Goal: Task Accomplishment & Management: Complete application form

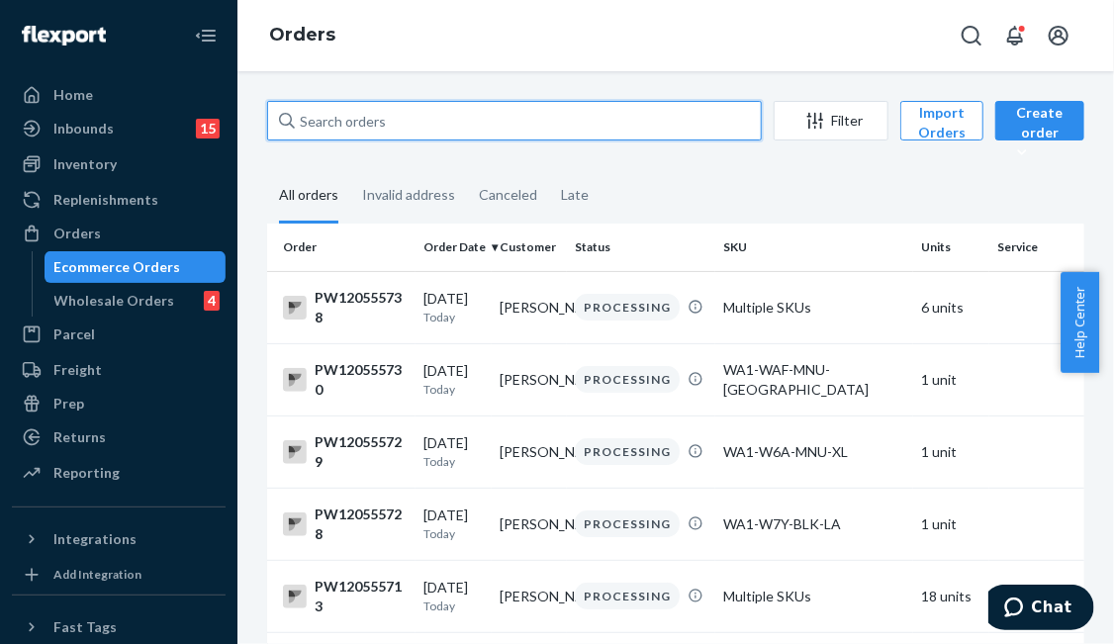
click at [381, 115] on input "text" at bounding box center [514, 121] width 495 height 40
click at [350, 118] on input "text" at bounding box center [514, 121] width 495 height 40
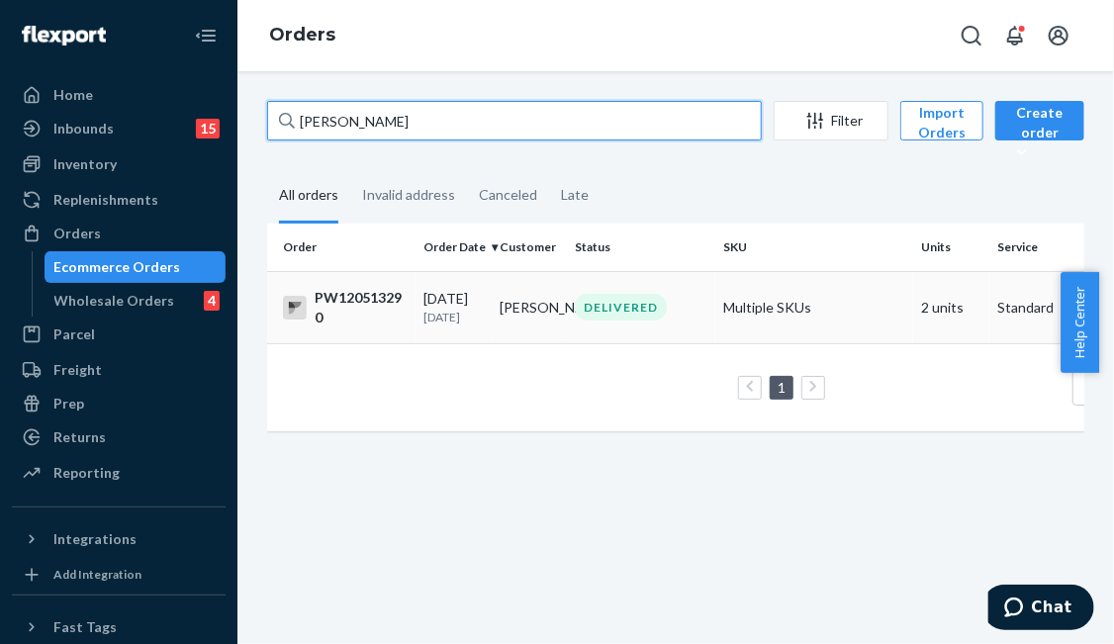
type input "[PERSON_NAME]"
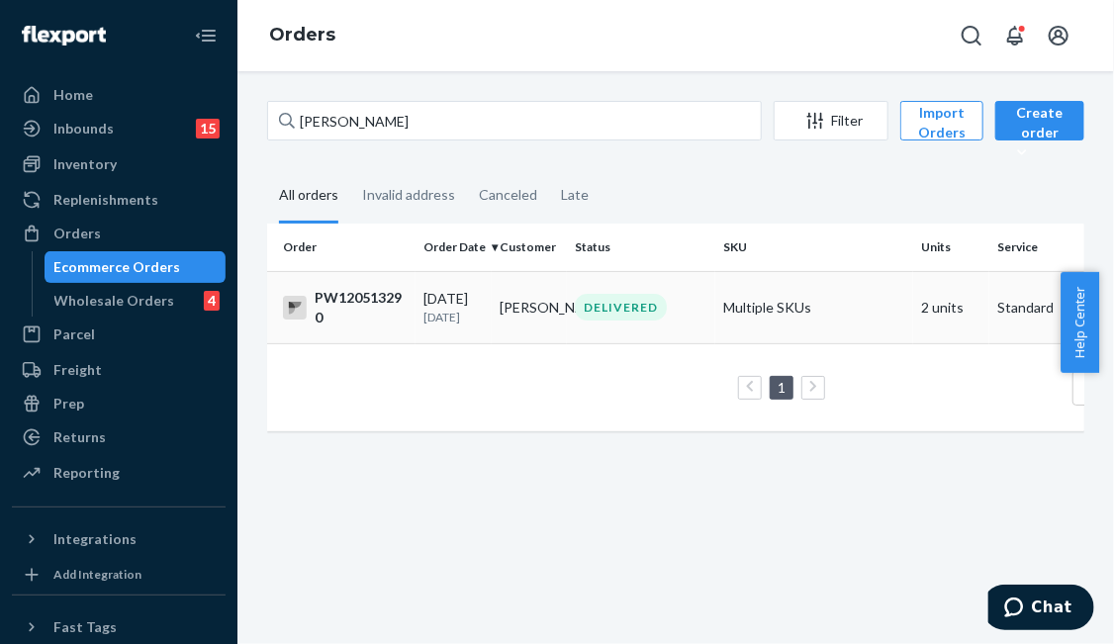
click at [507, 318] on td "[PERSON_NAME]" at bounding box center [530, 307] width 76 height 72
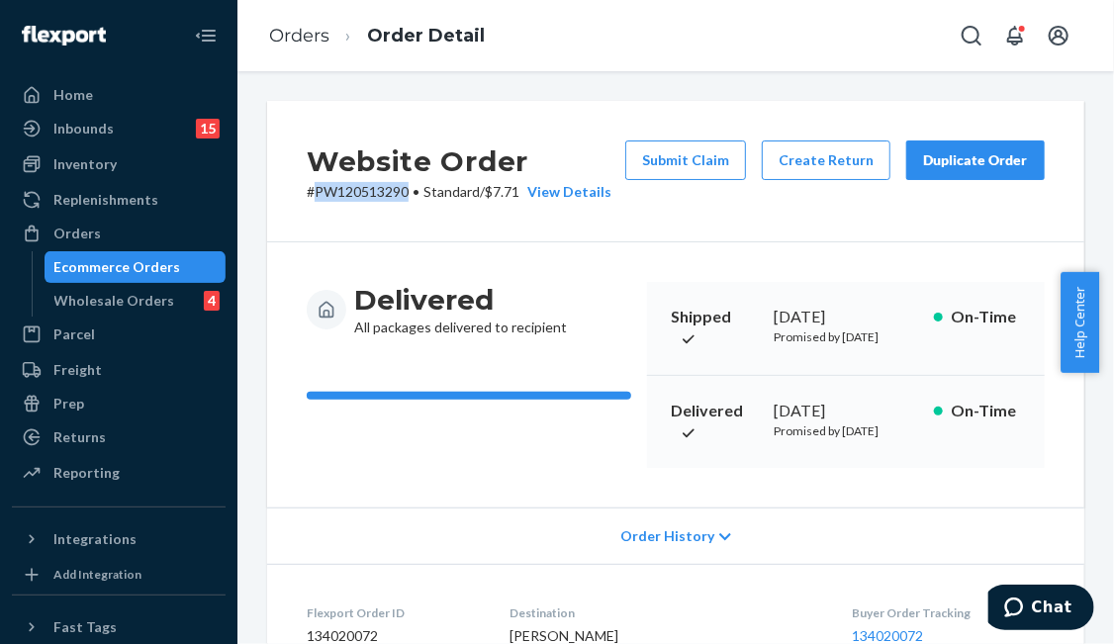
drag, startPoint x: 405, startPoint y: 192, endPoint x: 317, endPoint y: 189, distance: 88.1
click at [317, 189] on p "# PW120513290 • Standard / $7.71 View Details" at bounding box center [459, 192] width 305 height 20
copy p "PW120513290"
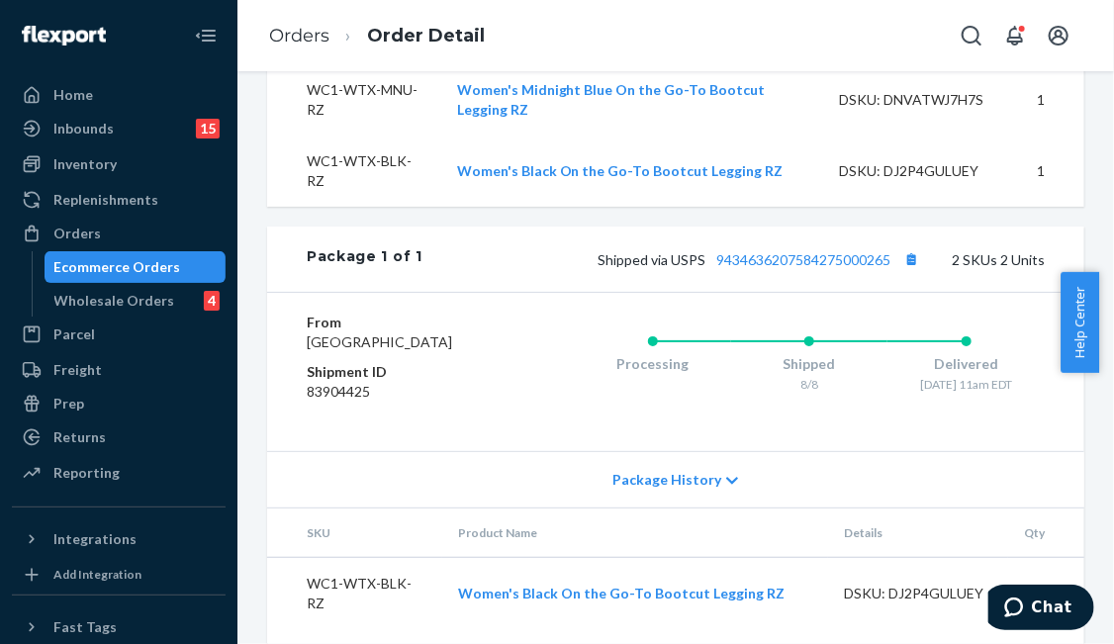
scroll to position [862, 0]
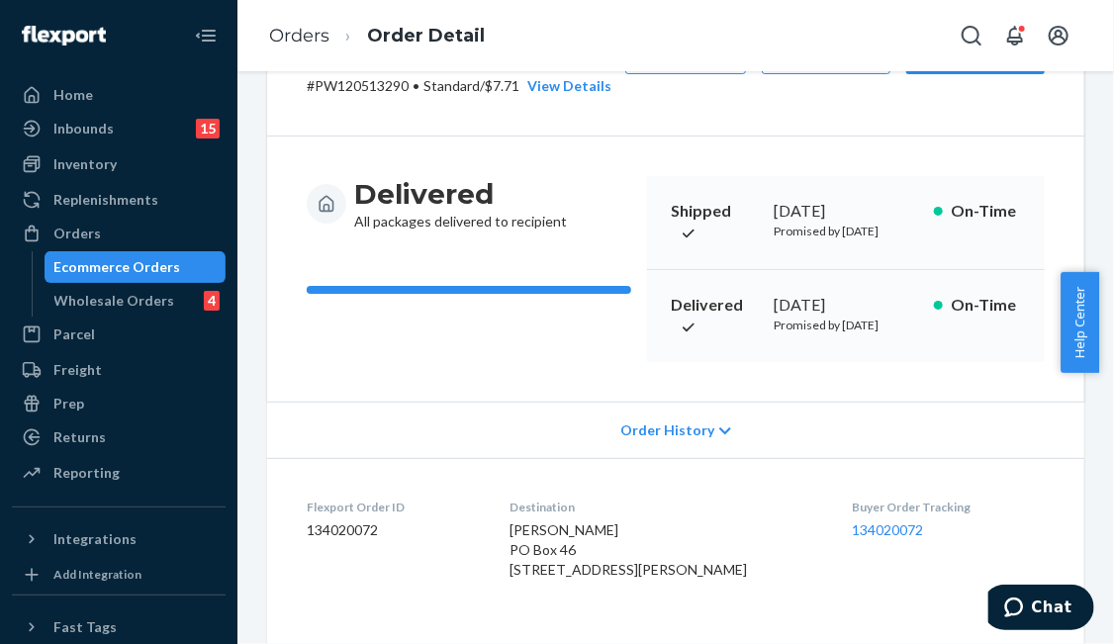
scroll to position [0, 0]
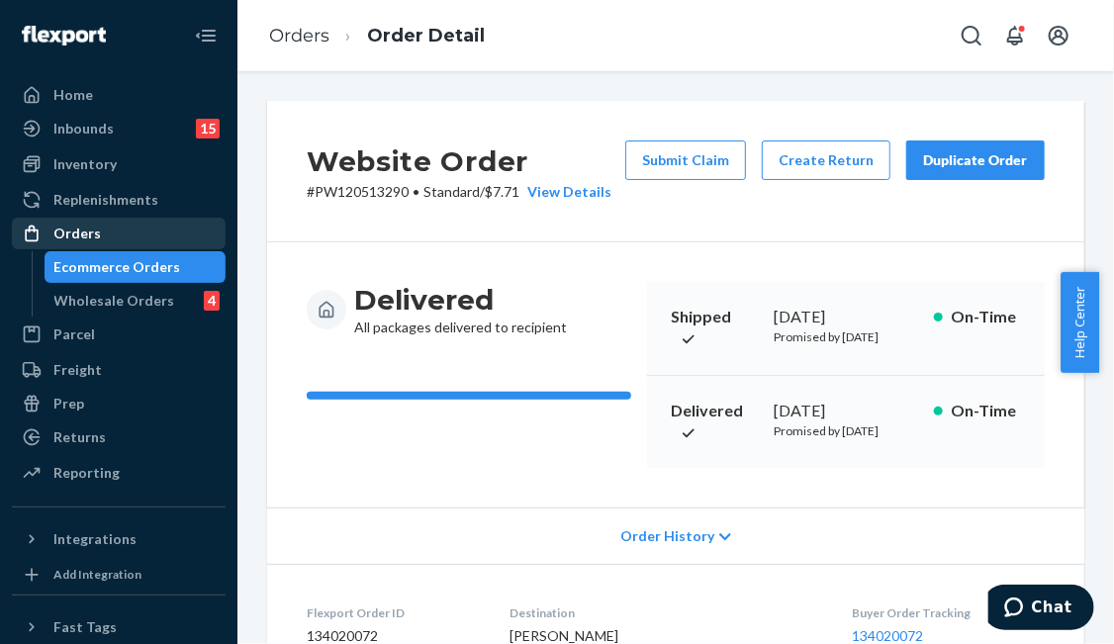
click at [155, 229] on div "Orders" at bounding box center [119, 234] width 210 height 28
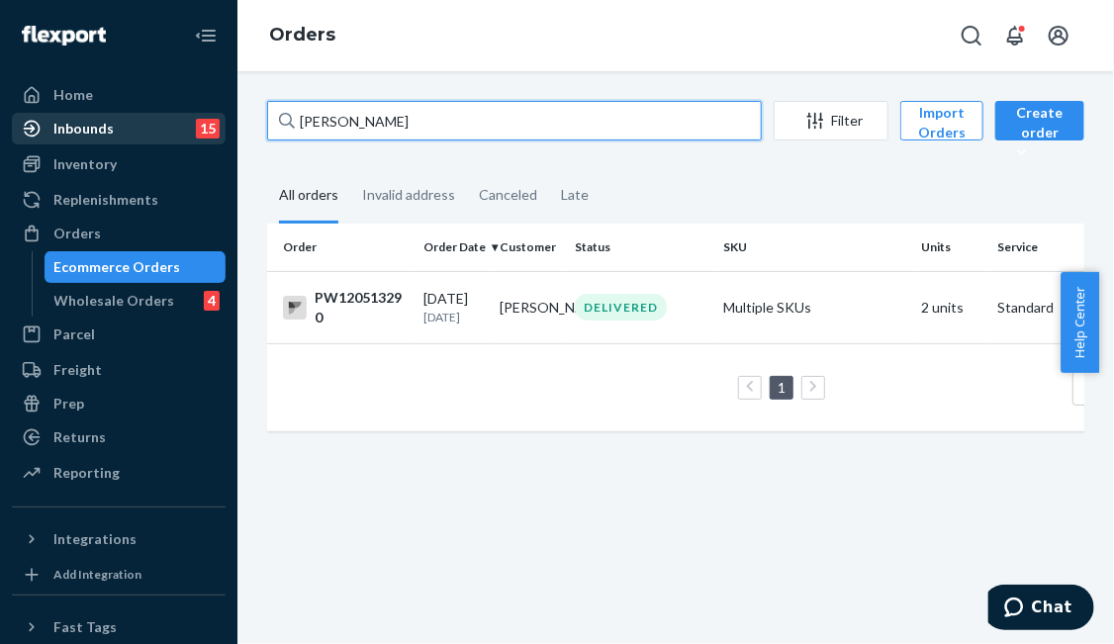
drag, startPoint x: 439, startPoint y: 122, endPoint x: 142, endPoint y: 125, distance: 296.8
click at [142, 125] on div "Home Inbounds 15 Shipping Plans Problems 15 Inventory Products Branded Packagin…" at bounding box center [557, 322] width 1114 height 644
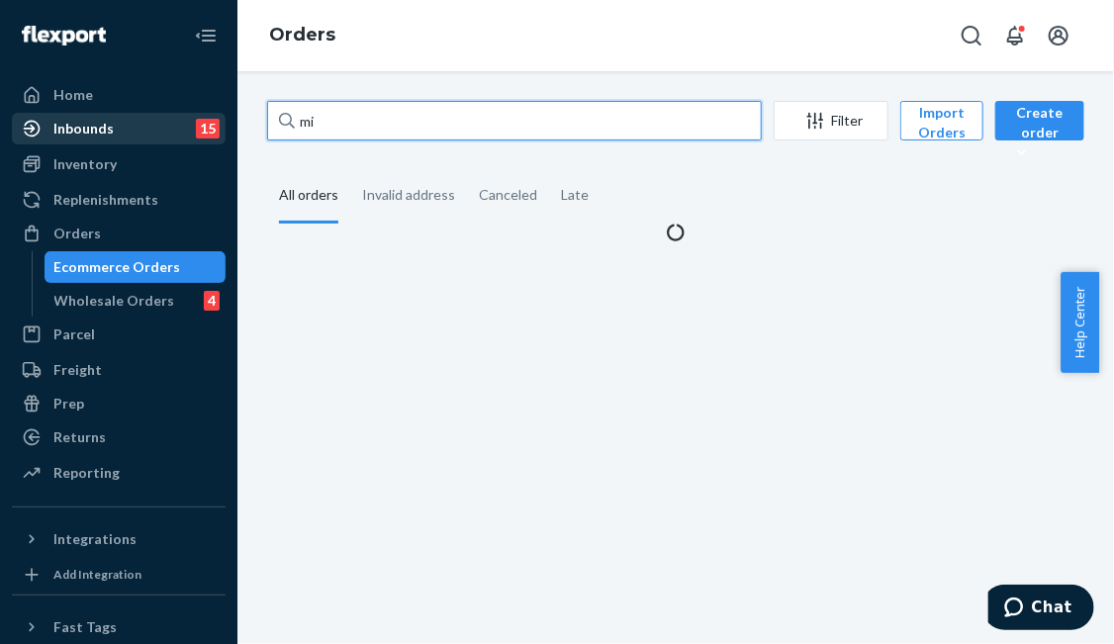
type input "m"
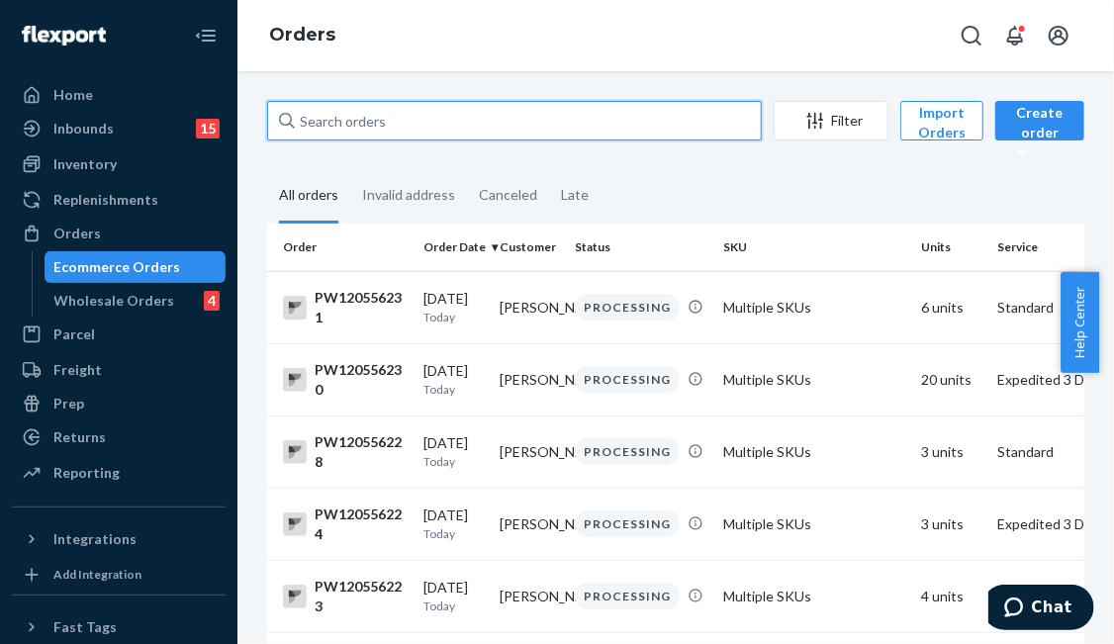
click at [439, 110] on input "text" at bounding box center [514, 121] width 495 height 40
paste input "[STREET_ADDRESS][PERSON_NAME]"
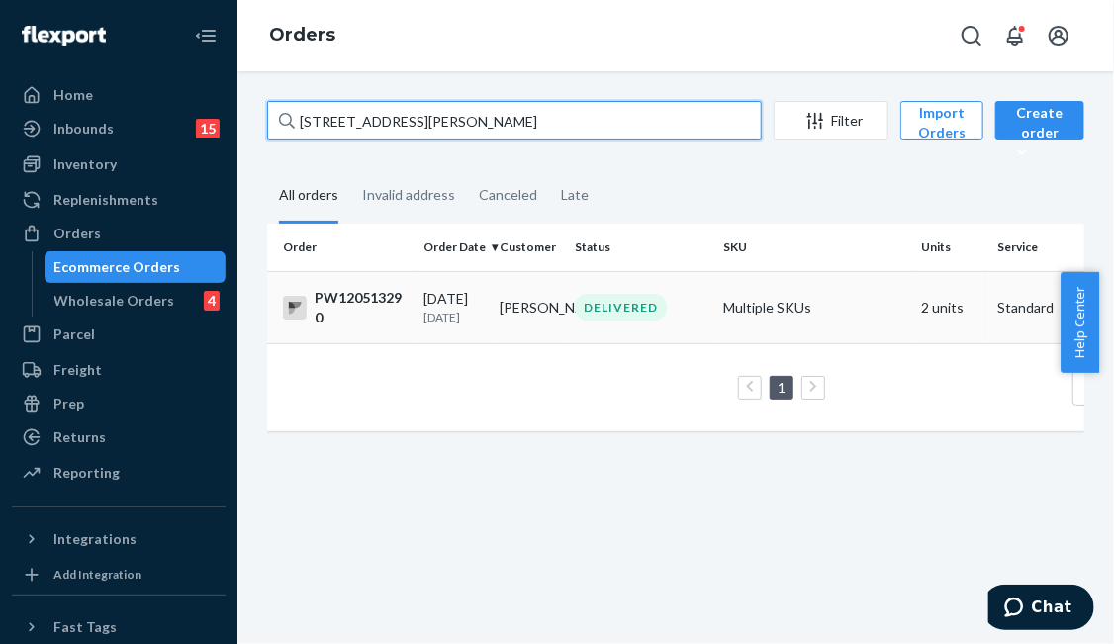
type input "[STREET_ADDRESS][PERSON_NAME]"
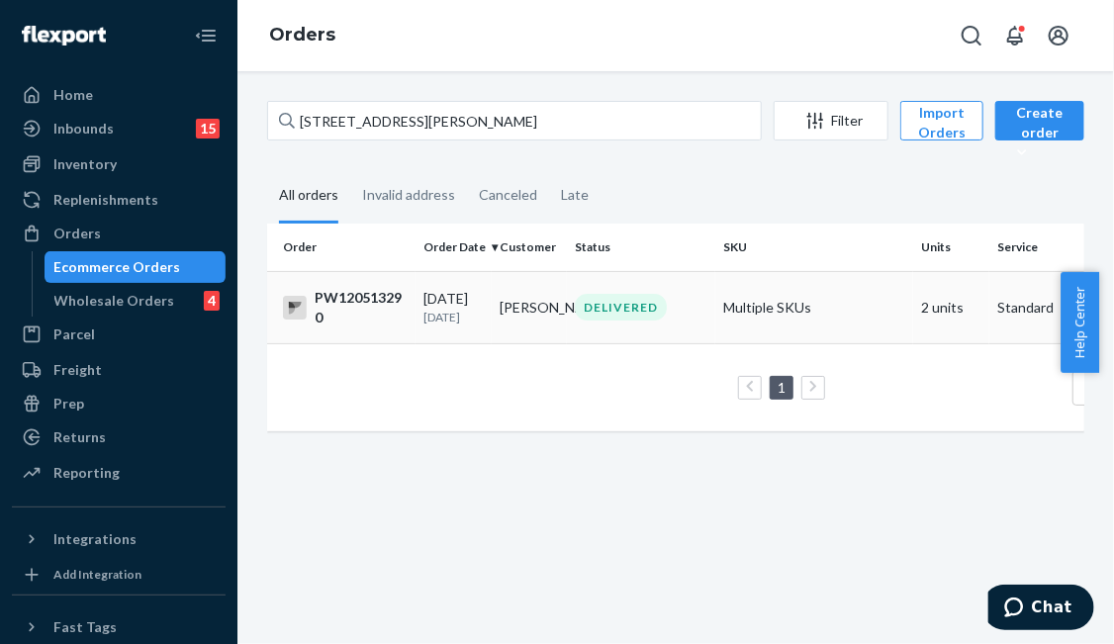
click at [522, 318] on td "[PERSON_NAME]" at bounding box center [530, 307] width 76 height 72
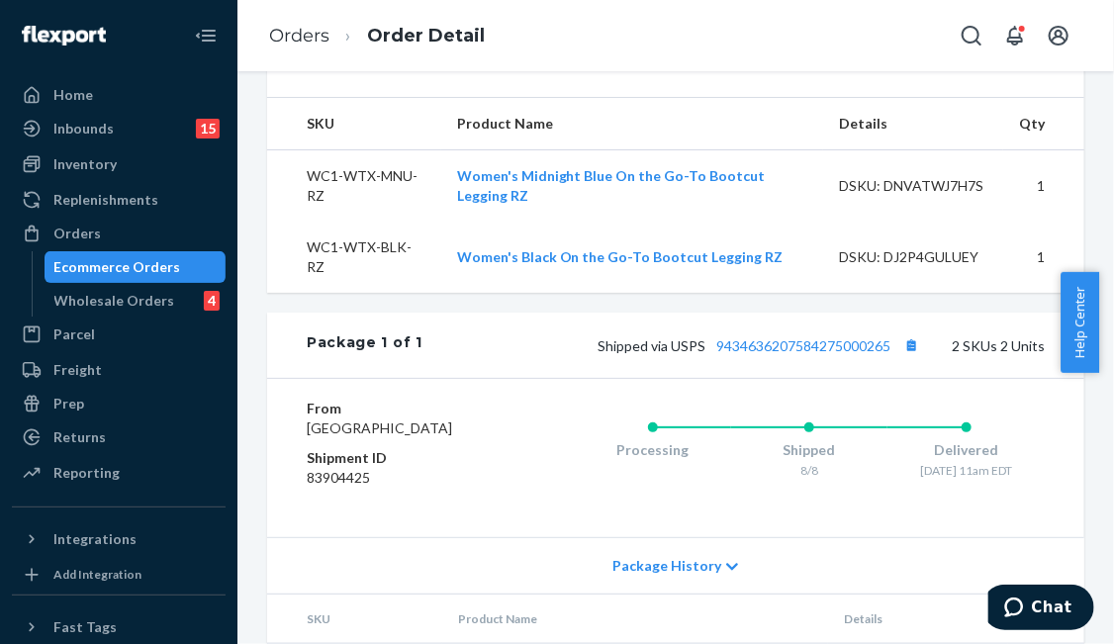
scroll to position [862, 0]
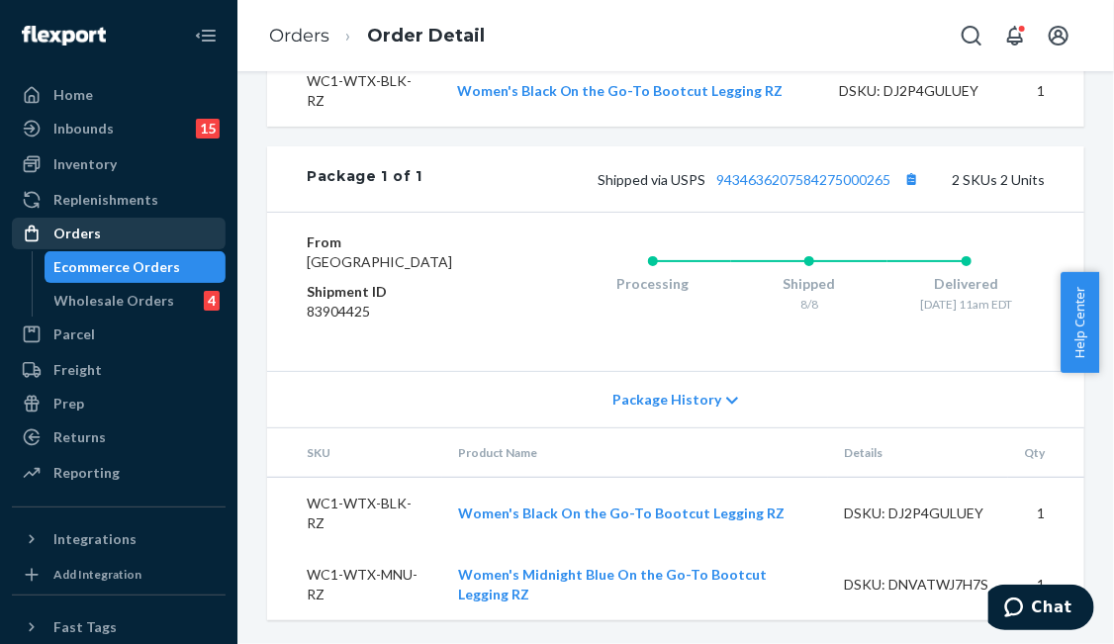
click at [145, 223] on div "Orders" at bounding box center [119, 234] width 210 height 28
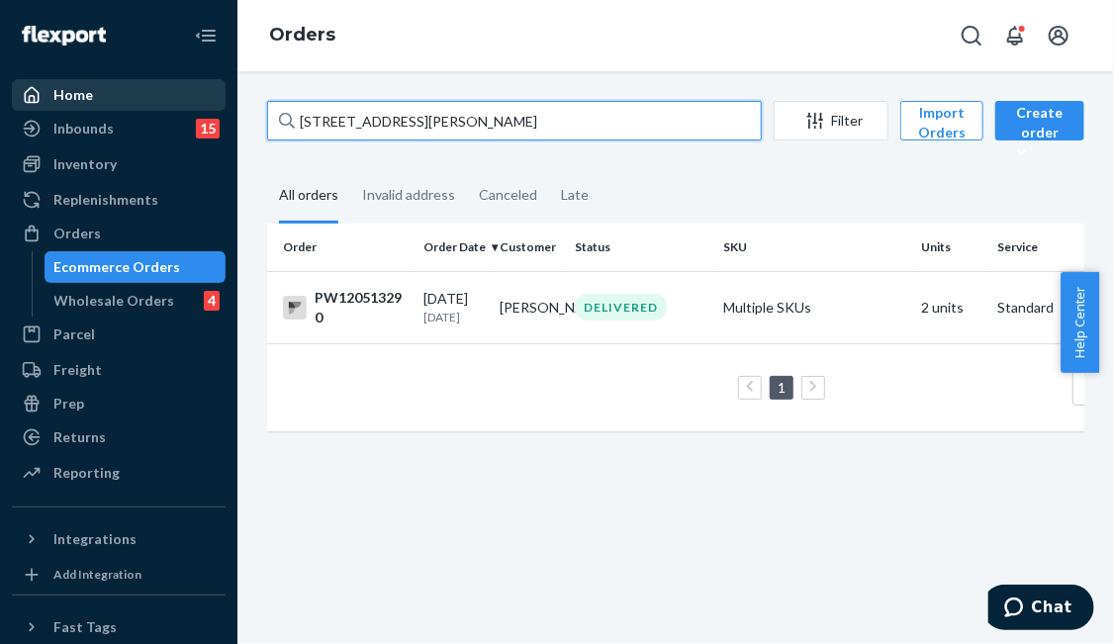
drag, startPoint x: 534, startPoint y: 129, endPoint x: 131, endPoint y: 108, distance: 404.1
click at [131, 108] on div "Home Inbounds 15 Shipping Plans Problems 15 Inventory Products Branded Packagin…" at bounding box center [557, 322] width 1114 height 644
click at [565, 118] on input "[STREET_ADDRESS][PERSON_NAME]" at bounding box center [514, 121] width 495 height 40
click at [427, 122] on input "[STREET_ADDRESS][PERSON_NAME]" at bounding box center [514, 121] width 495 height 40
drag, startPoint x: 583, startPoint y: 117, endPoint x: 494, endPoint y: 122, distance: 89.2
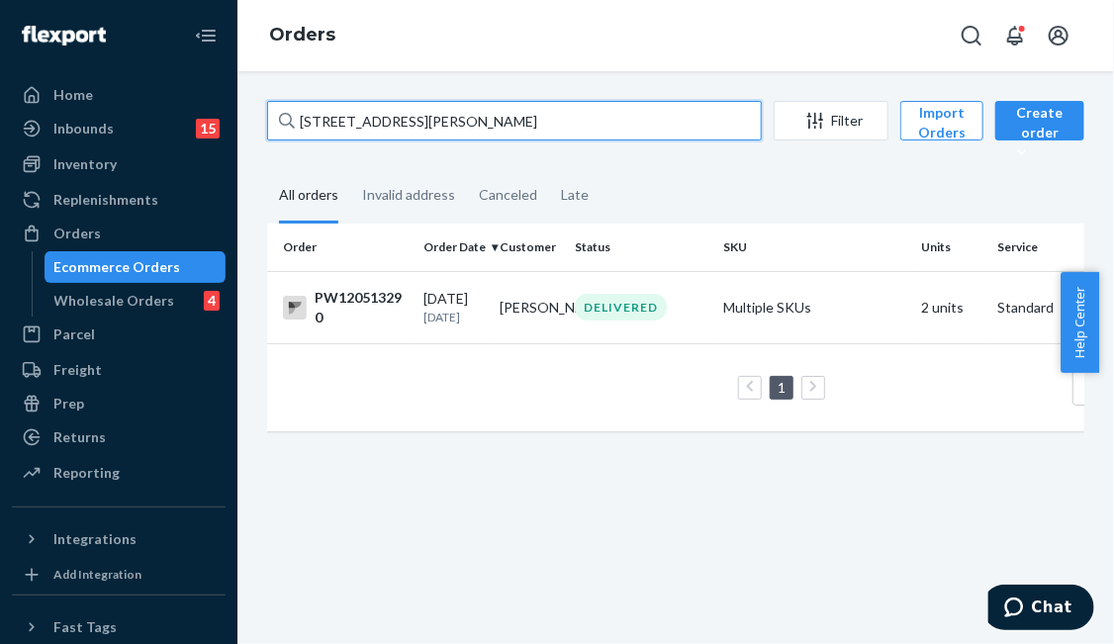
click at [494, 122] on input "[STREET_ADDRESS][PERSON_NAME]" at bounding box center [514, 121] width 495 height 40
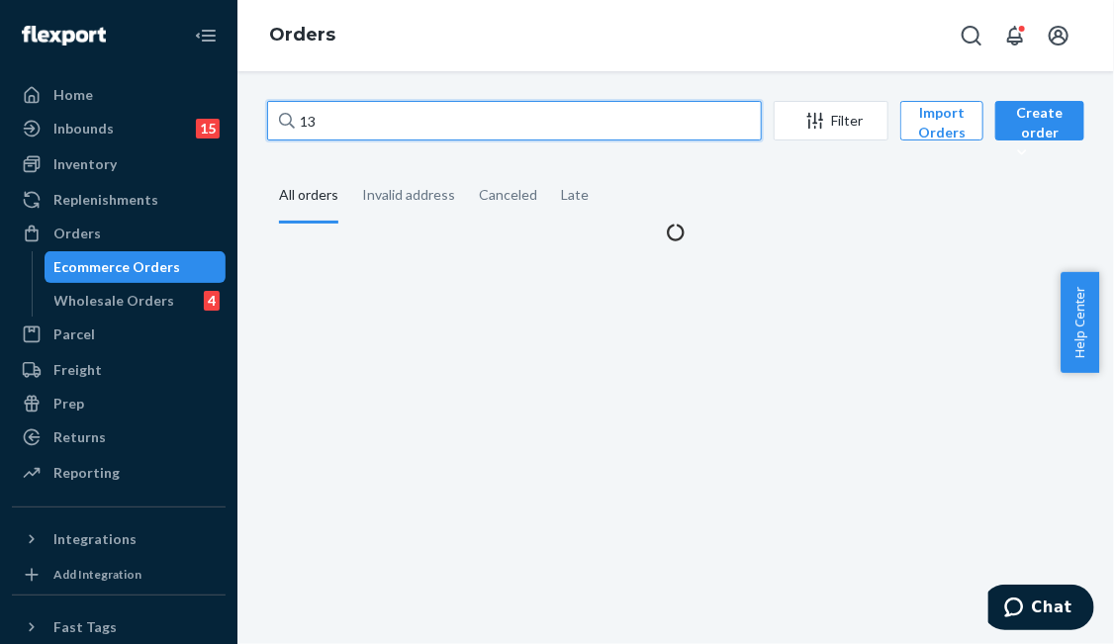
type input "1"
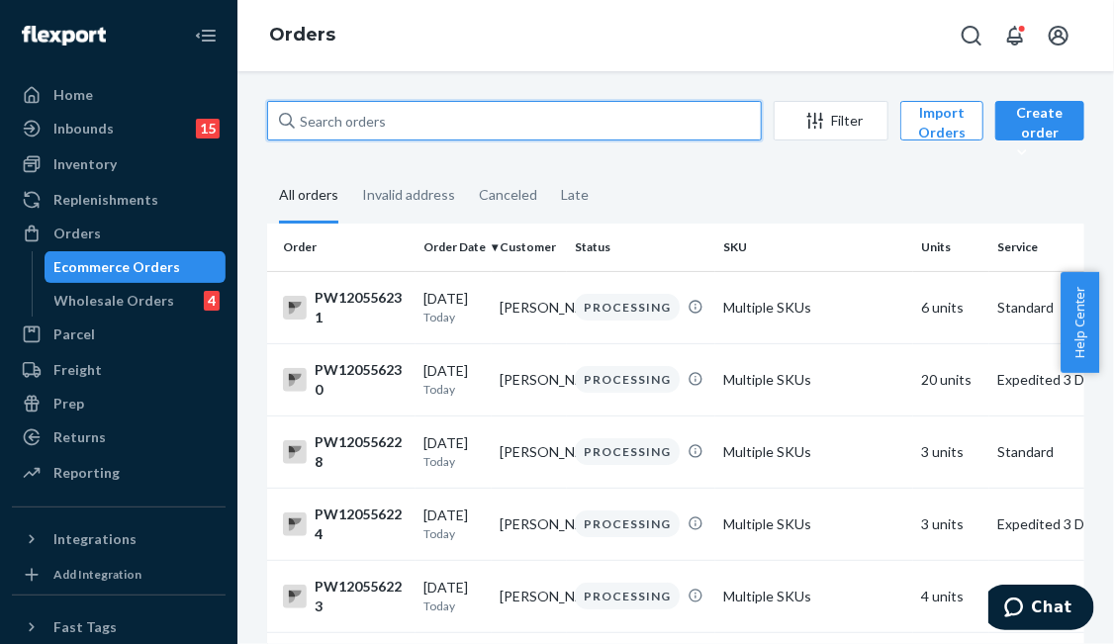
click at [467, 119] on input "text" at bounding box center [514, 121] width 495 height 40
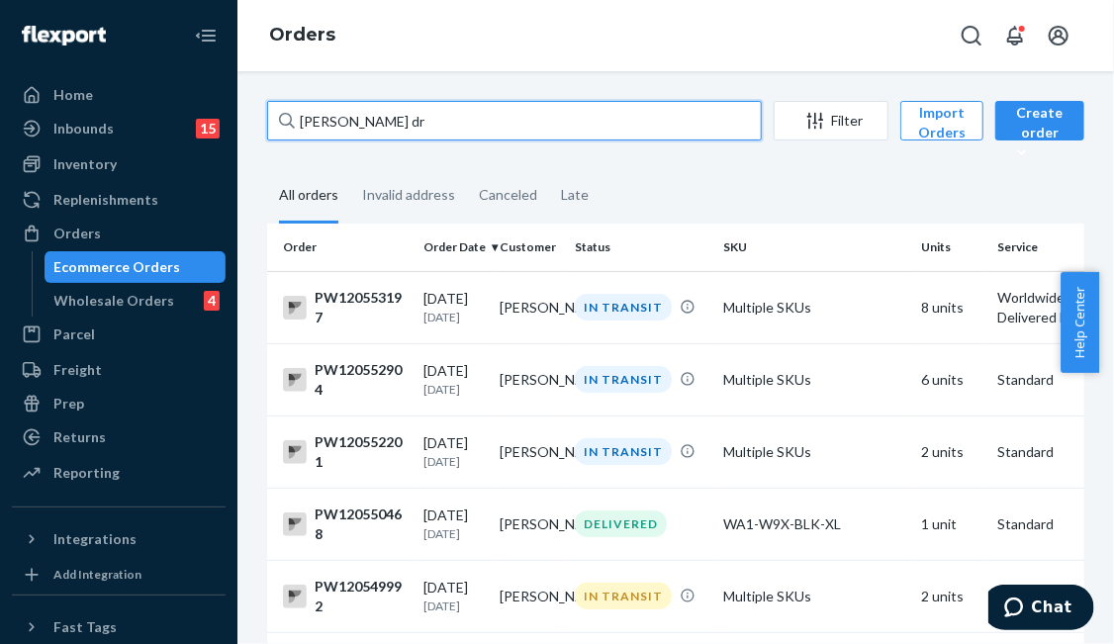
click at [385, 122] on input "[PERSON_NAME] dr" at bounding box center [514, 121] width 495 height 40
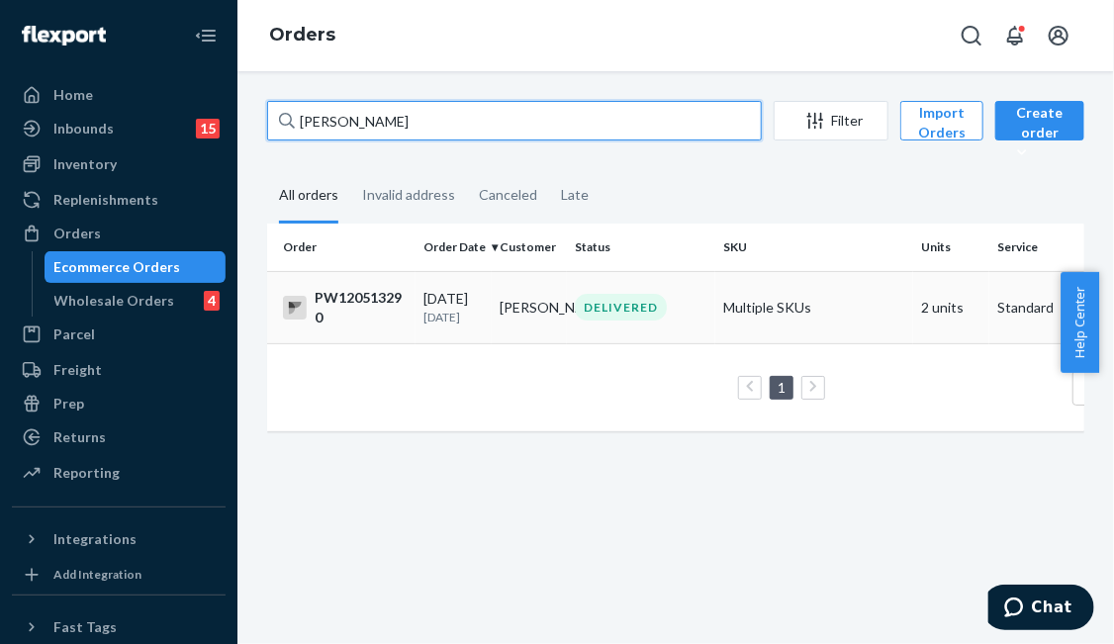
type input "[PERSON_NAME]"
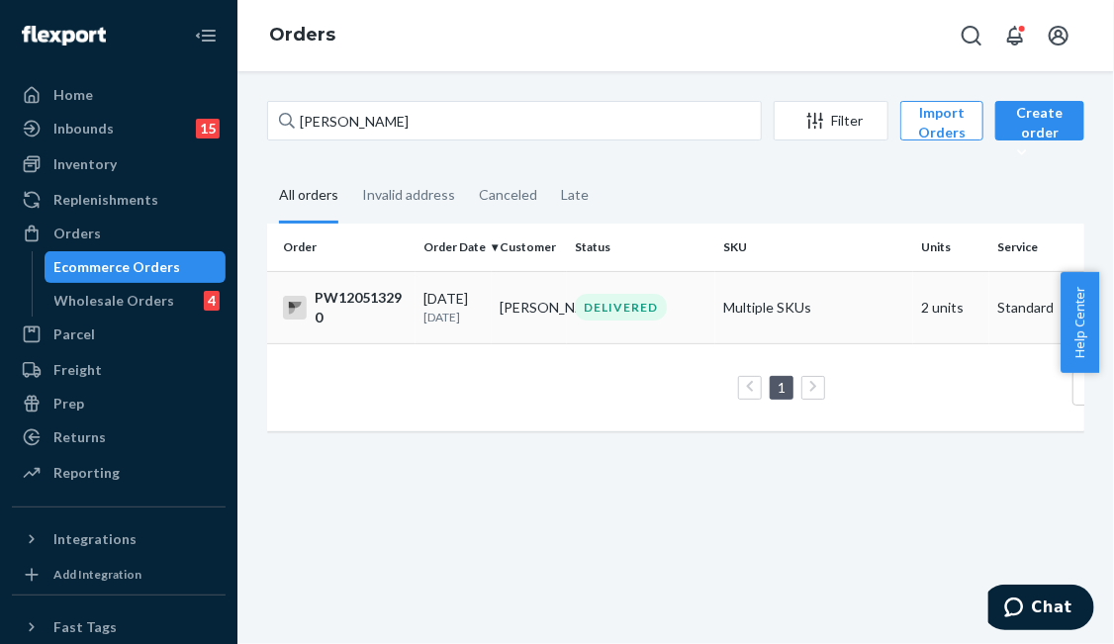
click at [546, 327] on td "[PERSON_NAME]" at bounding box center [530, 307] width 76 height 72
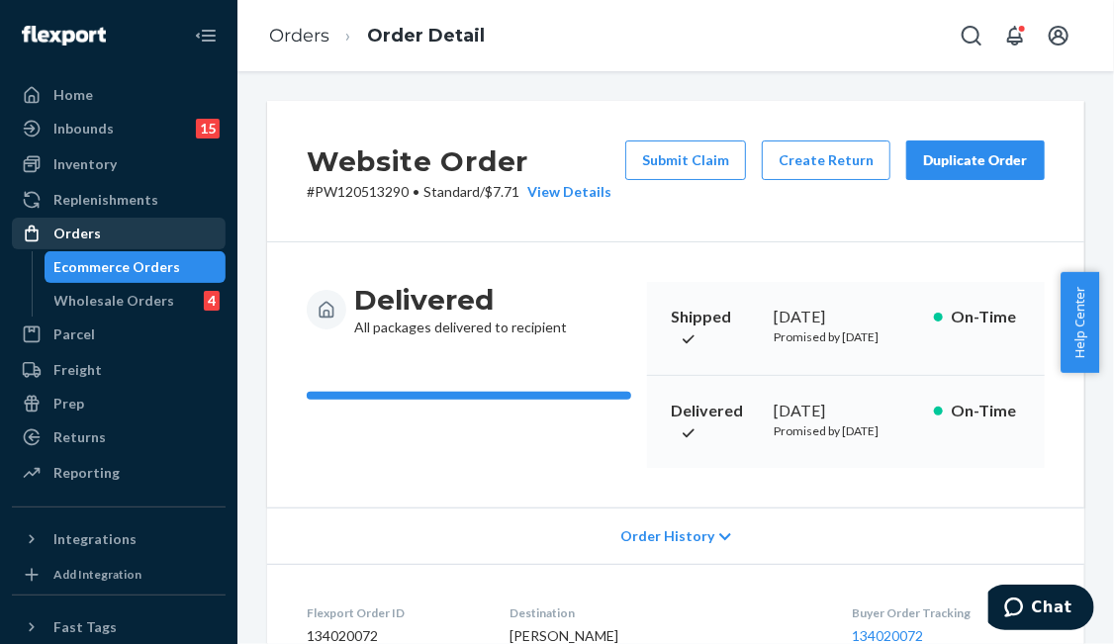
click at [128, 239] on div "Orders" at bounding box center [119, 234] width 210 height 28
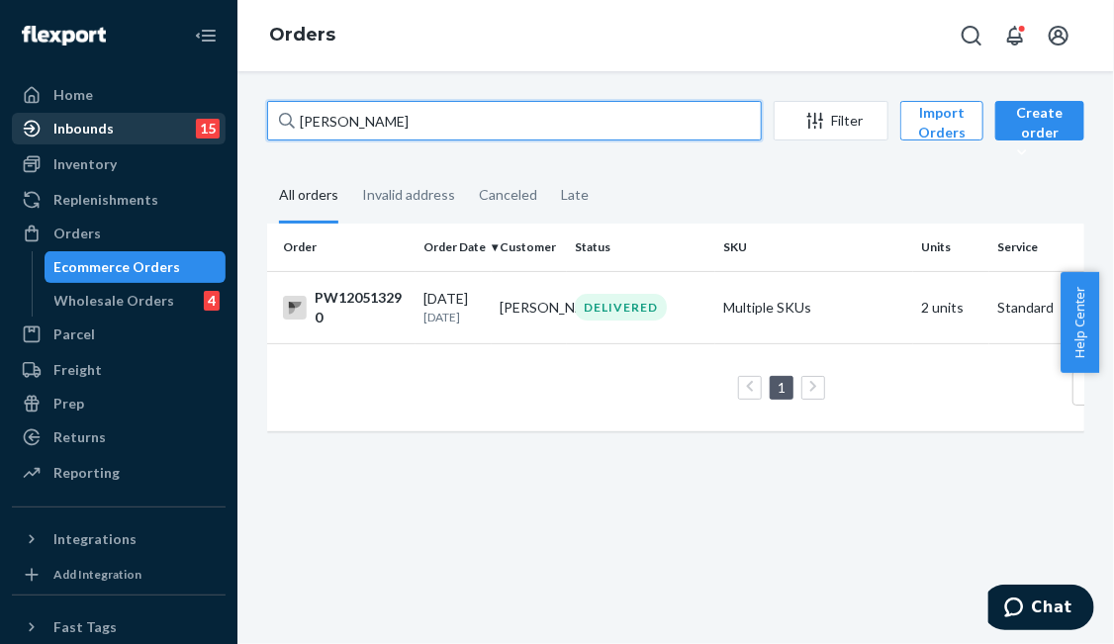
drag, startPoint x: 391, startPoint y: 119, endPoint x: 87, endPoint y: 129, distance: 303.9
click at [87, 129] on div "Home Inbounds 15 Shipping Plans Problems 15 Inventory Products Branded Packagin…" at bounding box center [557, 322] width 1114 height 644
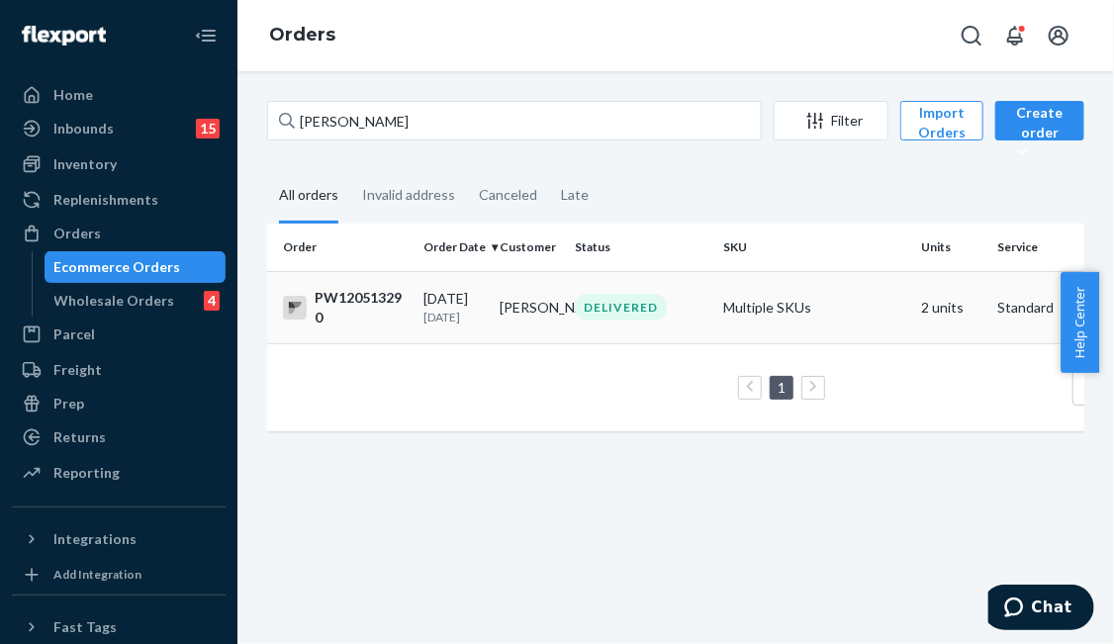
click at [459, 314] on p "[DATE]" at bounding box center [453, 317] width 60 height 17
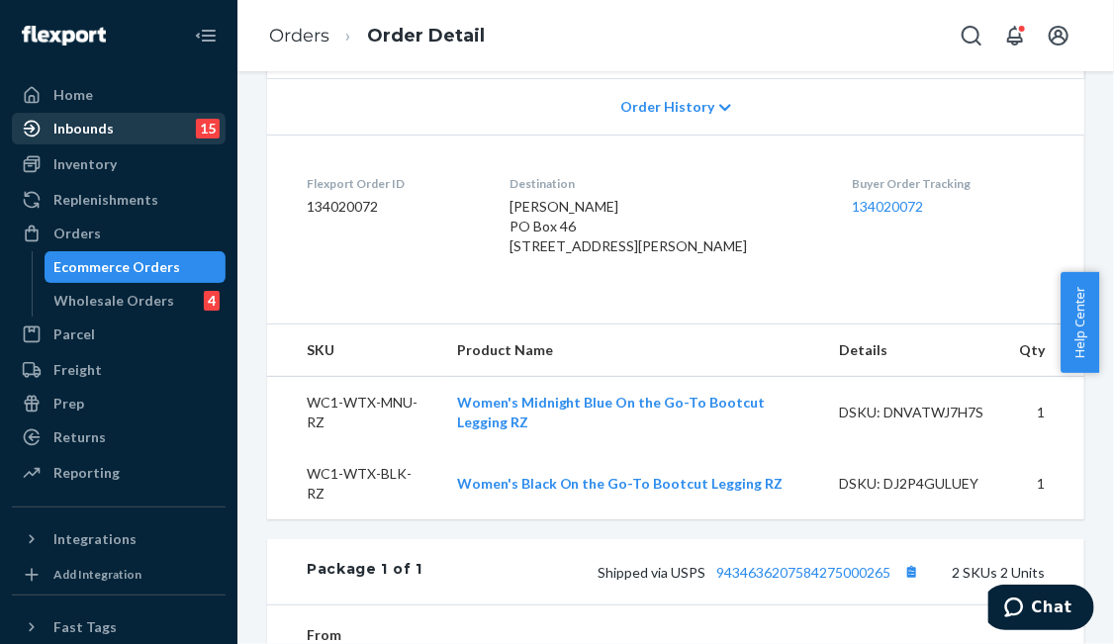
scroll to position [268, 0]
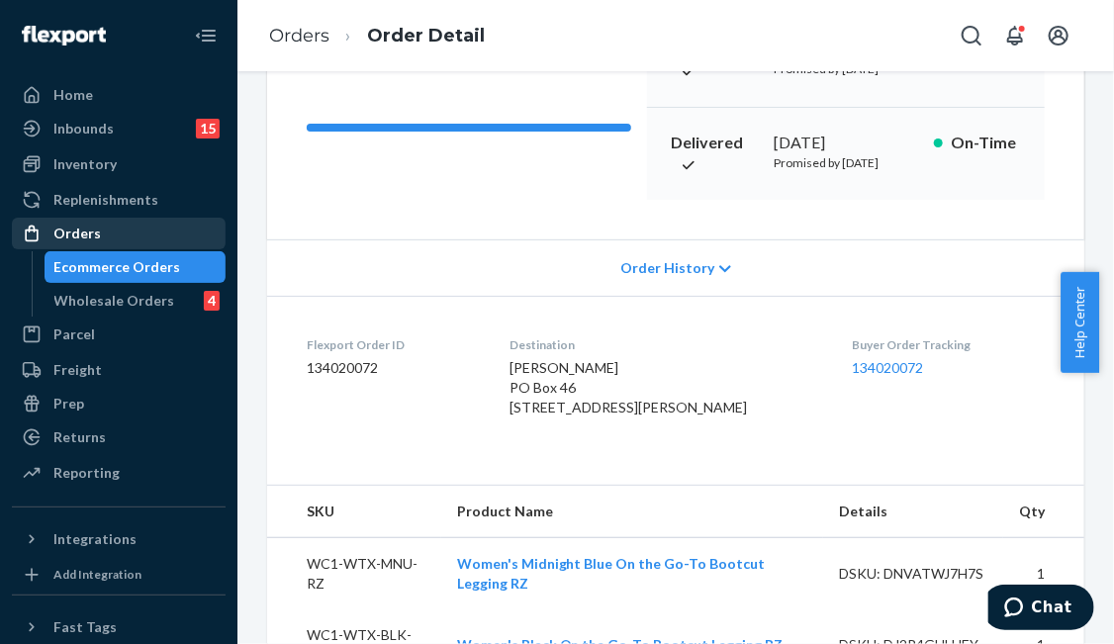
click at [140, 221] on div "Orders" at bounding box center [119, 234] width 210 height 28
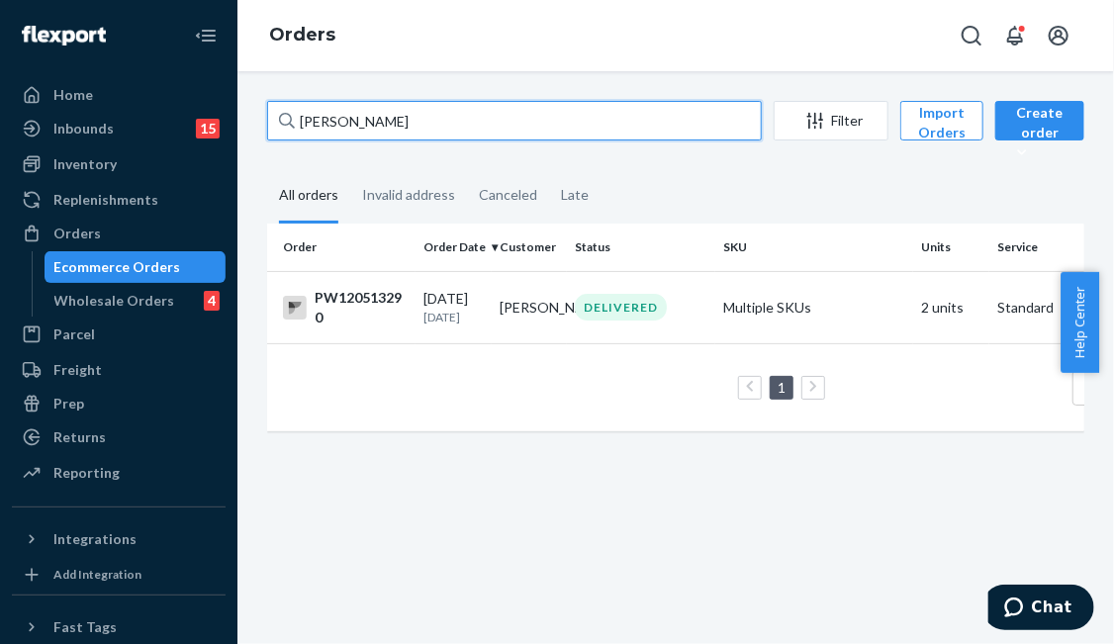
click at [431, 118] on input "[PERSON_NAME]" at bounding box center [514, 121] width 495 height 40
drag, startPoint x: 381, startPoint y: 110, endPoint x: 199, endPoint y: 93, distance: 182.8
click at [199, 93] on div "Home Inbounds 15 Shipping Plans Problems 15 Inventory Products Branded Packagin…" at bounding box center [557, 322] width 1114 height 644
paste input "PW120500649"
type input "PW120500649"
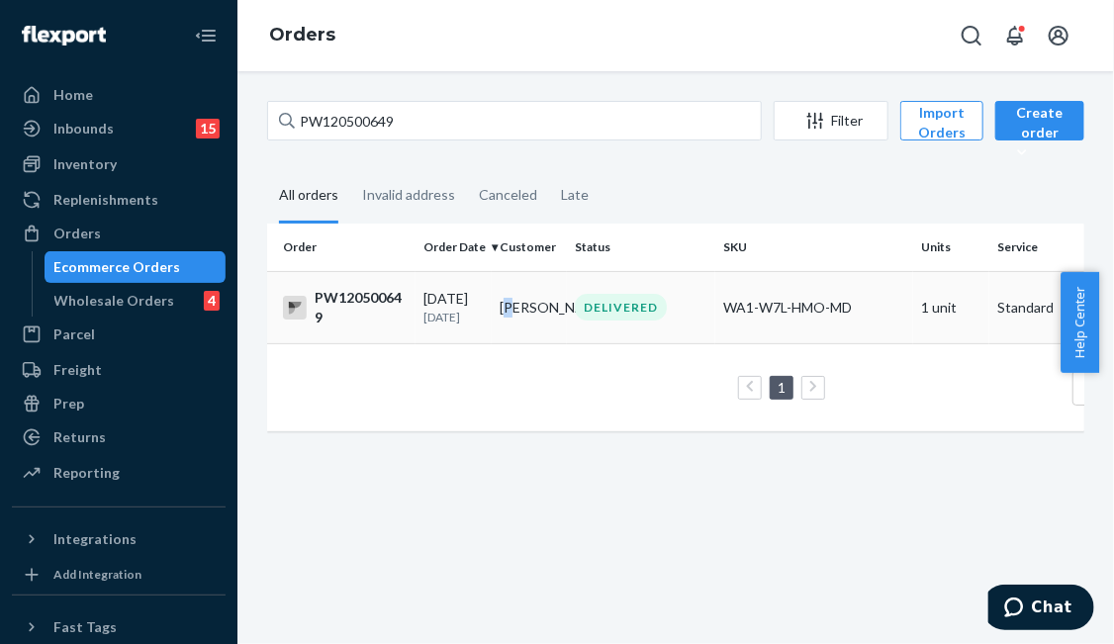
click at [510, 306] on td "[PERSON_NAME]" at bounding box center [530, 307] width 76 height 72
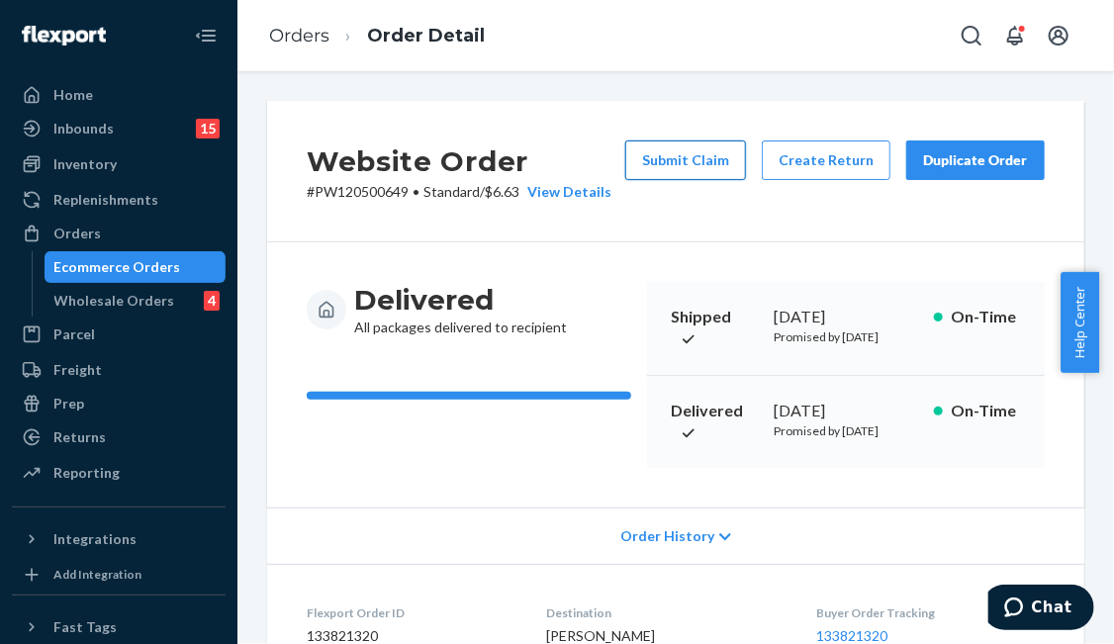
click at [678, 159] on button "Submit Claim" at bounding box center [685, 160] width 121 height 40
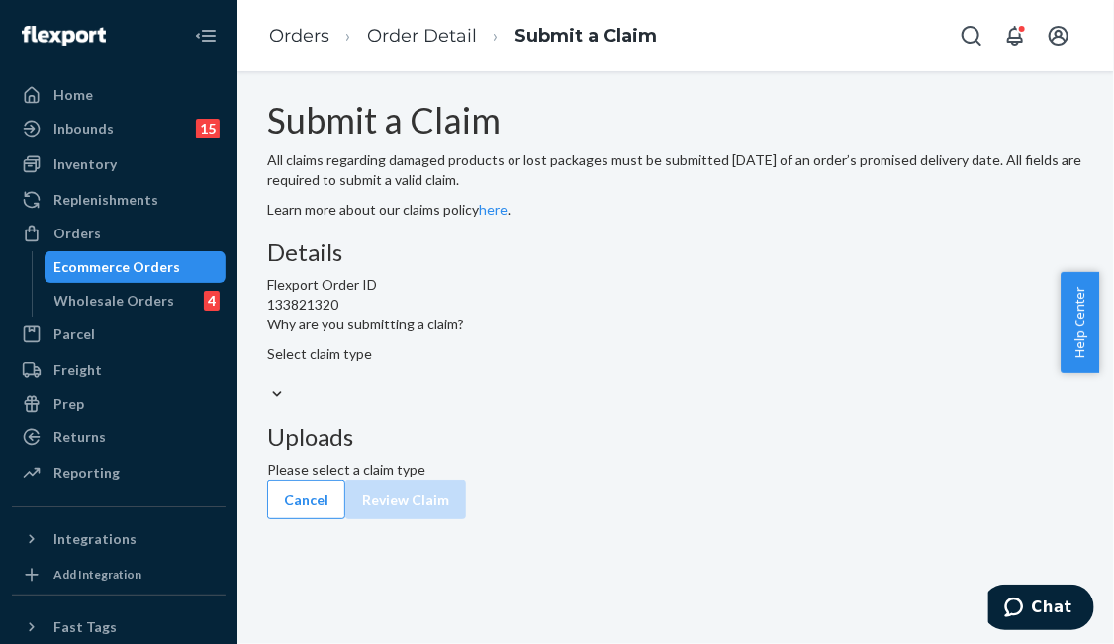
click at [498, 384] on div "Select claim type" at bounding box center [675, 364] width 817 height 40
click at [269, 384] on input "Why are you submitting a claim? Select claim type" at bounding box center [268, 374] width 2 height 20
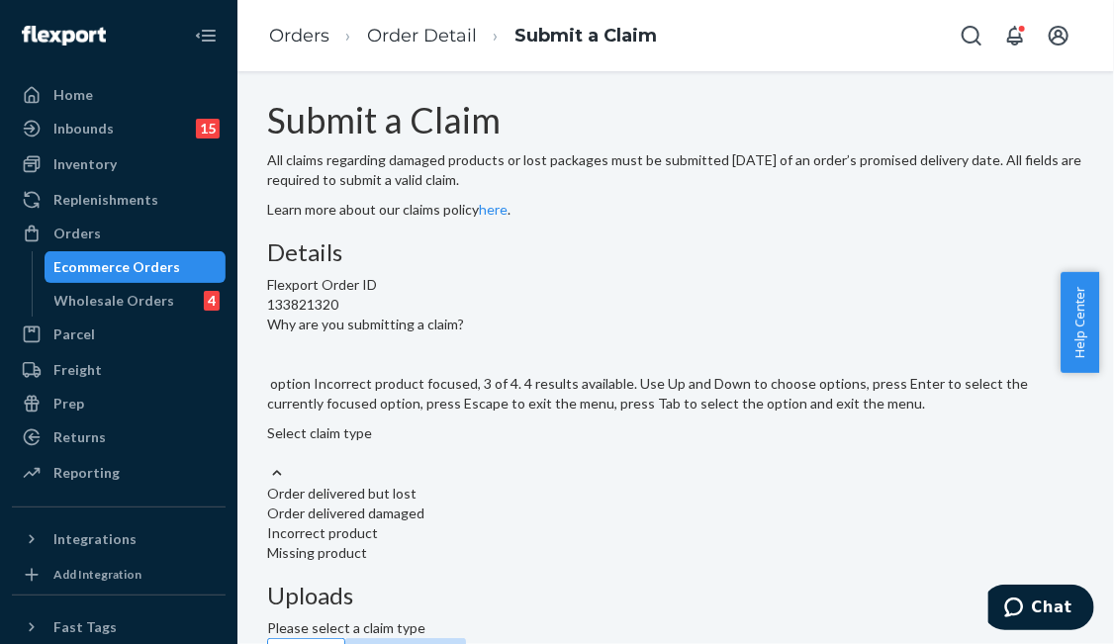
click at [527, 523] on div "Incorrect product" at bounding box center [675, 533] width 817 height 20
click at [269, 443] on input "Why are you submitting a claim? option Incorrect product focused, 3 of 4. 4 res…" at bounding box center [268, 453] width 2 height 20
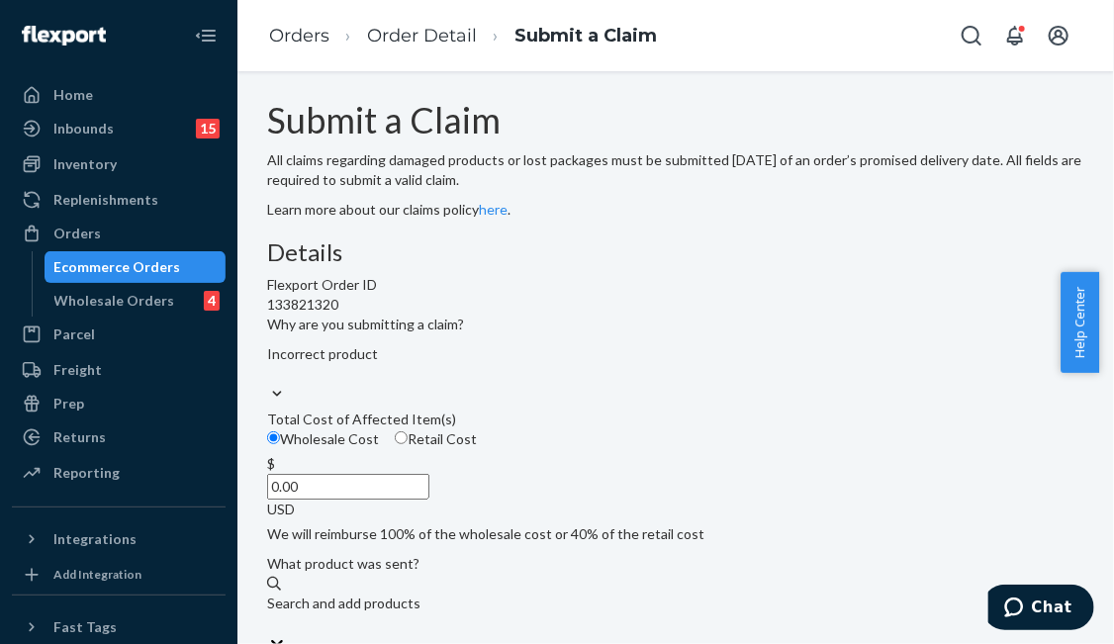
click at [641, 379] on div "Details Flexport Order ID 133821320 Why are you submitting a claim? Incorrect p…" at bounding box center [675, 547] width 817 height 616
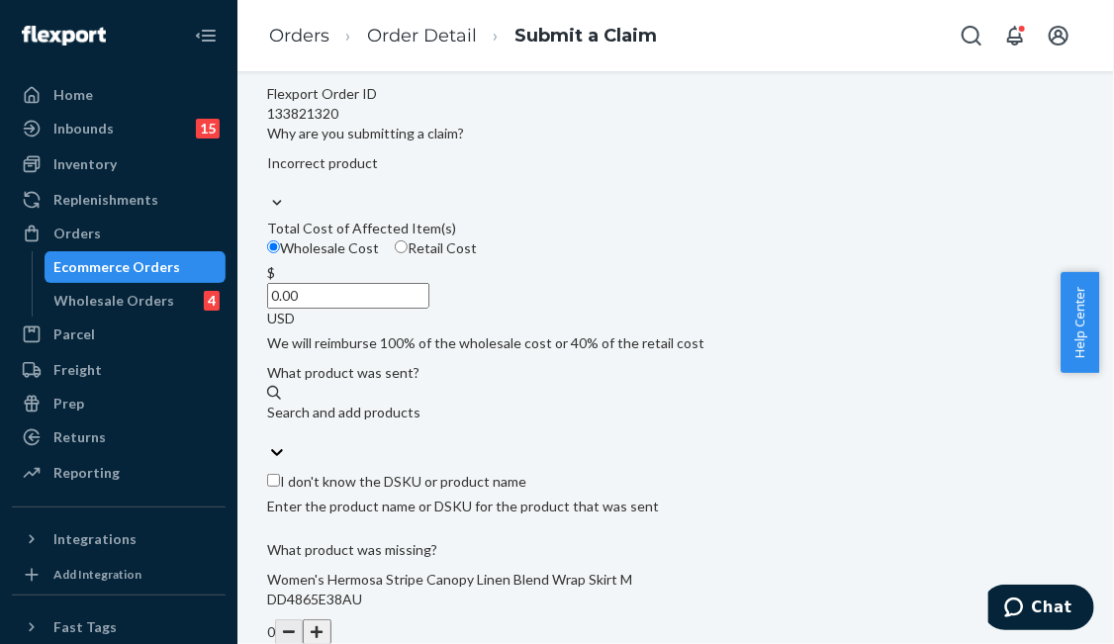
scroll to position [198, 0]
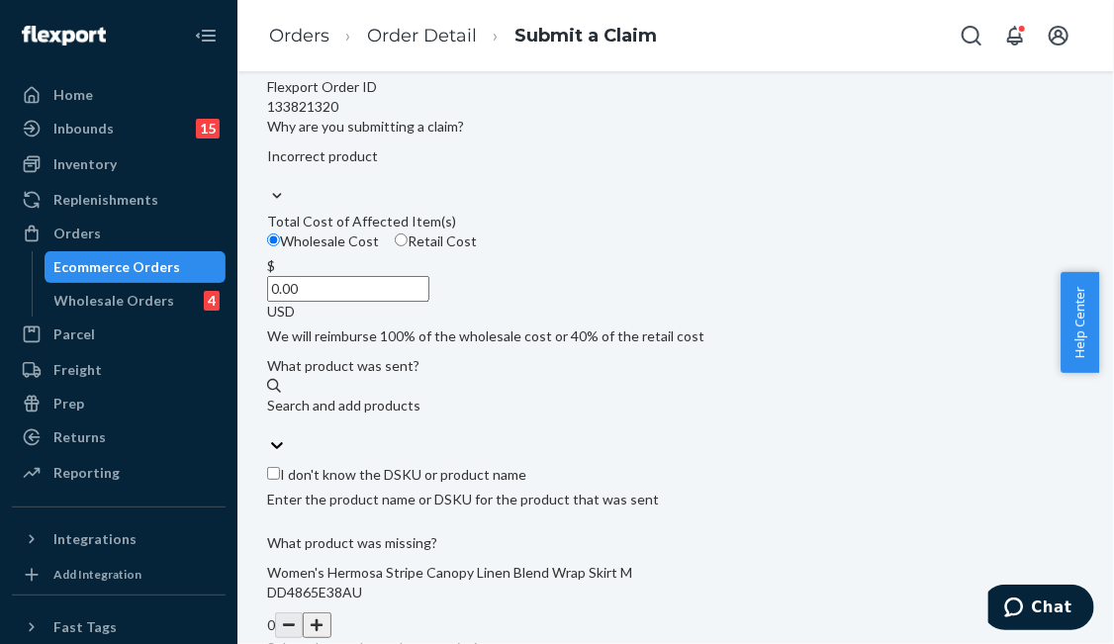
click at [429, 302] on input "0.00" at bounding box center [348, 289] width 162 height 26
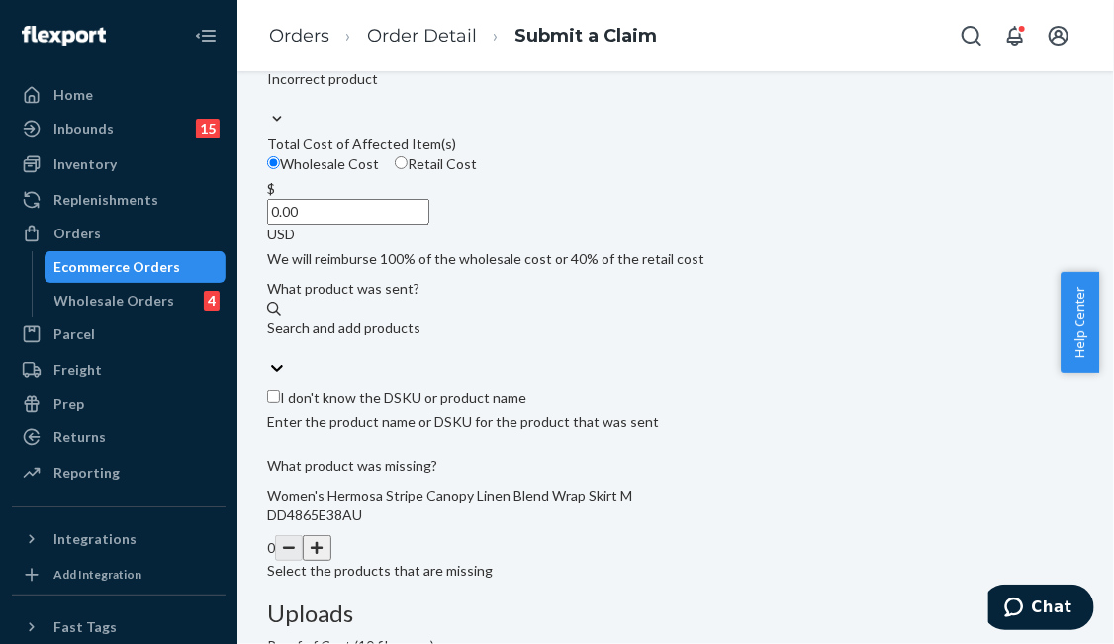
scroll to position [297, 0]
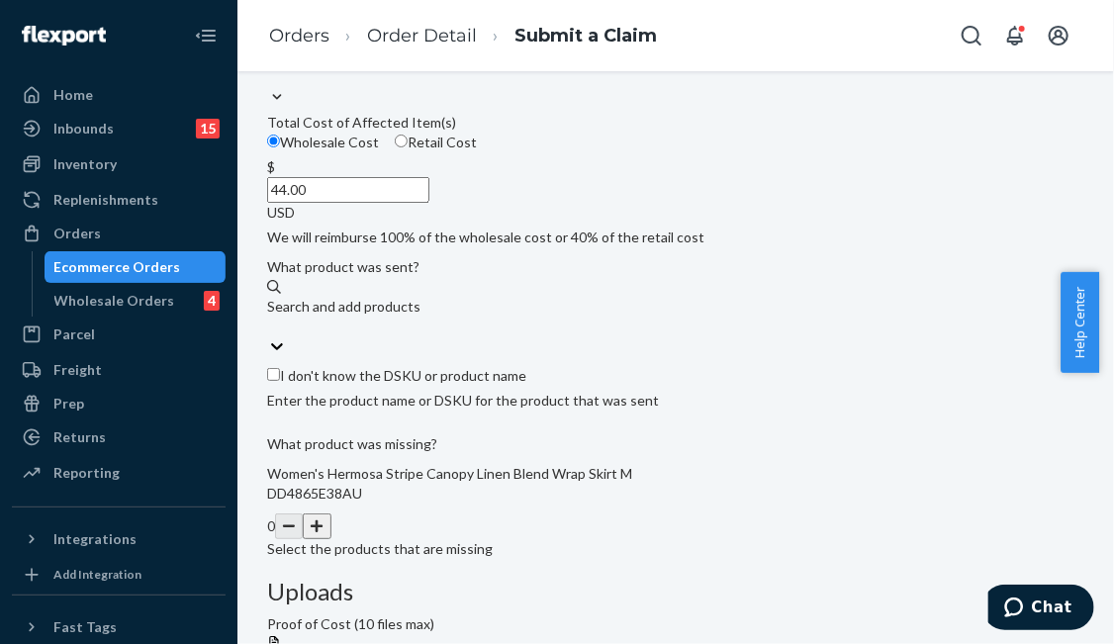
type input "44.00"
click at [641, 401] on div "Details Flexport Order ID 133821320 Why are you submitting a claim? Incorrect p…" at bounding box center [675, 251] width 817 height 616
click at [476, 336] on div "Search and add products" at bounding box center [675, 317] width 817 height 40
click at [269, 336] on input "Search and add products" at bounding box center [268, 327] width 2 height 20
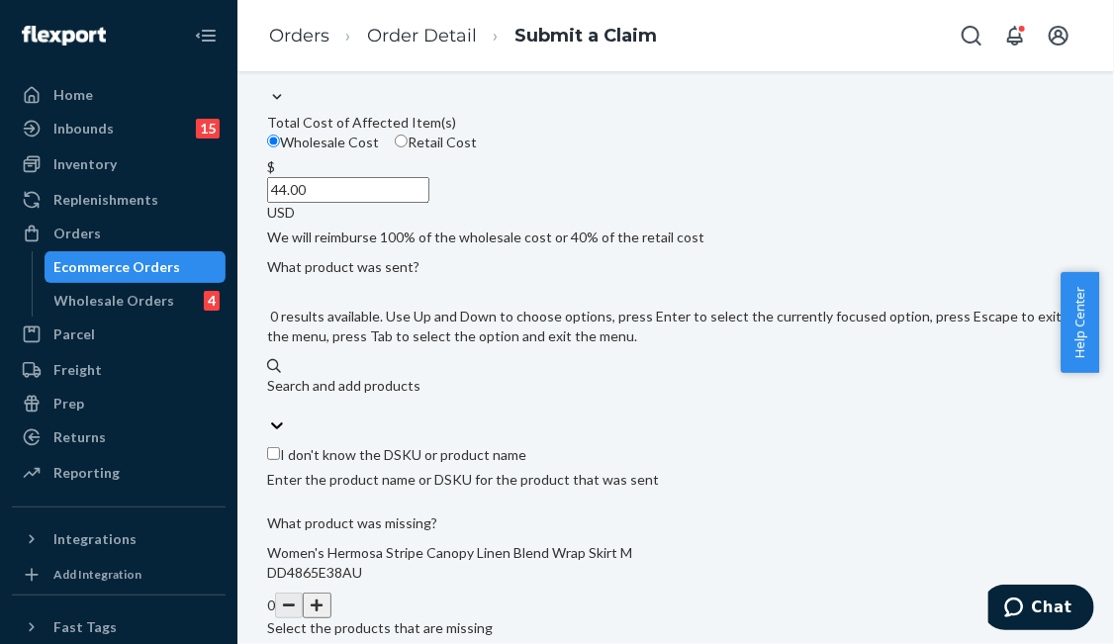
click at [444, 396] on div "Search and add products" at bounding box center [675, 386] width 817 height 20
click at [269, 415] on input "0 results available. Use Up and Down to choose options, press Enter to select t…" at bounding box center [268, 406] width 2 height 20
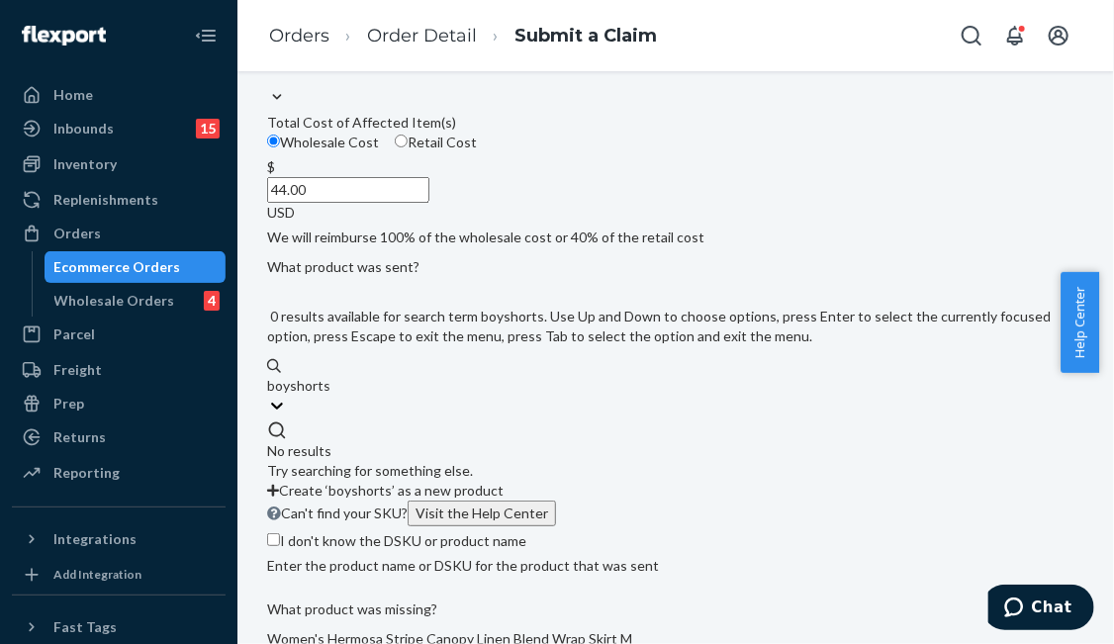
click at [329, 396] on input "boyshorts" at bounding box center [298, 386] width 62 height 20
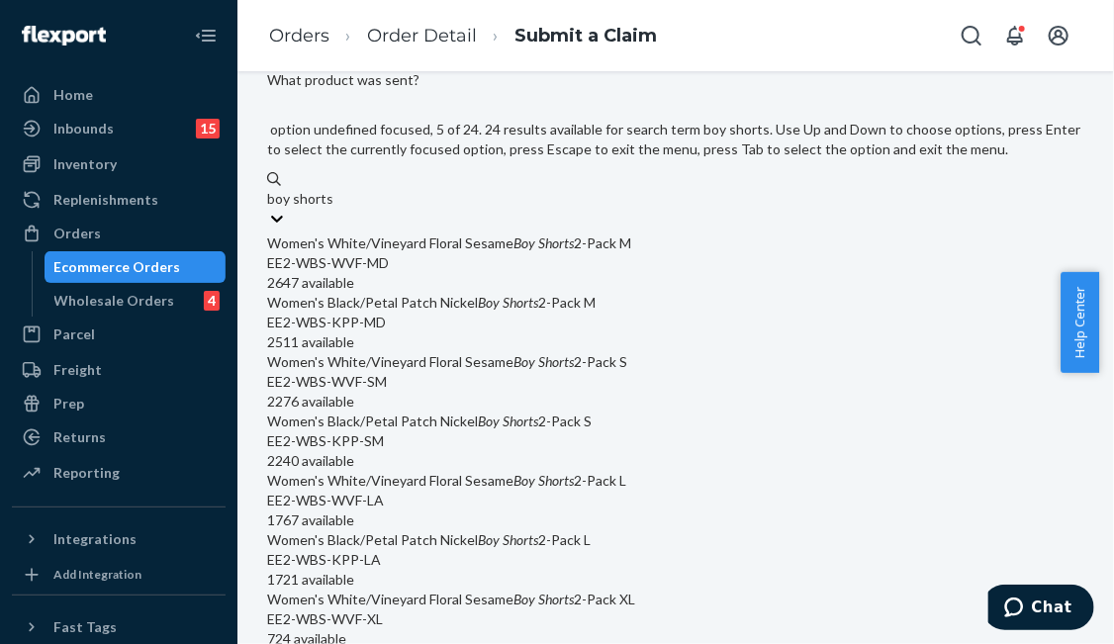
scroll to position [2178, 0]
type input "boy shorts"
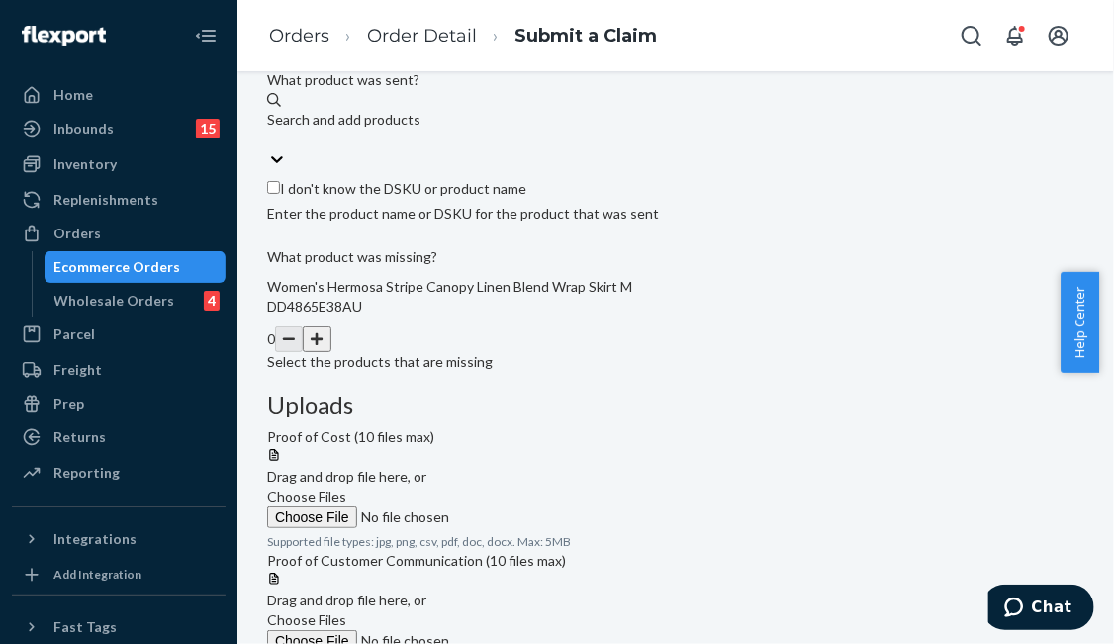
click at [482, 130] on div "Search and add products" at bounding box center [675, 120] width 817 height 20
click at [269, 149] on input "Search and add products" at bounding box center [268, 140] width 2 height 20
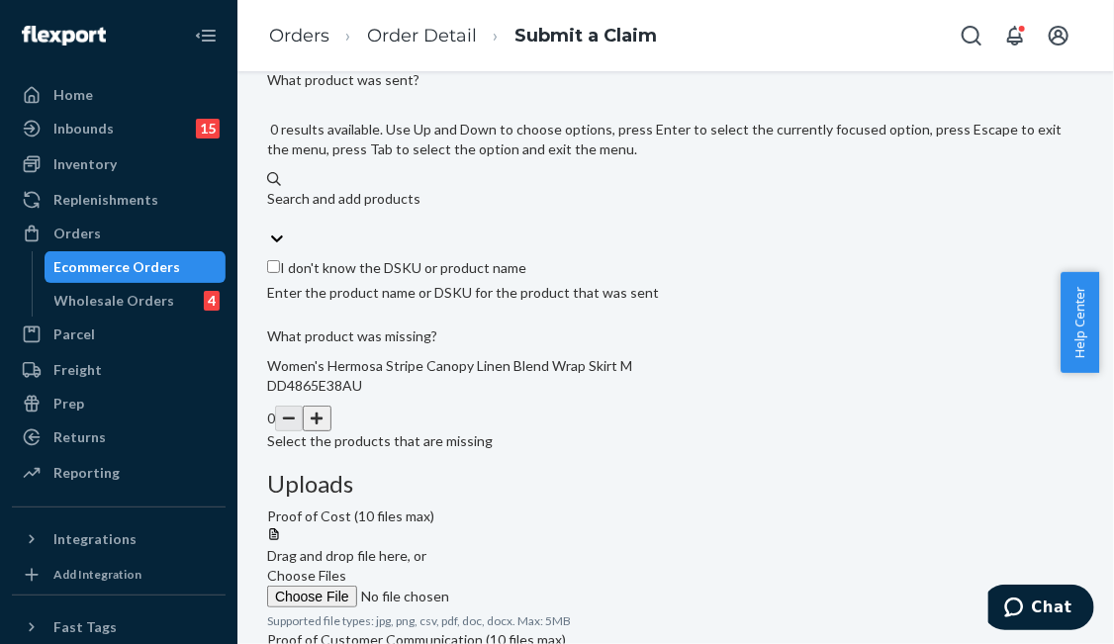
click at [408, 209] on div "Search and add products" at bounding box center [675, 199] width 817 height 20
click at [269, 229] on input "0 results available. Use Up and Down to choose options, press Enter to select t…" at bounding box center [268, 219] width 2 height 20
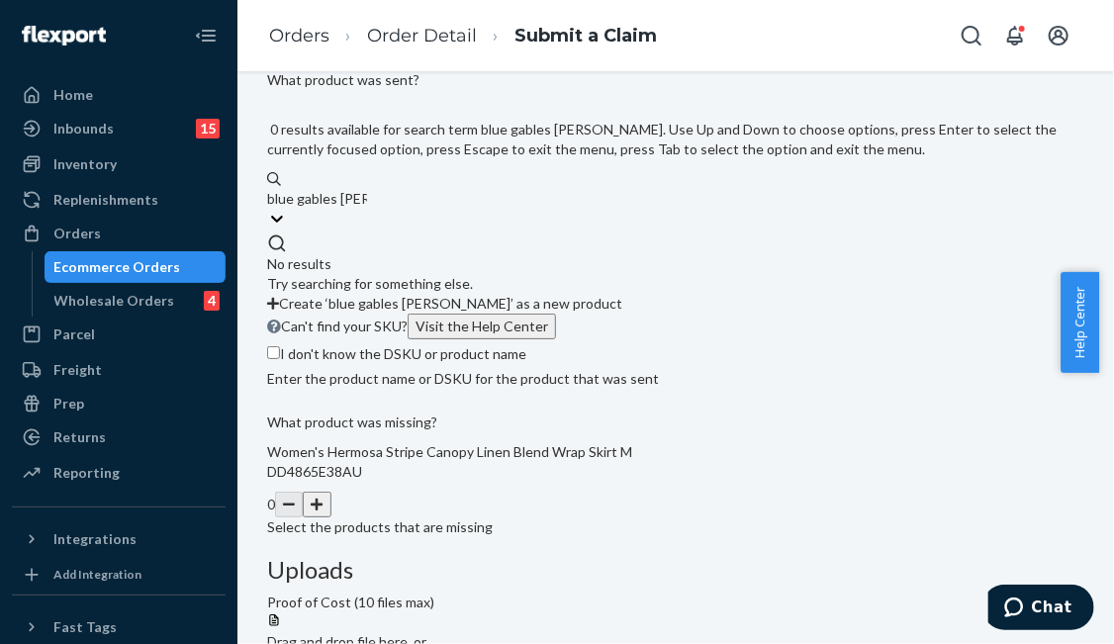
type input "blue gables boy"
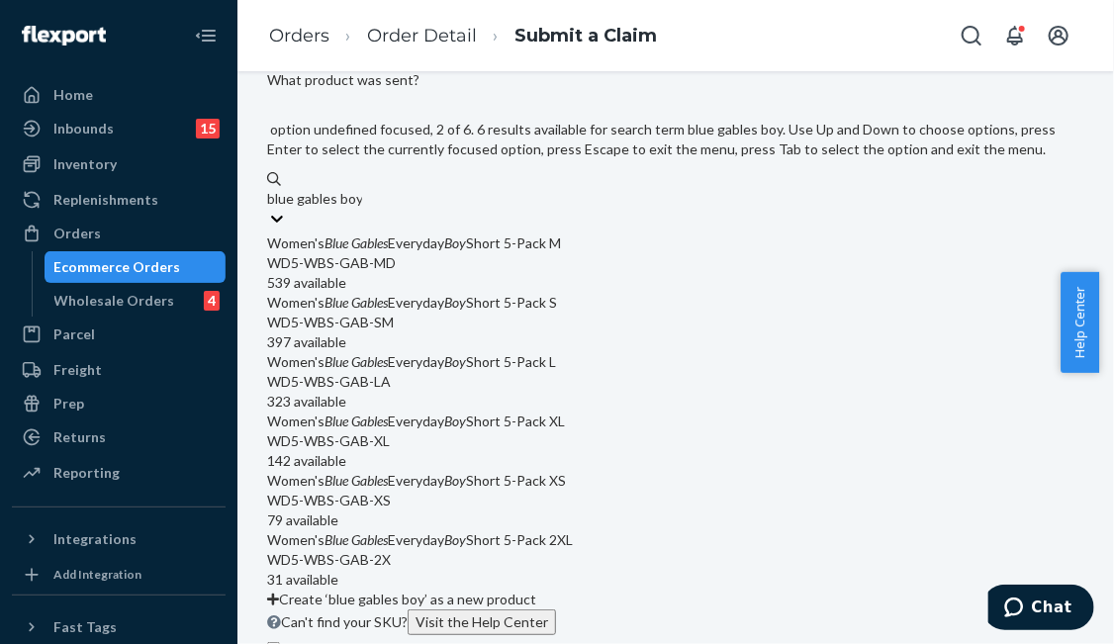
scroll to position [99, 0]
click at [520, 412] on div "323 available" at bounding box center [675, 402] width 817 height 20
click at [362, 209] on input "blue gables boy" at bounding box center [314, 199] width 95 height 20
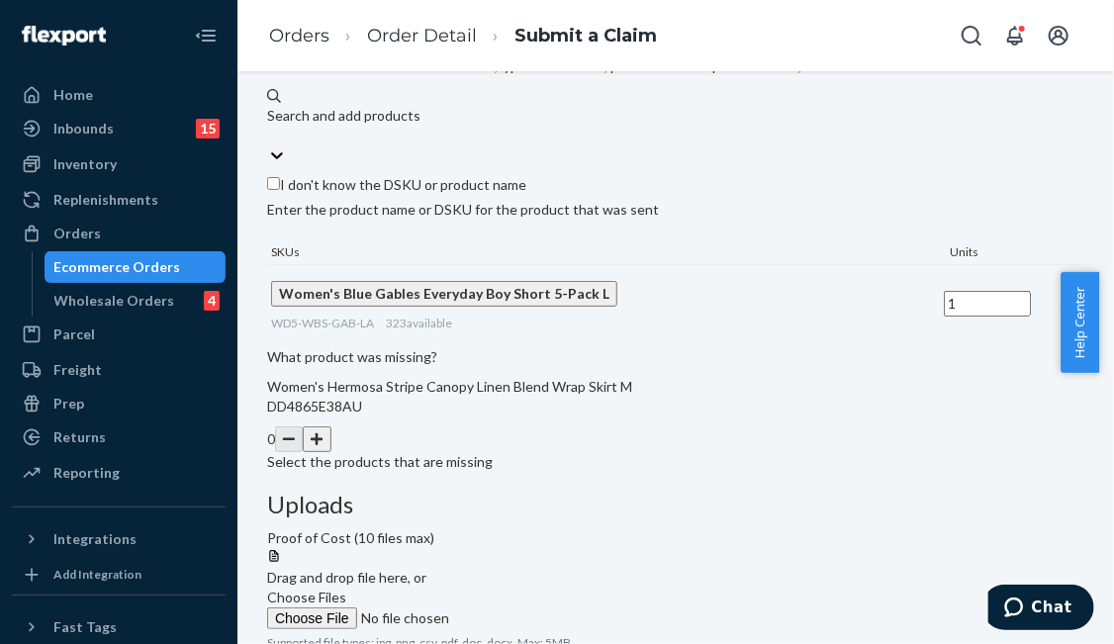
scroll to position [621, 0]
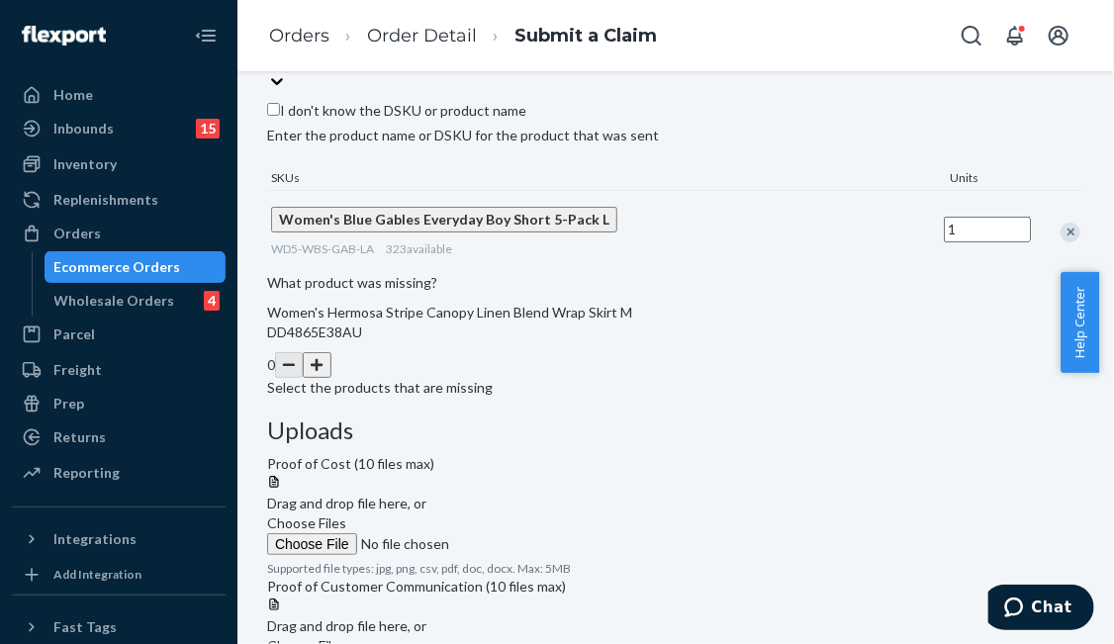
click at [330, 378] on button "button" at bounding box center [317, 365] width 28 height 26
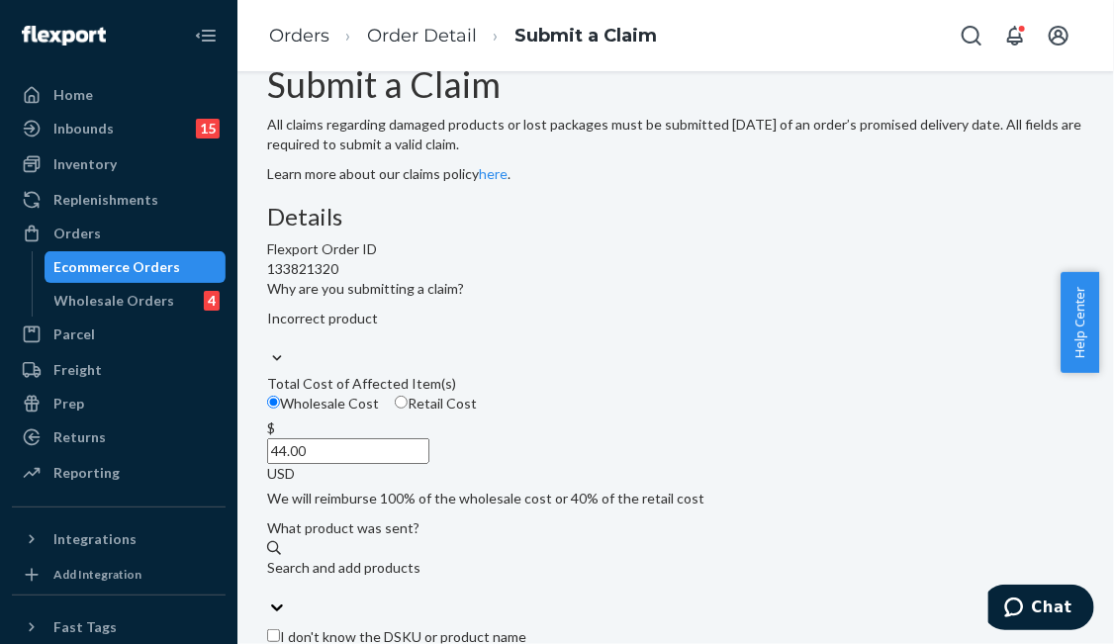
scroll to position [28, 0]
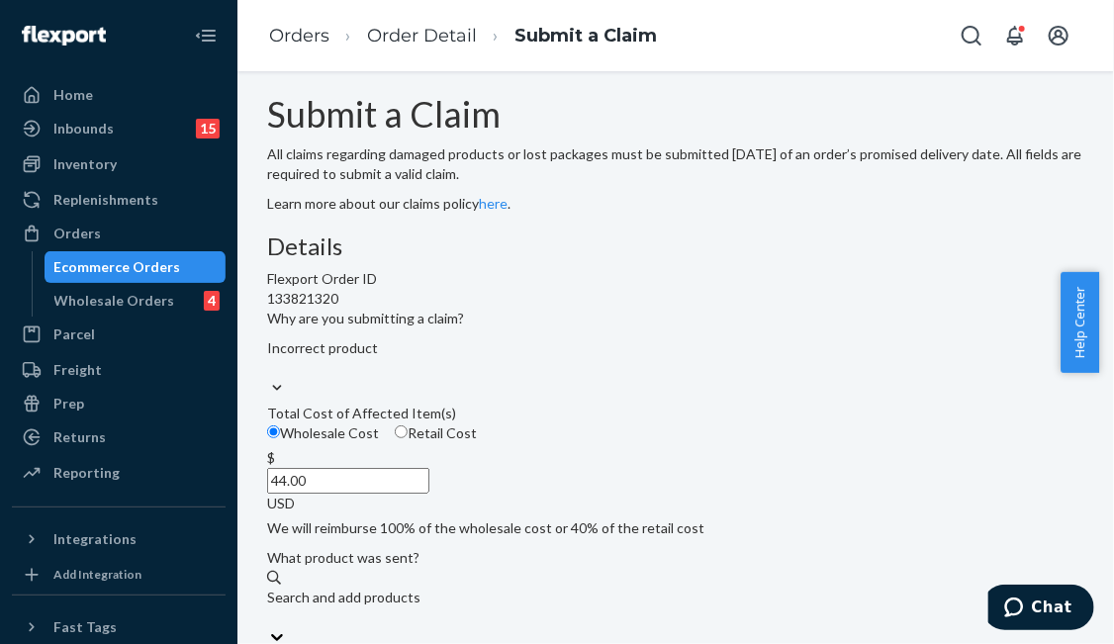
scroll to position [0, 0]
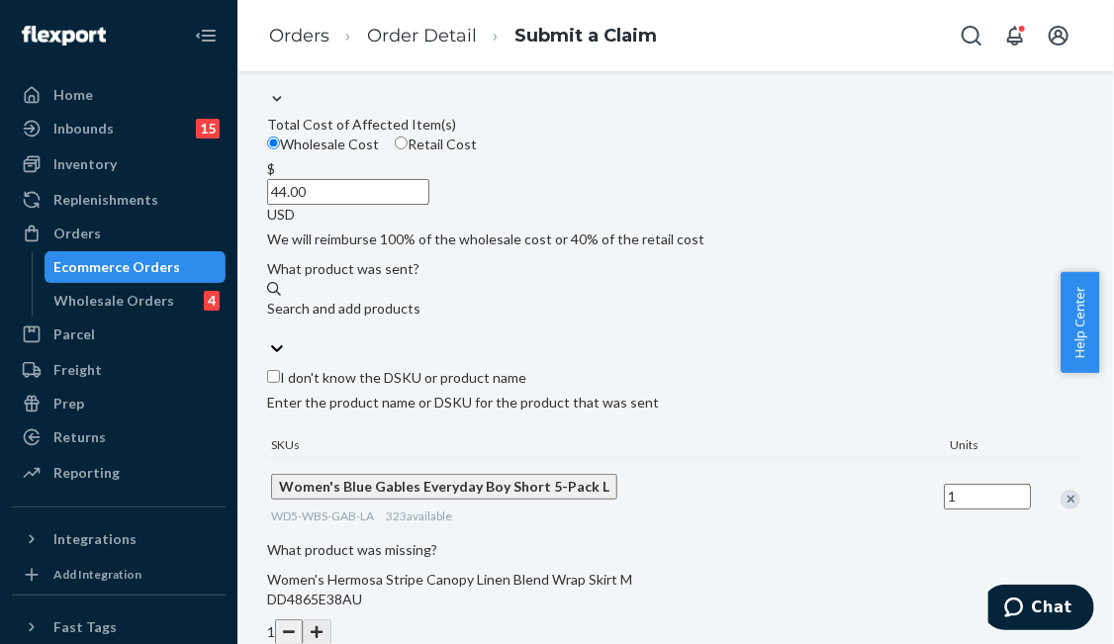
scroll to position [297, 0]
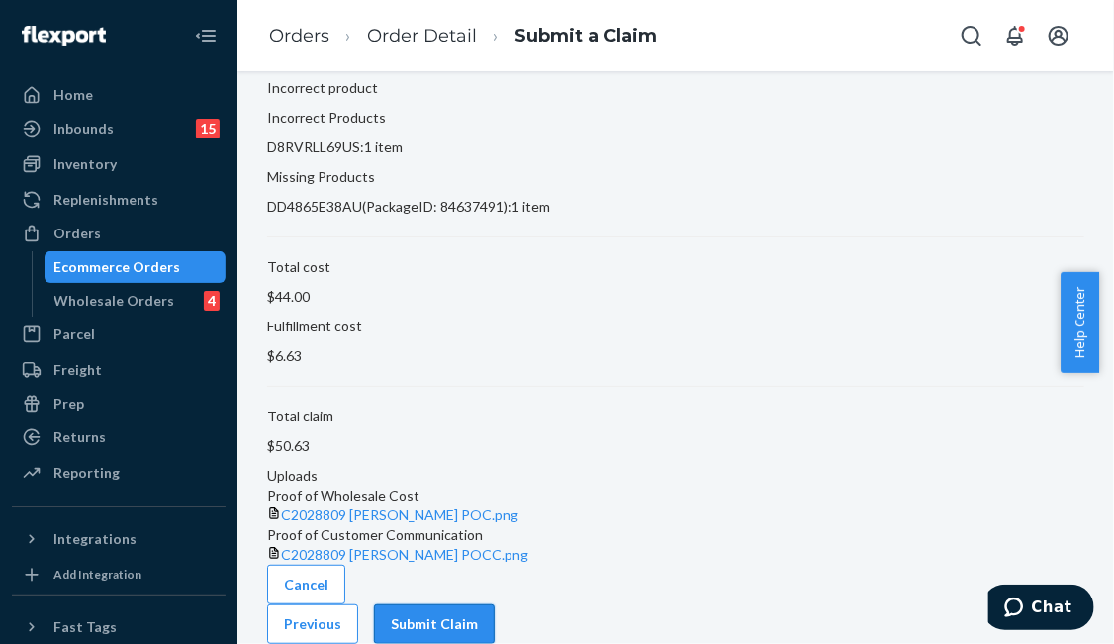
click at [495, 604] on button "Submit Claim" at bounding box center [434, 624] width 121 height 40
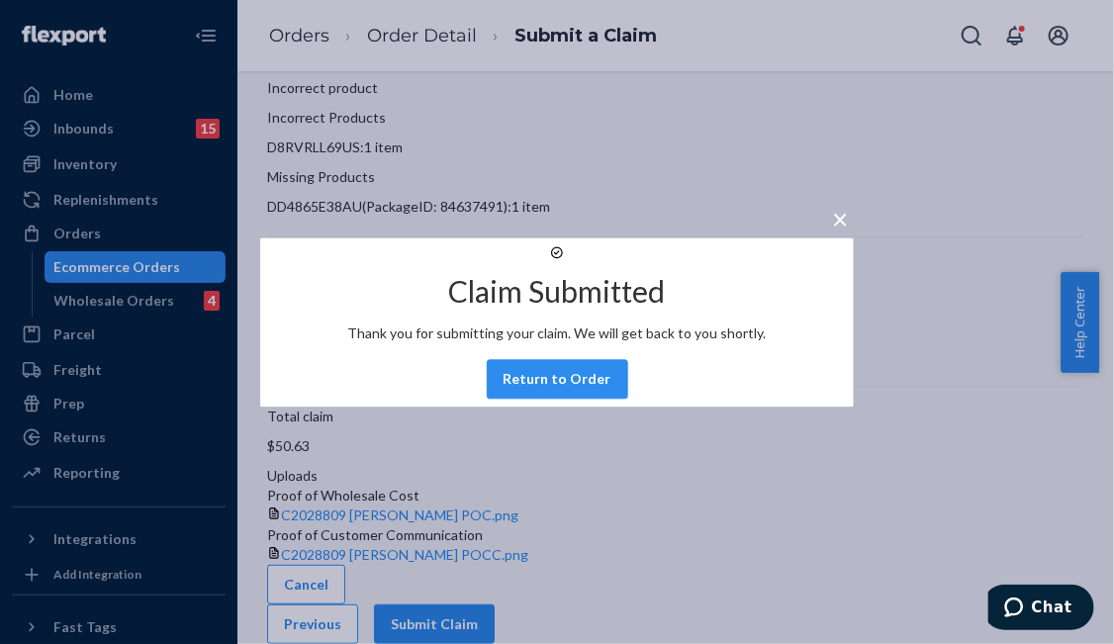
click at [529, 395] on button "Return to Order" at bounding box center [557, 379] width 141 height 40
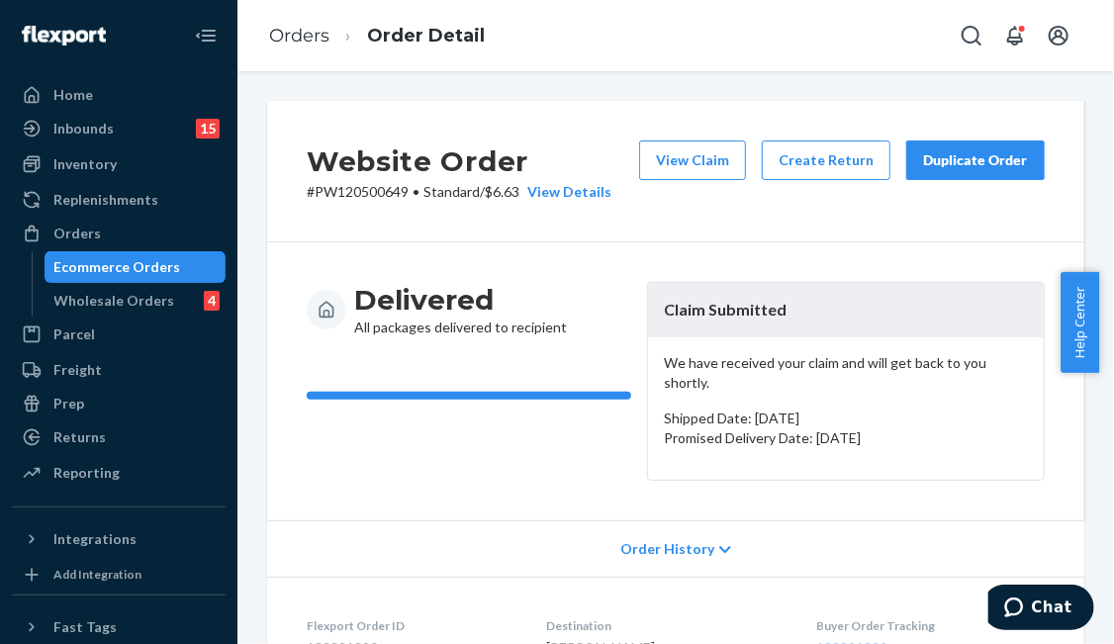
click at [332, 251] on div "Delivered All packages delivered to recipient Claim Submitted We have received …" at bounding box center [675, 381] width 817 height 278
click at [87, 229] on div "Orders" at bounding box center [76, 234] width 47 height 20
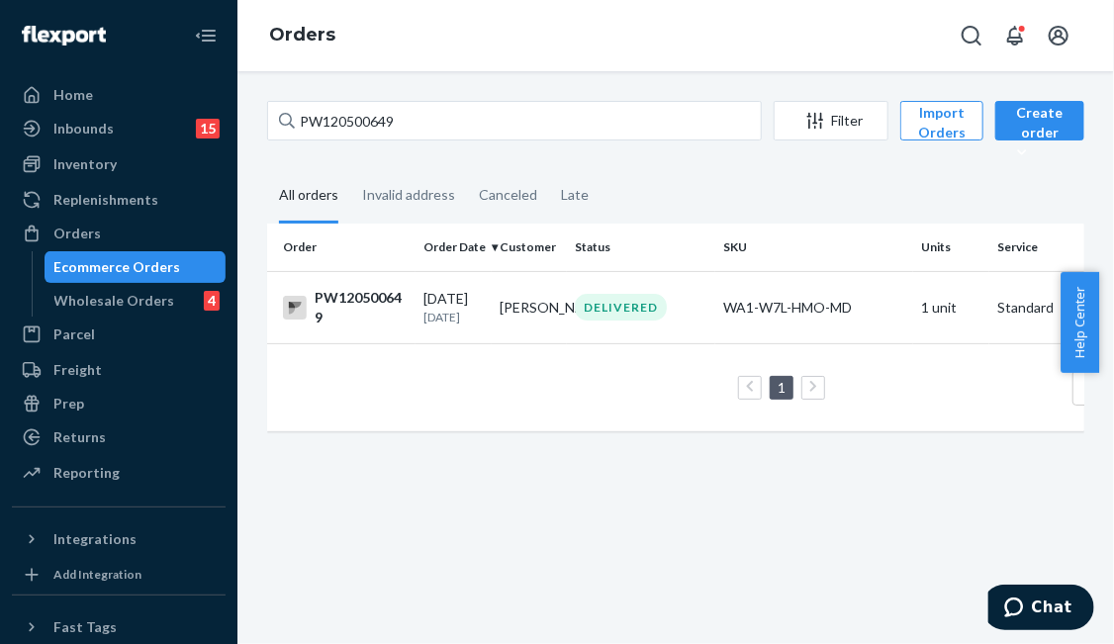
click at [580, 492] on div "PW120500649 Filter Import Orders Create order Ecommerce order Removal order All…" at bounding box center [675, 357] width 876 height 573
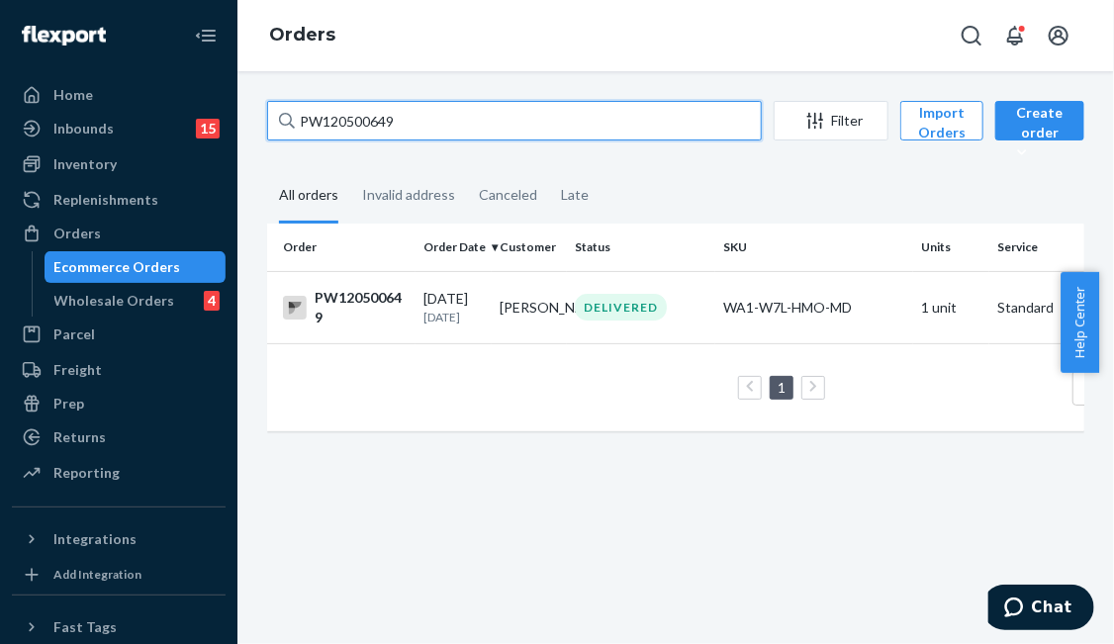
drag, startPoint x: 430, startPoint y: 110, endPoint x: 214, endPoint y: 98, distance: 217.0
click at [214, 98] on div "Home Inbounds 15 Shipping Plans Problems 15 Inventory Products Branded Packagin…" at bounding box center [557, 322] width 1114 height 644
paste input "497663"
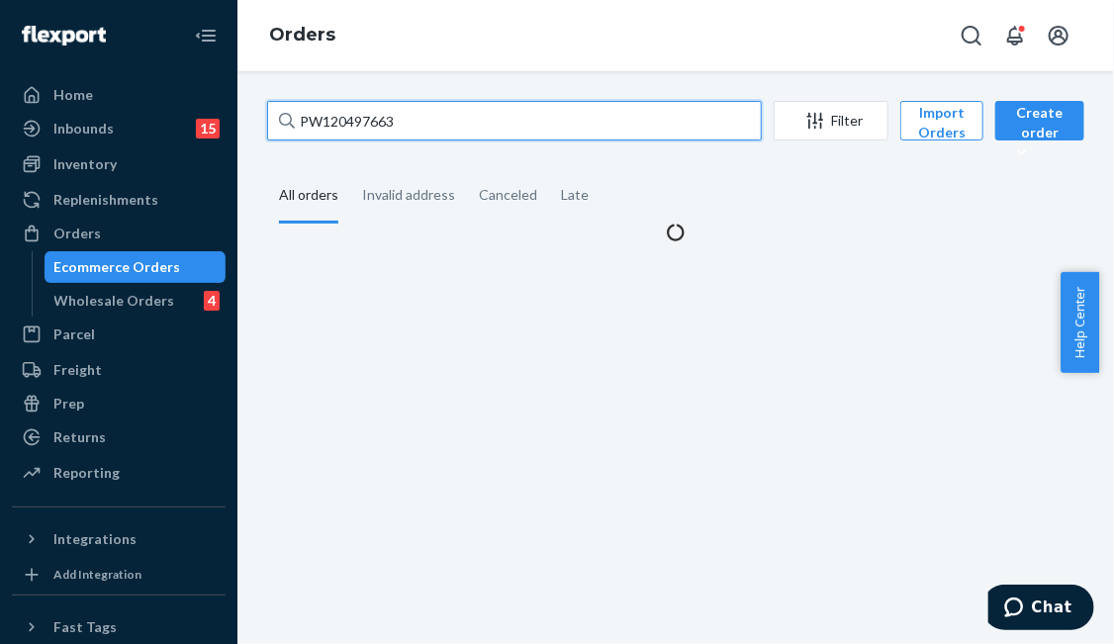
type input "PW120497663"
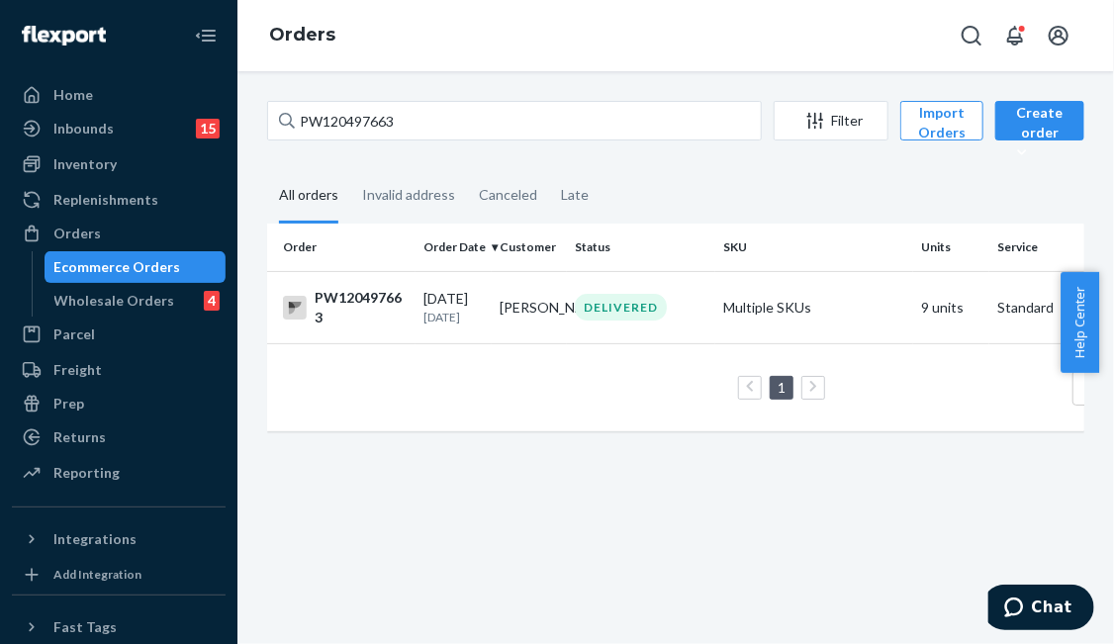
click at [630, 332] on td "DELIVERED" at bounding box center [641, 307] width 148 height 72
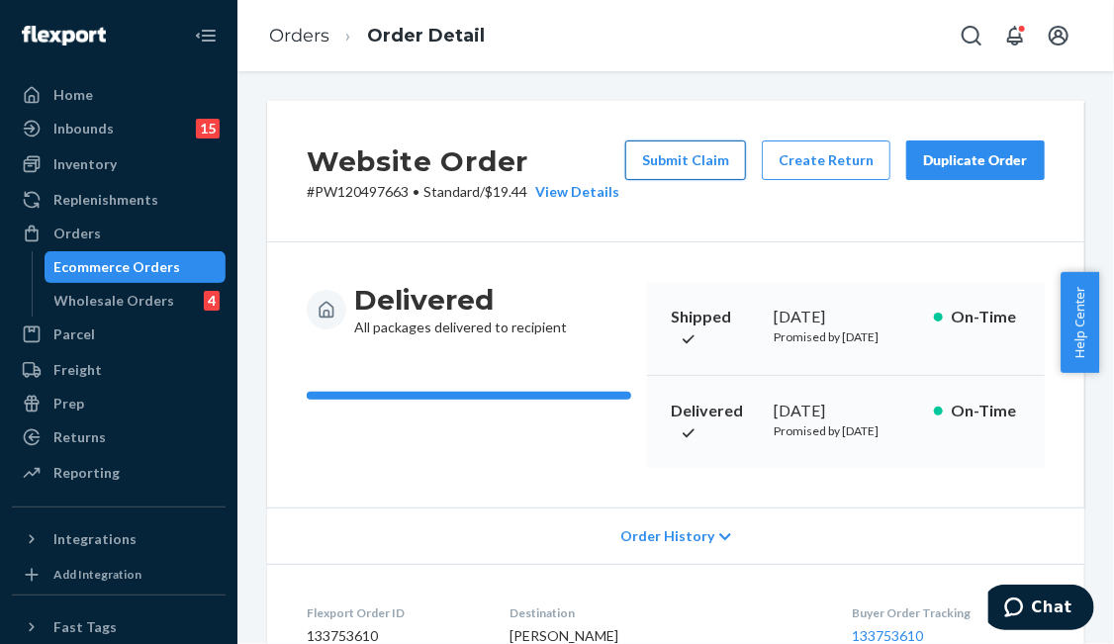
click at [680, 146] on button "Submit Claim" at bounding box center [685, 160] width 121 height 40
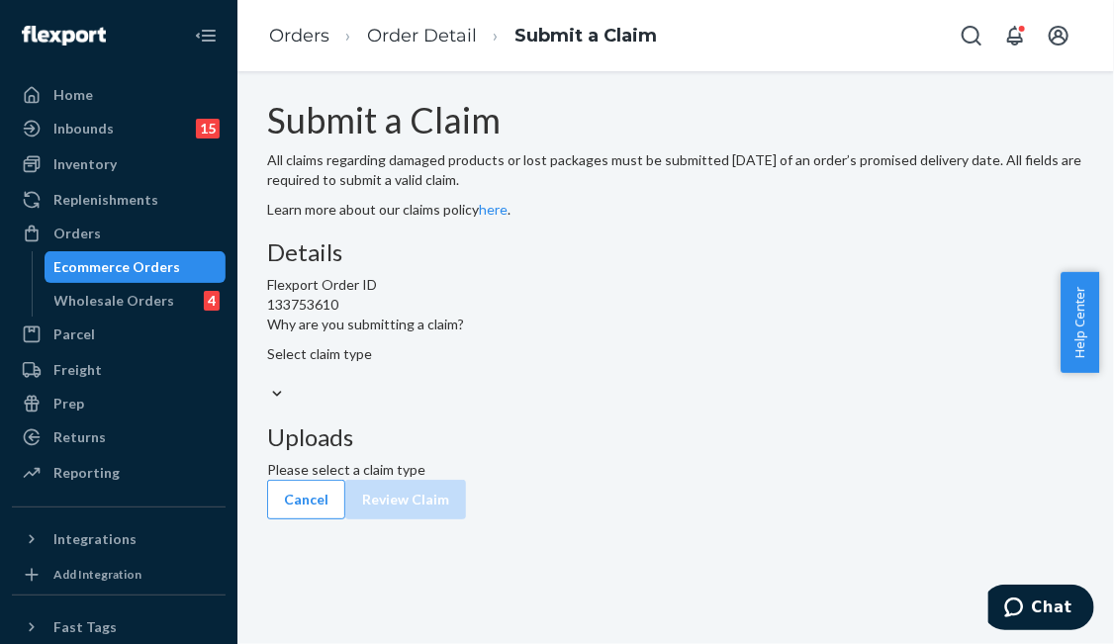
click at [500, 384] on div "Select claim type" at bounding box center [675, 364] width 817 height 40
click at [269, 384] on input "Why are you submitting a claim? Select claim type" at bounding box center [268, 374] width 2 height 20
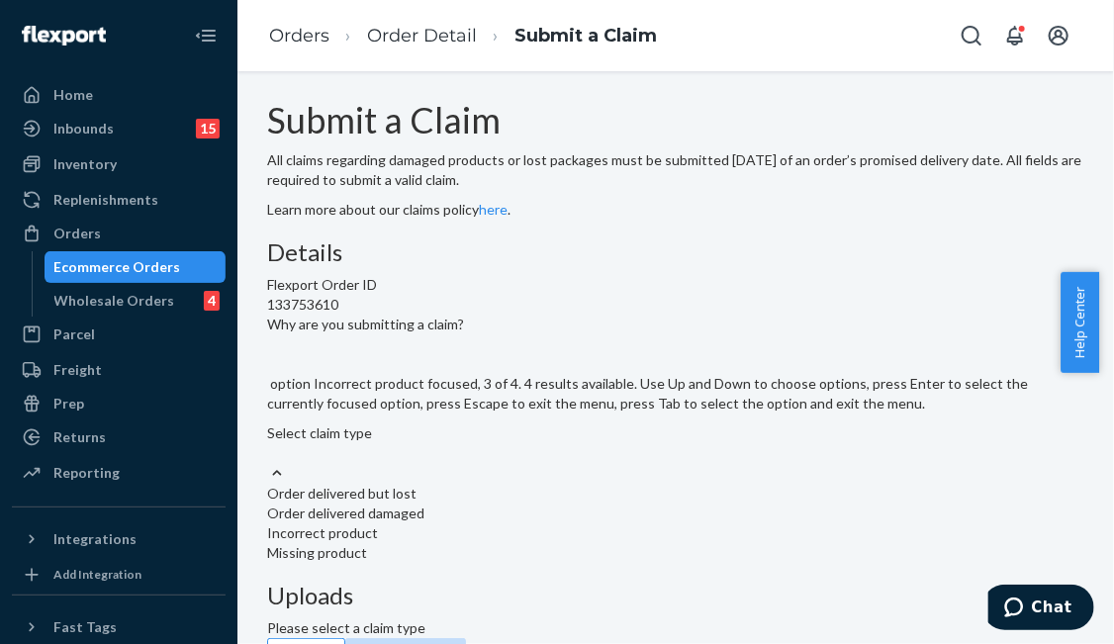
click at [534, 523] on div "Incorrect product" at bounding box center [675, 533] width 817 height 20
click at [269, 443] on input "Why are you submitting a claim? option Incorrect product focused, 3 of 4. 4 res…" at bounding box center [268, 453] width 2 height 20
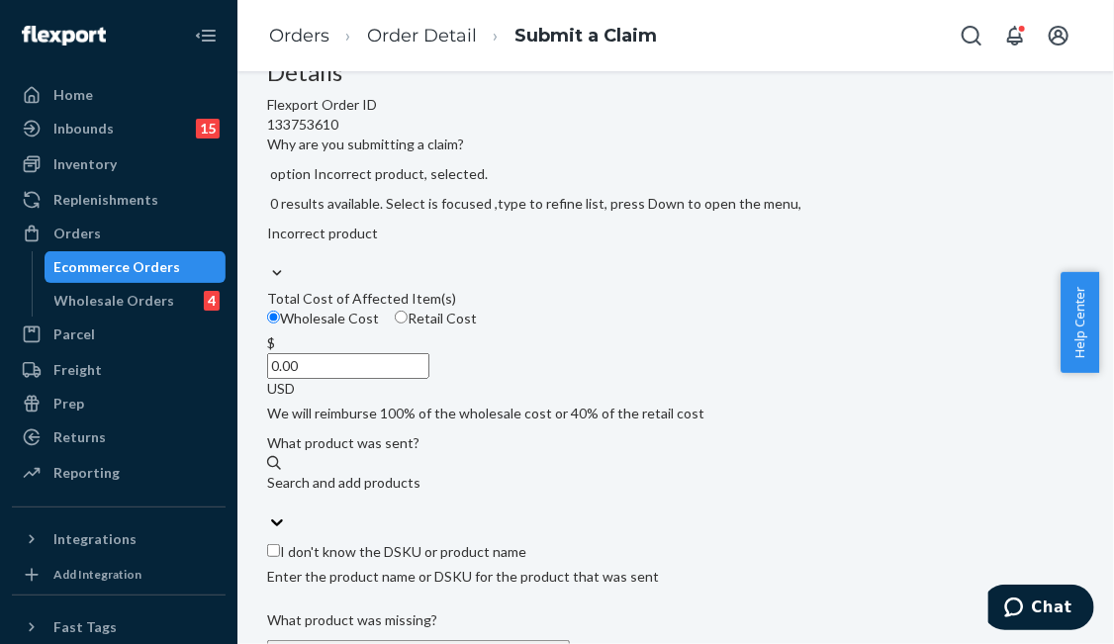
scroll to position [297, 0]
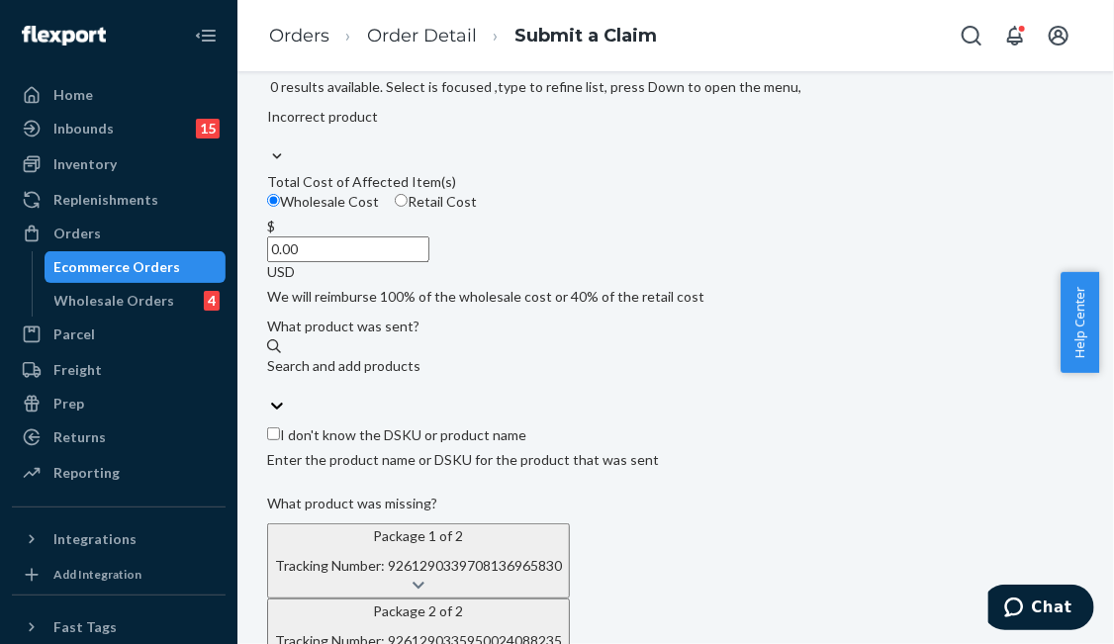
click at [429, 262] on input "0.00" at bounding box center [348, 249] width 162 height 26
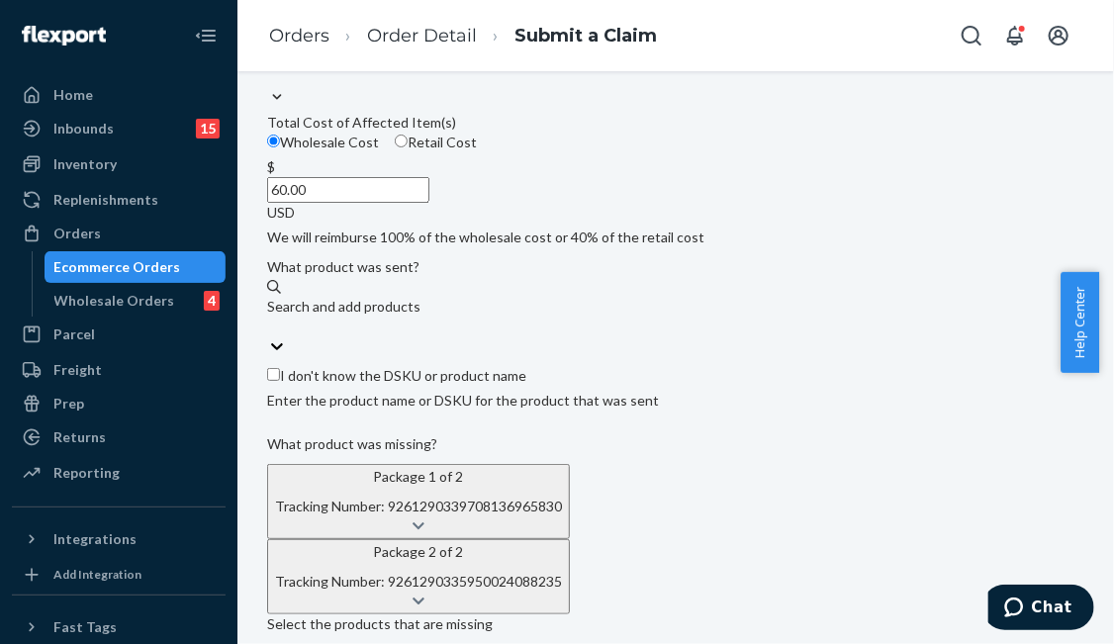
type input "60.00"
click at [417, 317] on div "Search and add products" at bounding box center [675, 307] width 817 height 20
click at [269, 336] on input "Search and add products" at bounding box center [268, 327] width 2 height 20
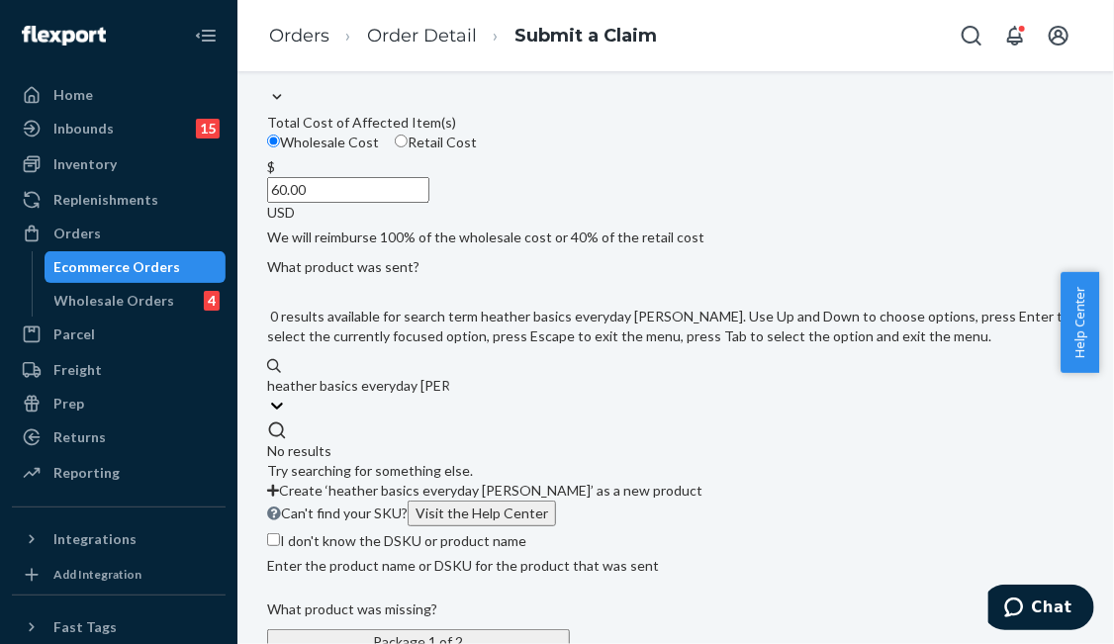
type input "heather basics everyday shel"
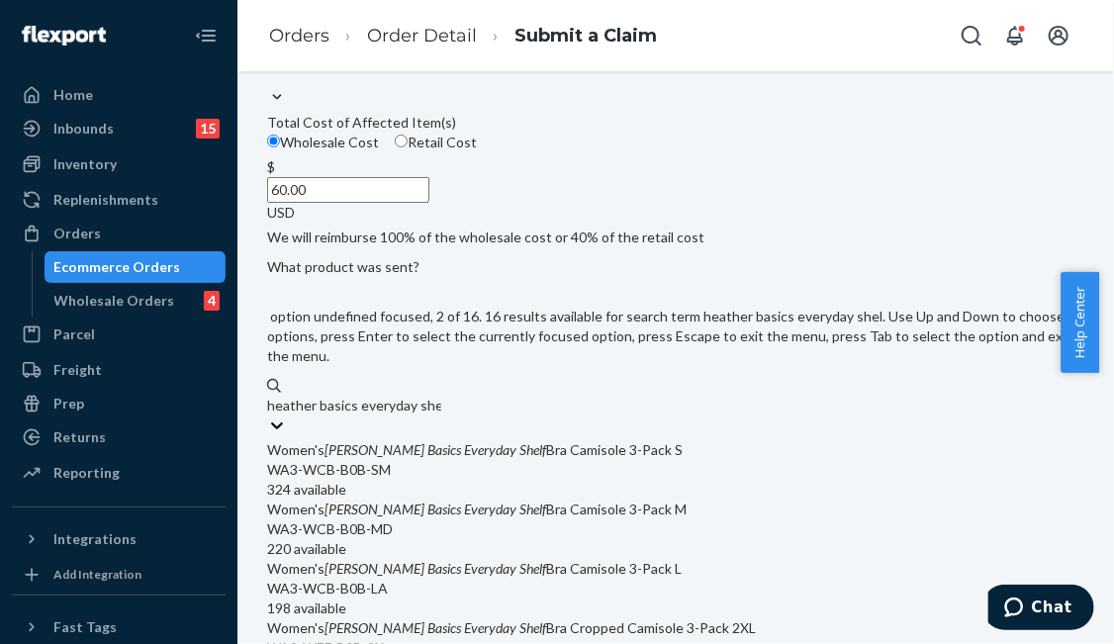
scroll to position [198, 0]
click at [511, 598] on div "198 available" at bounding box center [675, 608] width 817 height 20
click at [441, 415] on input "heather basics everyday shel" at bounding box center [354, 406] width 174 height 20
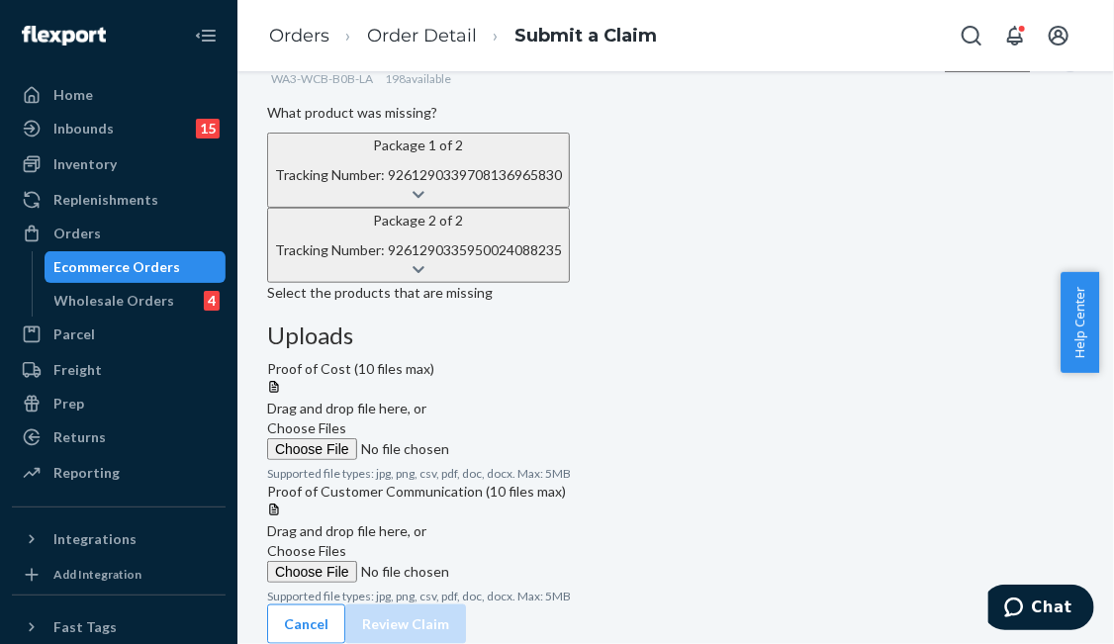
click at [424, 198] on icon at bounding box center [419, 194] width 12 height 7
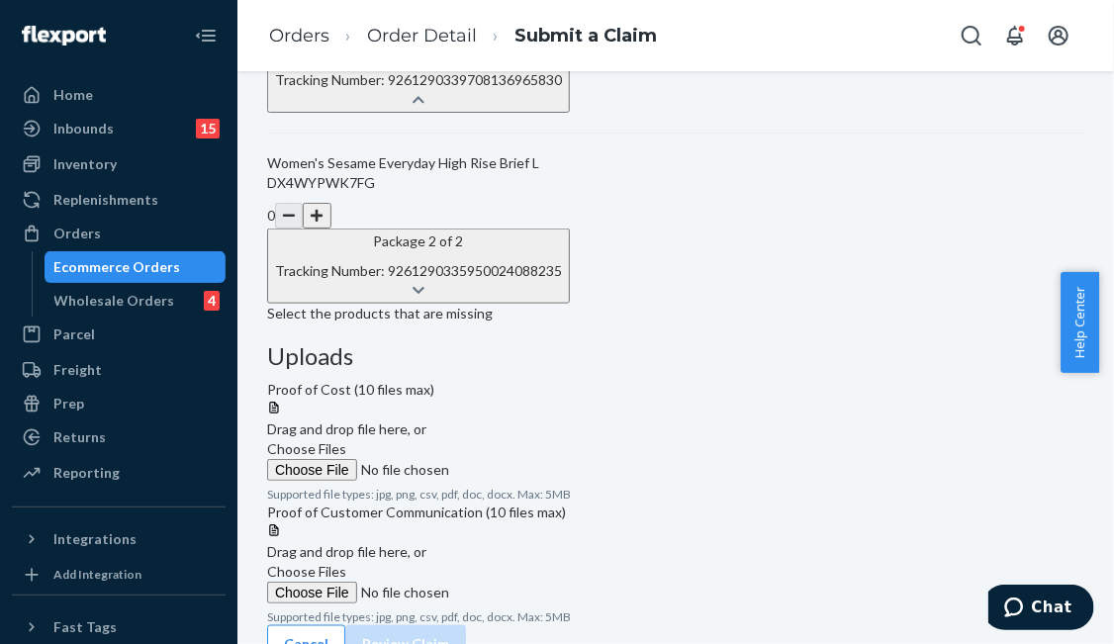
scroll to position [861, 0]
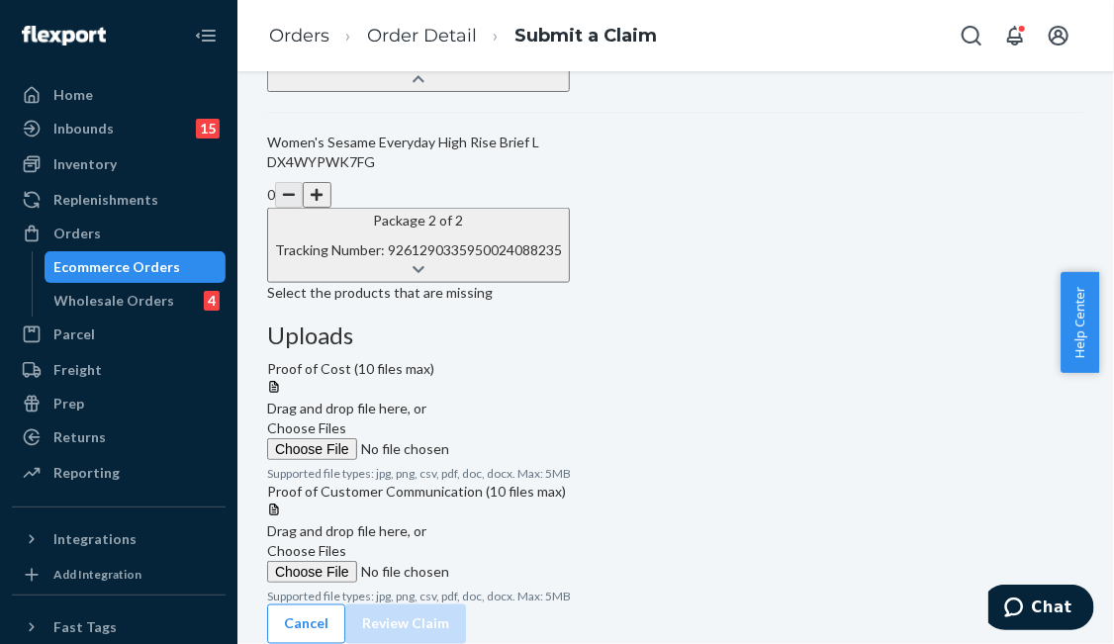
click at [570, 283] on button "Package 2 of 2 Tracking Number: 9261290335950024088235" at bounding box center [418, 245] width 303 height 75
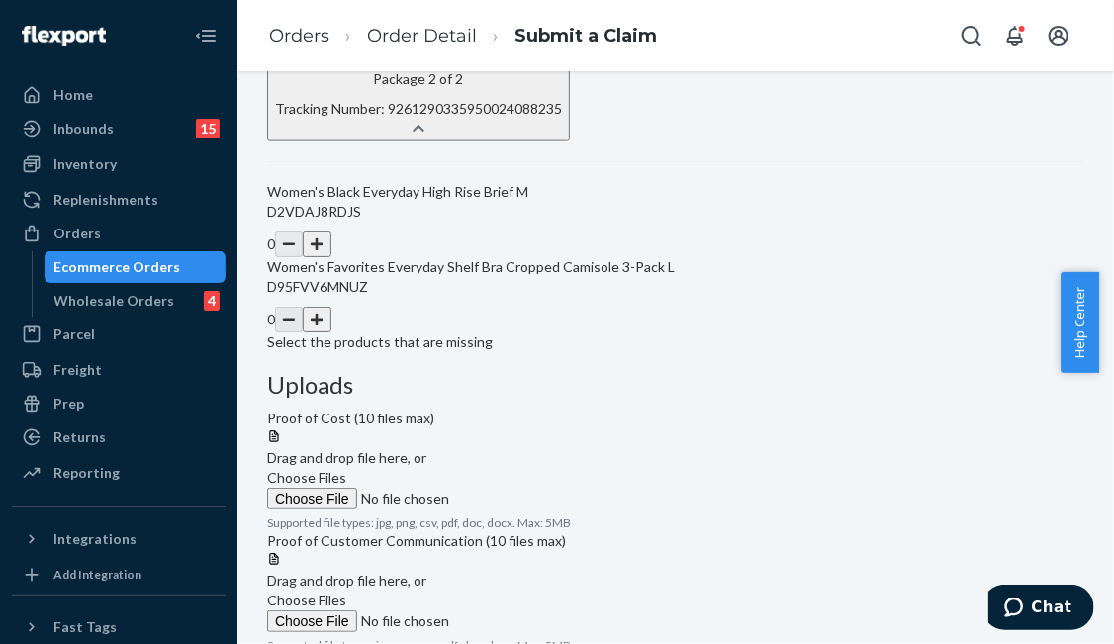
scroll to position [1132, 0]
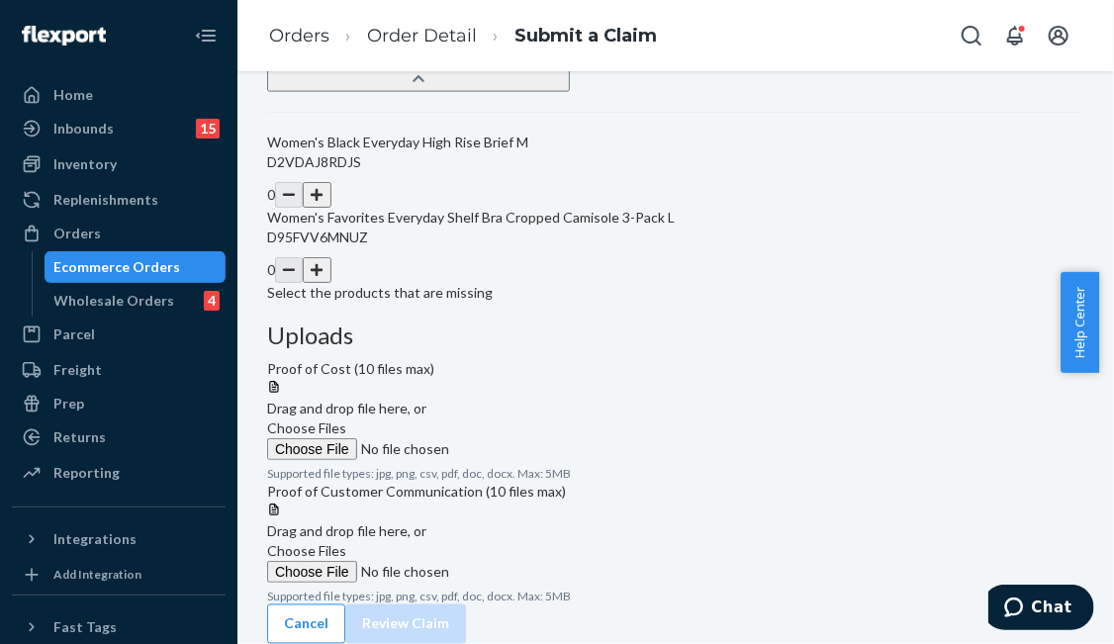
click at [330, 283] on button "button" at bounding box center [317, 270] width 28 height 26
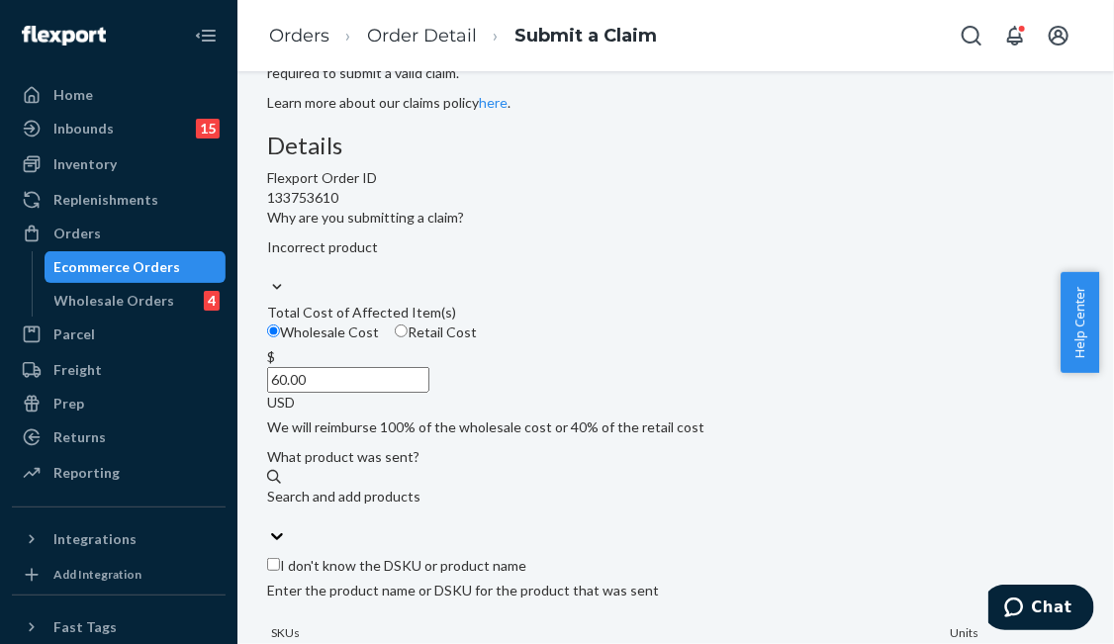
scroll to position [0, 0]
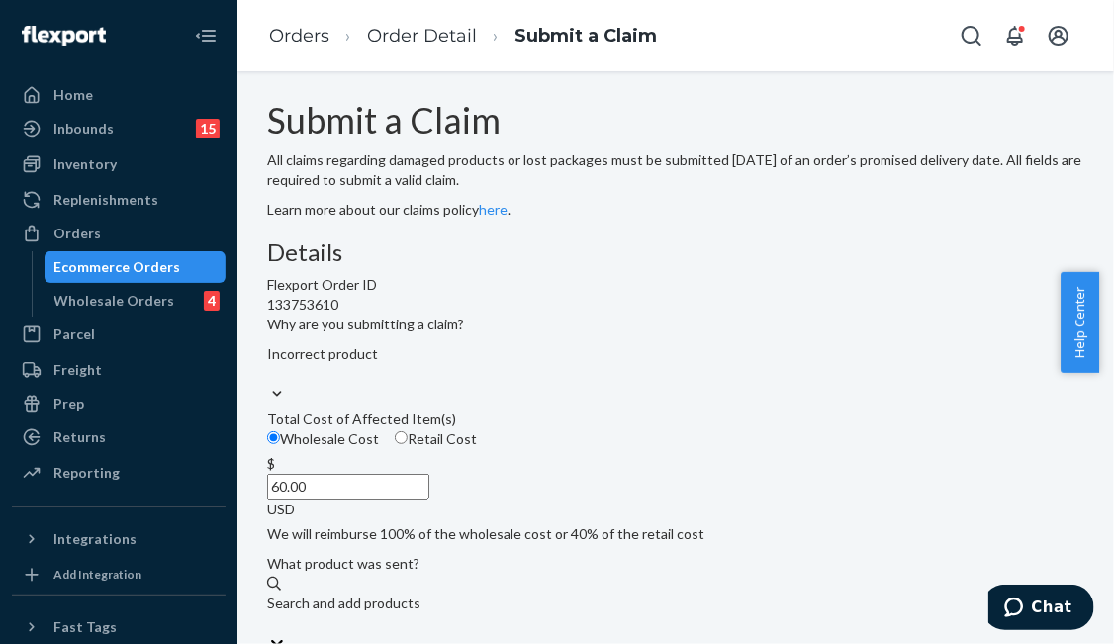
click at [543, 265] on h3 "Details" at bounding box center [675, 252] width 817 height 26
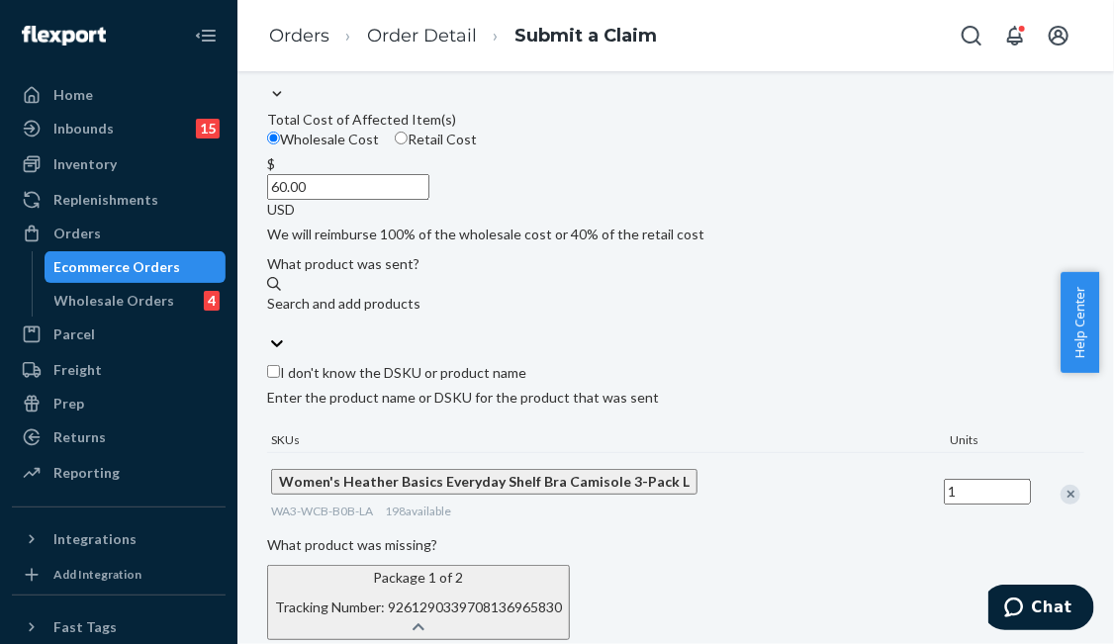
scroll to position [495, 0]
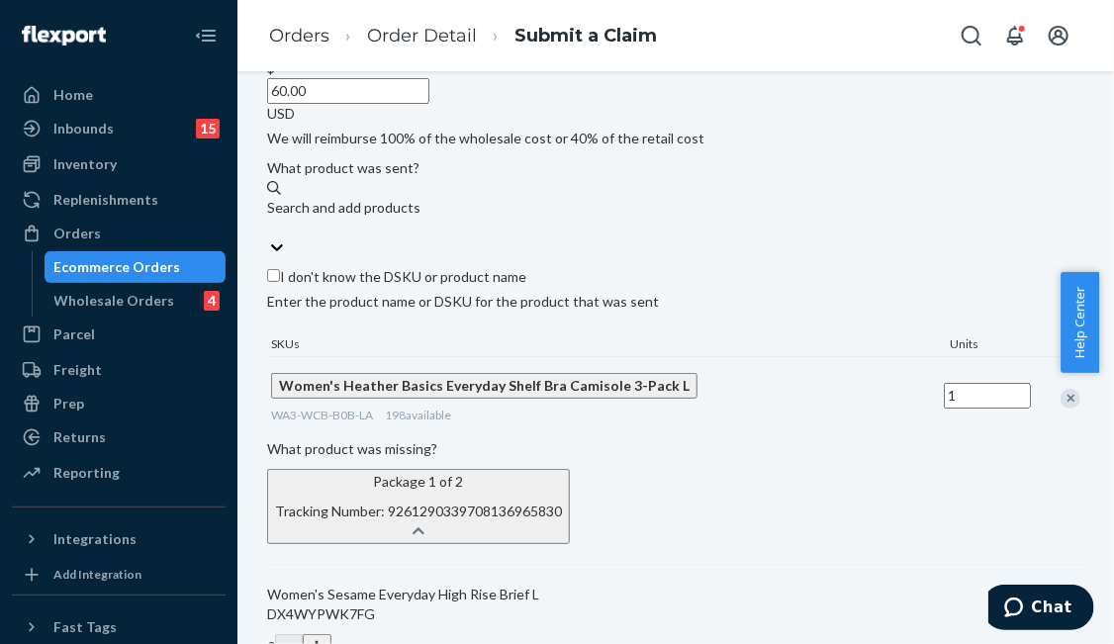
scroll to position [396, 0]
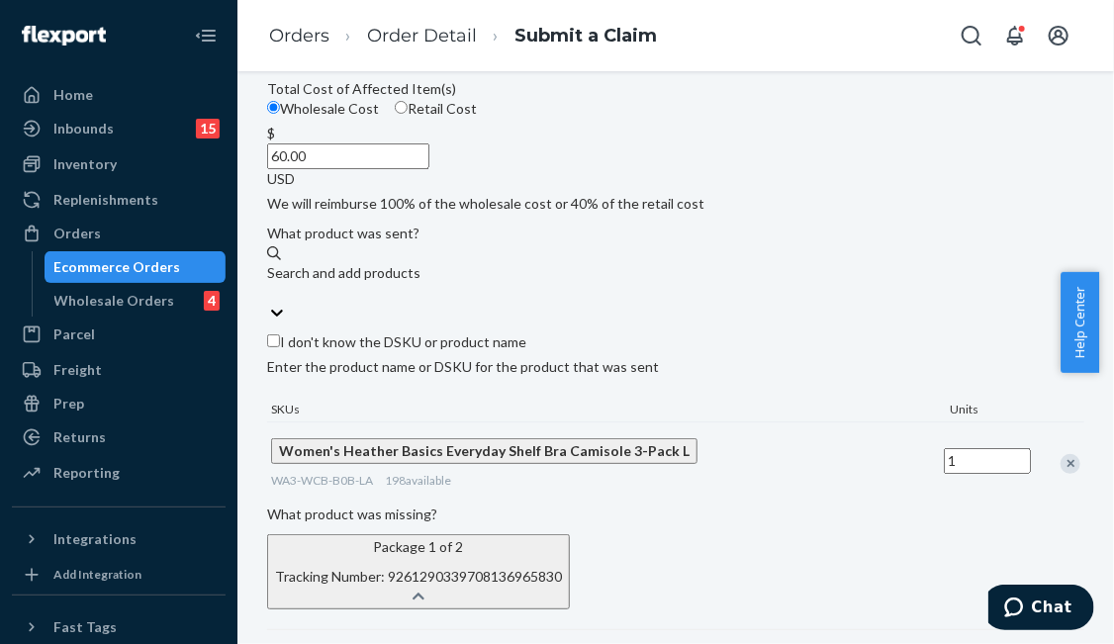
scroll to position [297, 0]
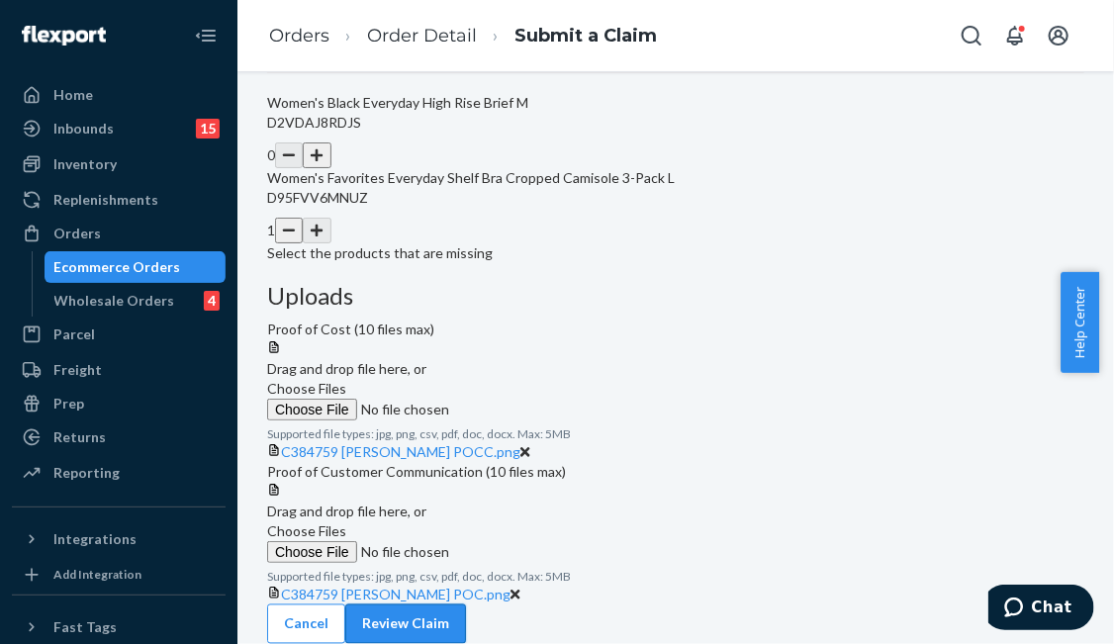
click at [466, 608] on button "Review Claim" at bounding box center [405, 624] width 121 height 40
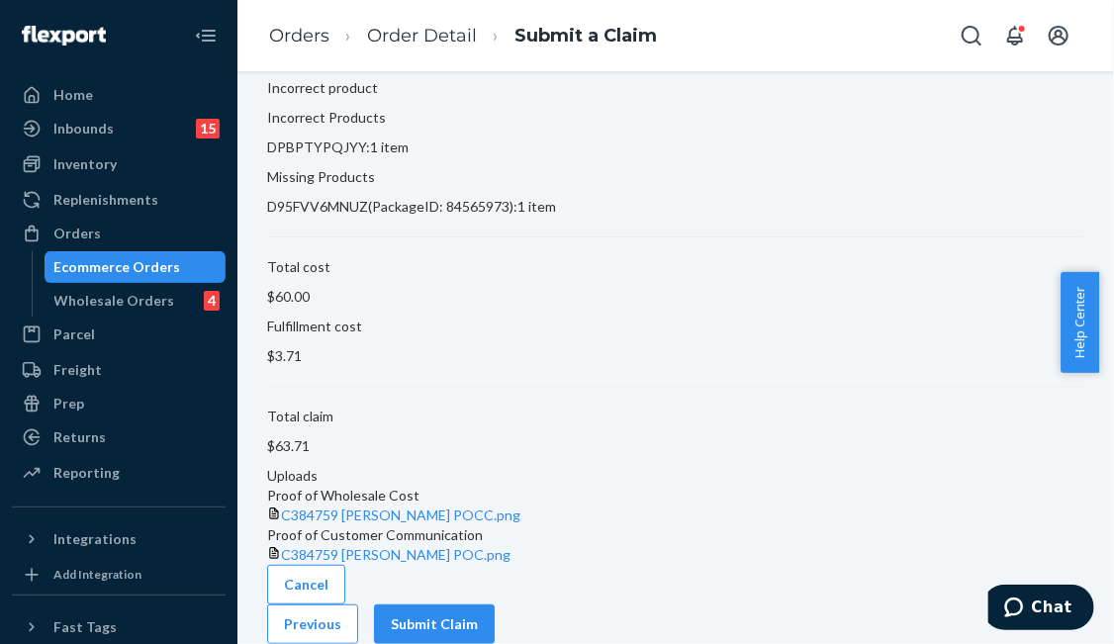
click at [495, 608] on button "Submit Claim" at bounding box center [434, 624] width 121 height 40
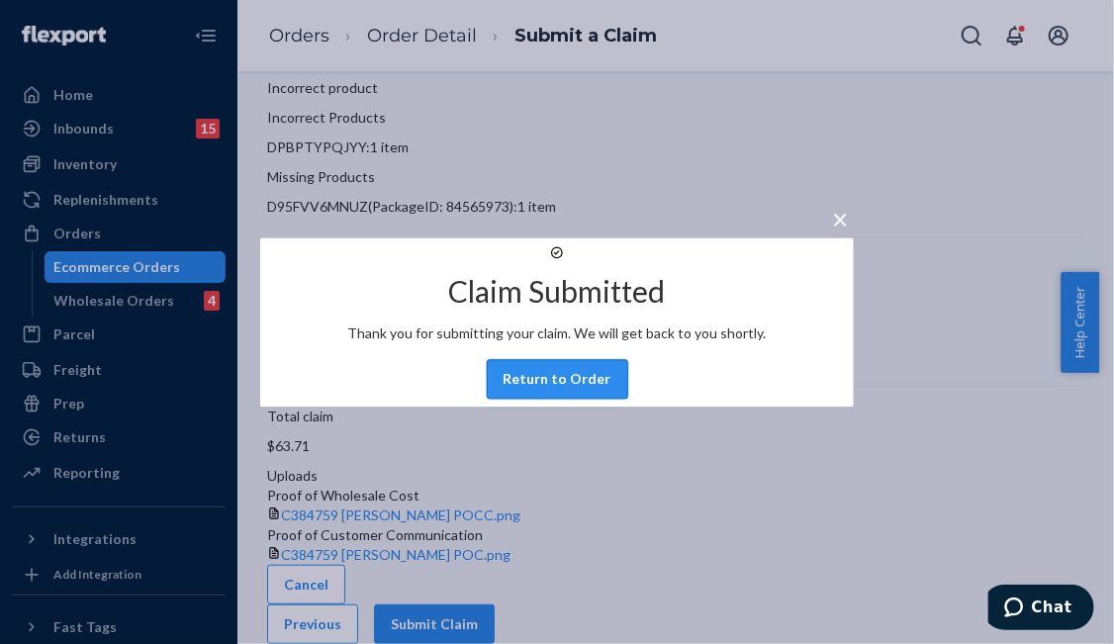
click at [551, 399] on button "Return to Order" at bounding box center [557, 379] width 141 height 40
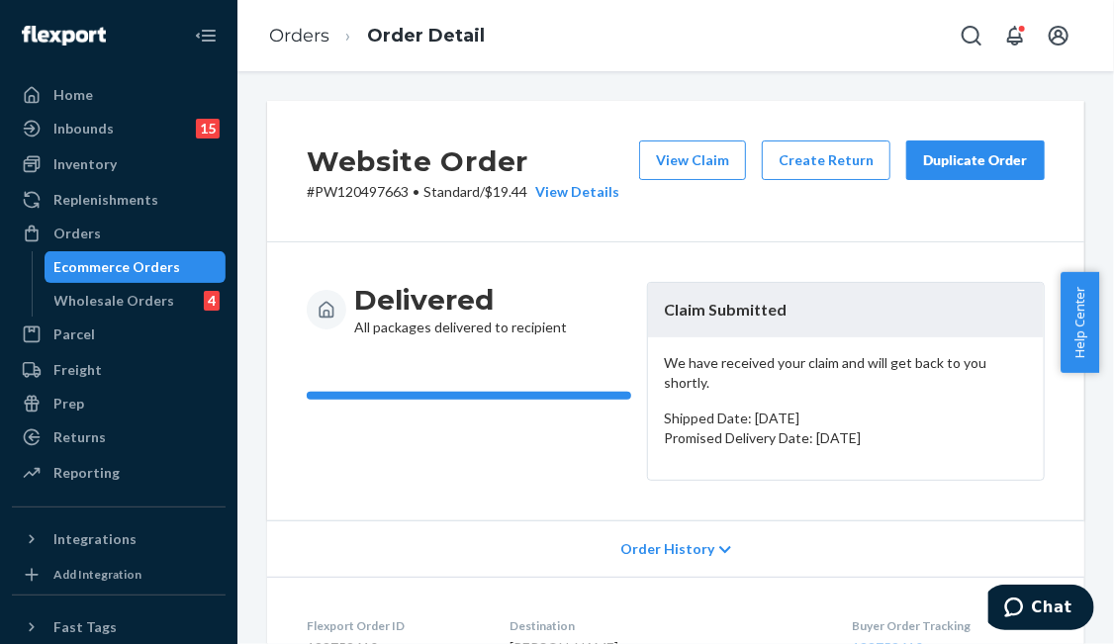
click at [458, 502] on div "Delivered All packages delivered to recipient Claim Submitted We have received …" at bounding box center [675, 381] width 817 height 278
click at [119, 226] on div "Orders" at bounding box center [119, 234] width 210 height 28
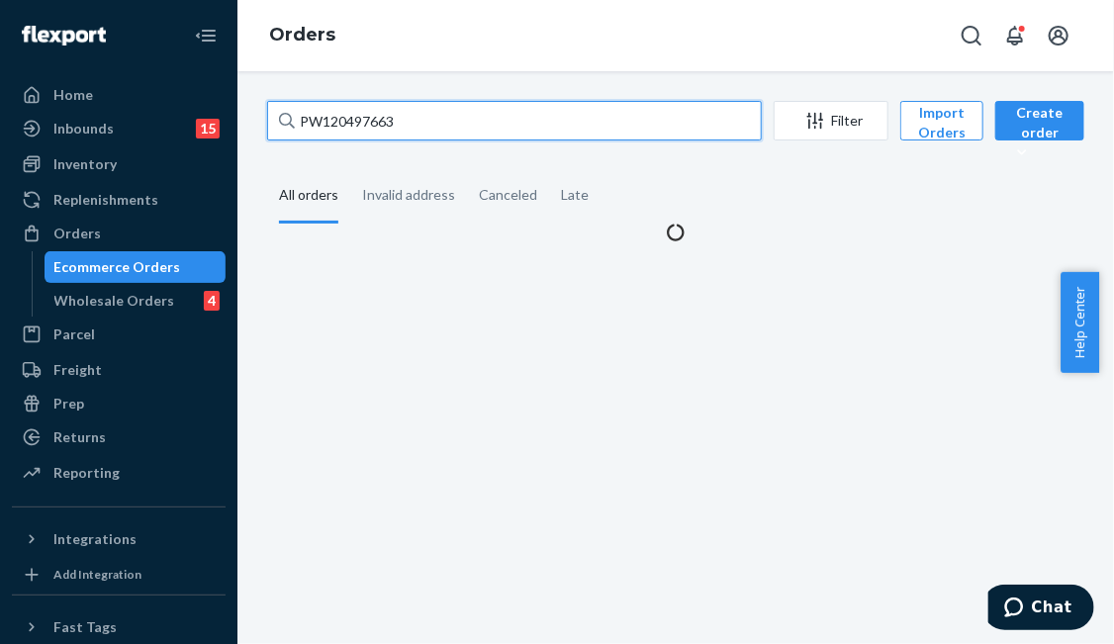
drag, startPoint x: 475, startPoint y: 117, endPoint x: 109, endPoint y: 58, distance: 370.6
click at [109, 58] on div "Home Inbounds 15 Shipping Plans Problems 15 Inventory Products Branded Packagin…" at bounding box center [557, 322] width 1114 height 644
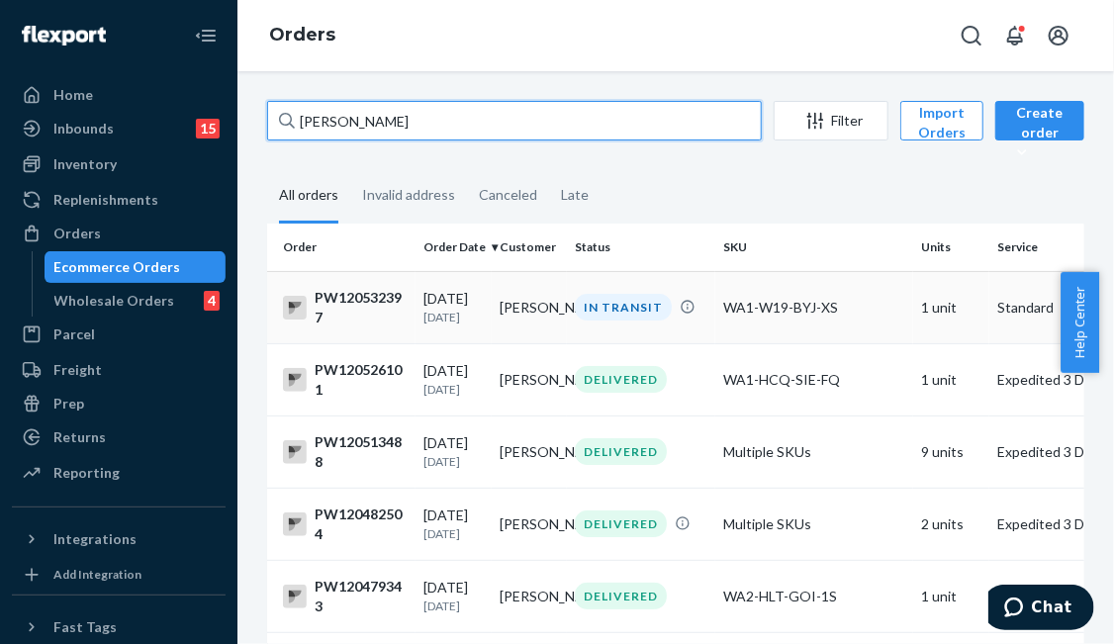
type input "[PERSON_NAME]"
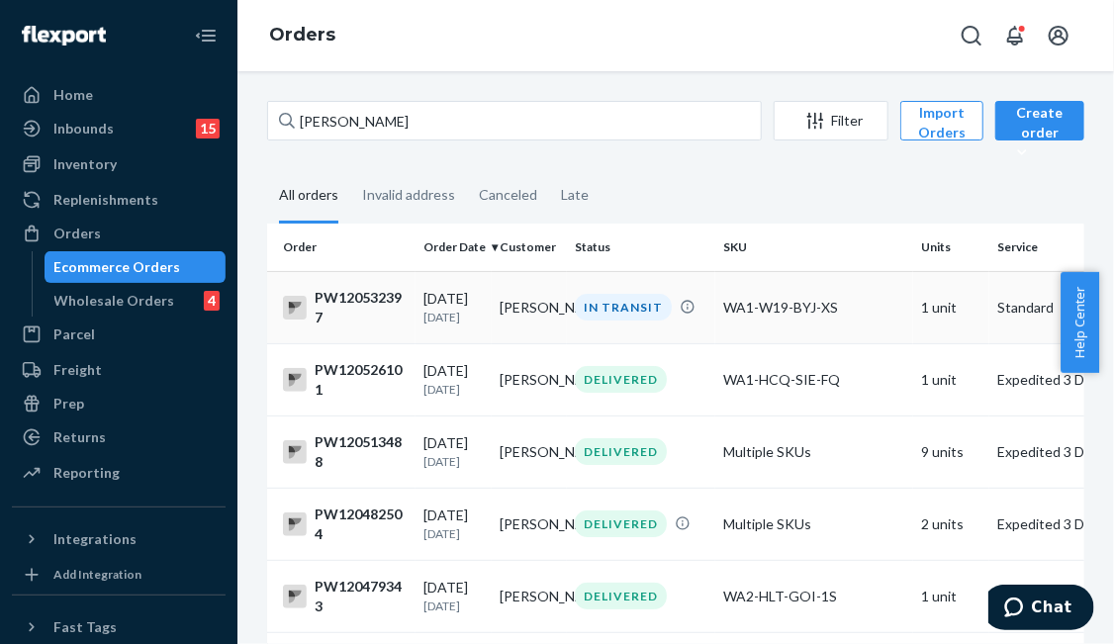
click at [591, 318] on div "IN TRANSIT" at bounding box center [623, 307] width 97 height 27
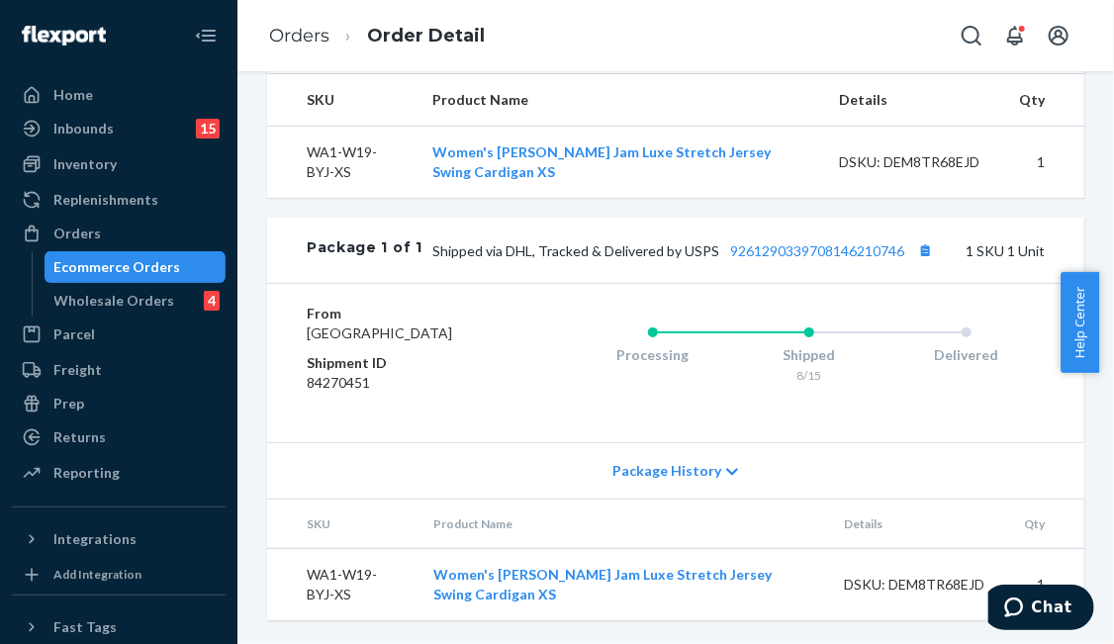
scroll to position [739, 0]
click at [810, 242] on link "9261290339708146210746" at bounding box center [817, 250] width 174 height 17
click at [96, 233] on div "Orders" at bounding box center [76, 234] width 47 height 20
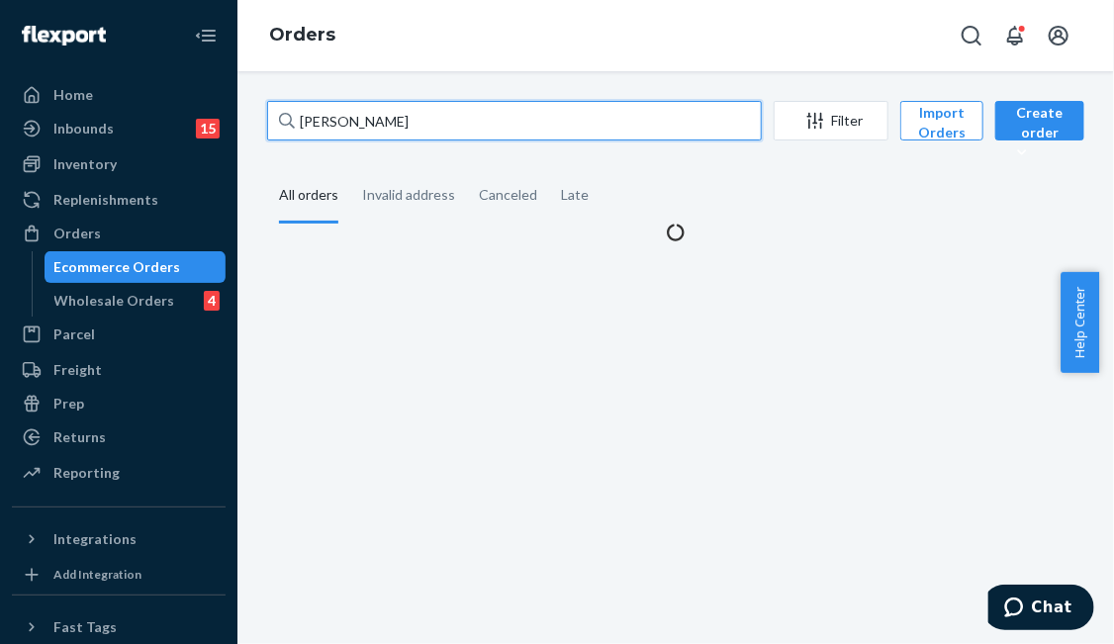
drag, startPoint x: 434, startPoint y: 126, endPoint x: 395, endPoint y: 120, distance: 40.0
click at [364, 121] on input "[PERSON_NAME]" at bounding box center [514, 121] width 495 height 40
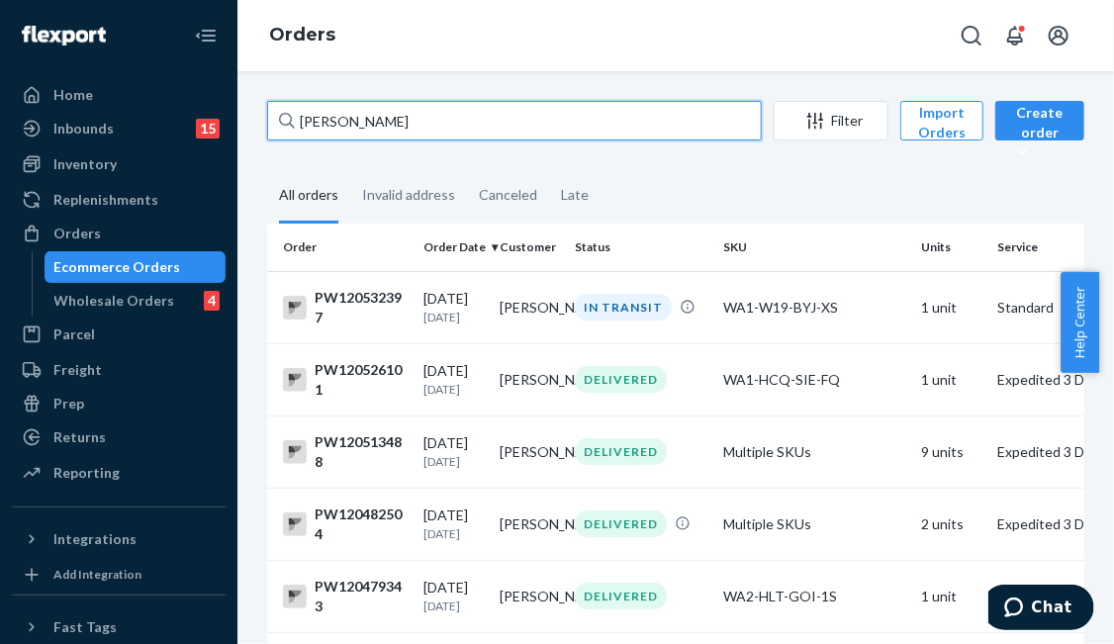
click at [451, 128] on input "[PERSON_NAME]" at bounding box center [514, 121] width 495 height 40
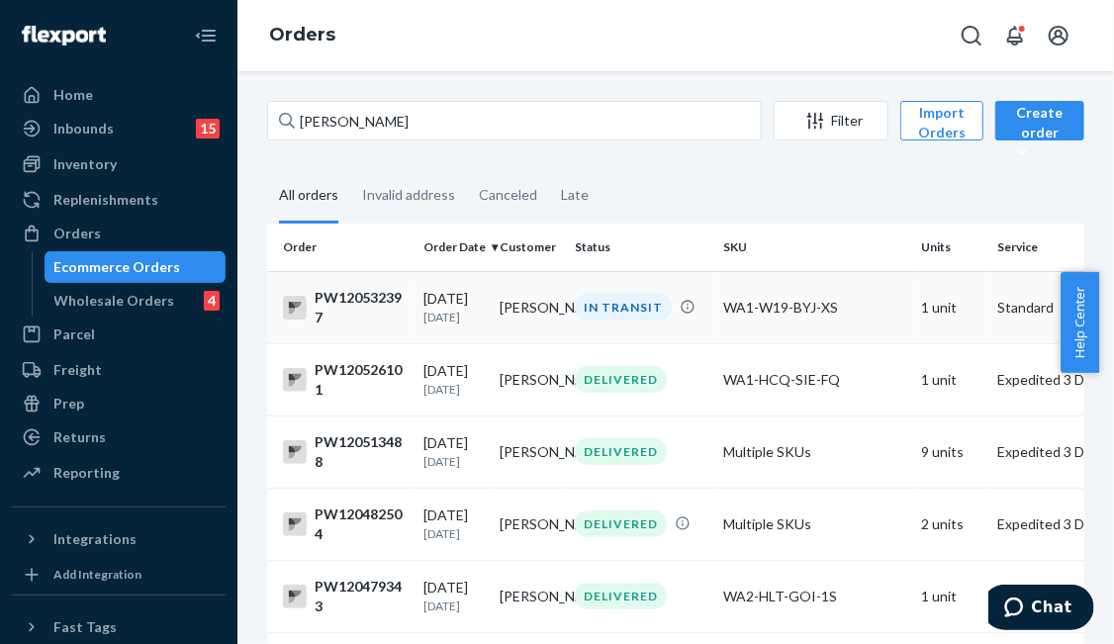
click at [546, 299] on td "[PERSON_NAME]" at bounding box center [530, 307] width 76 height 72
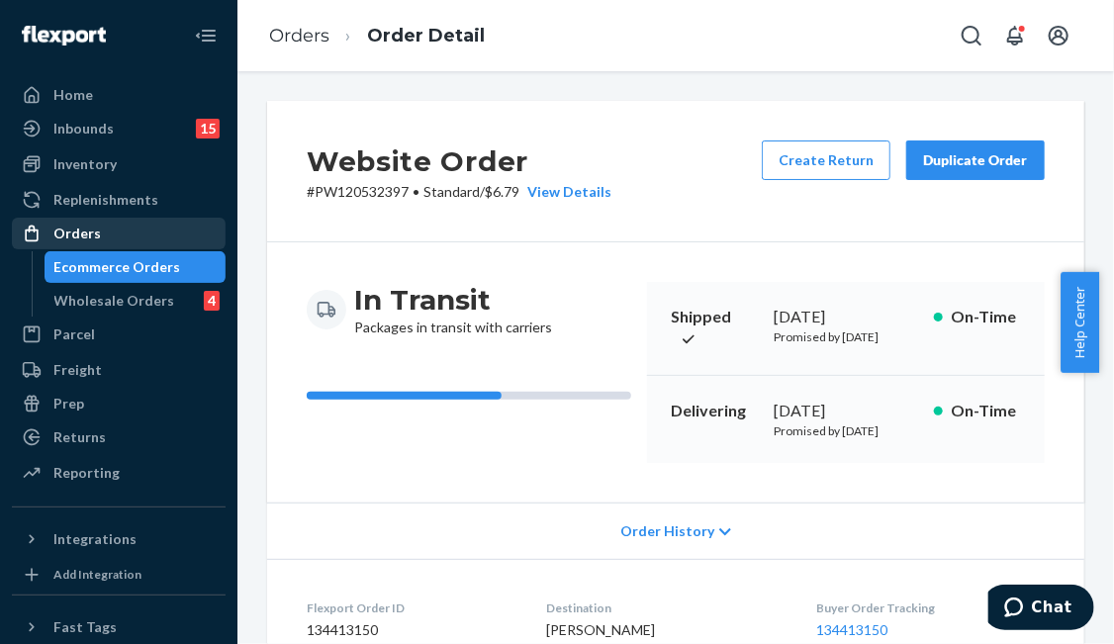
click at [128, 229] on div "Orders" at bounding box center [119, 234] width 210 height 28
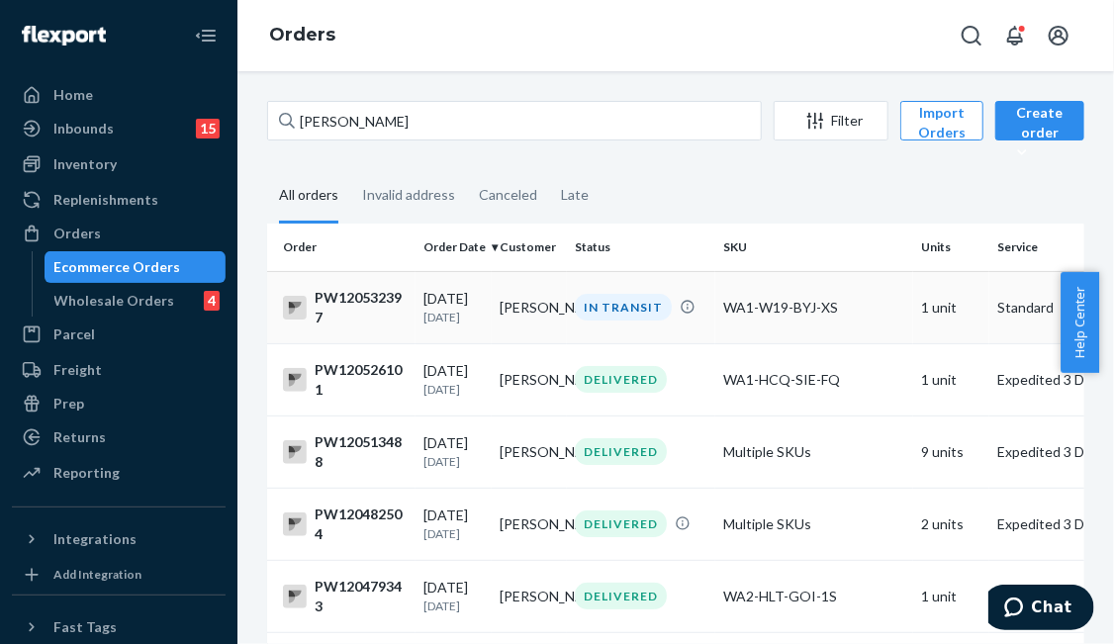
click at [540, 297] on td "[PERSON_NAME]" at bounding box center [530, 307] width 76 height 72
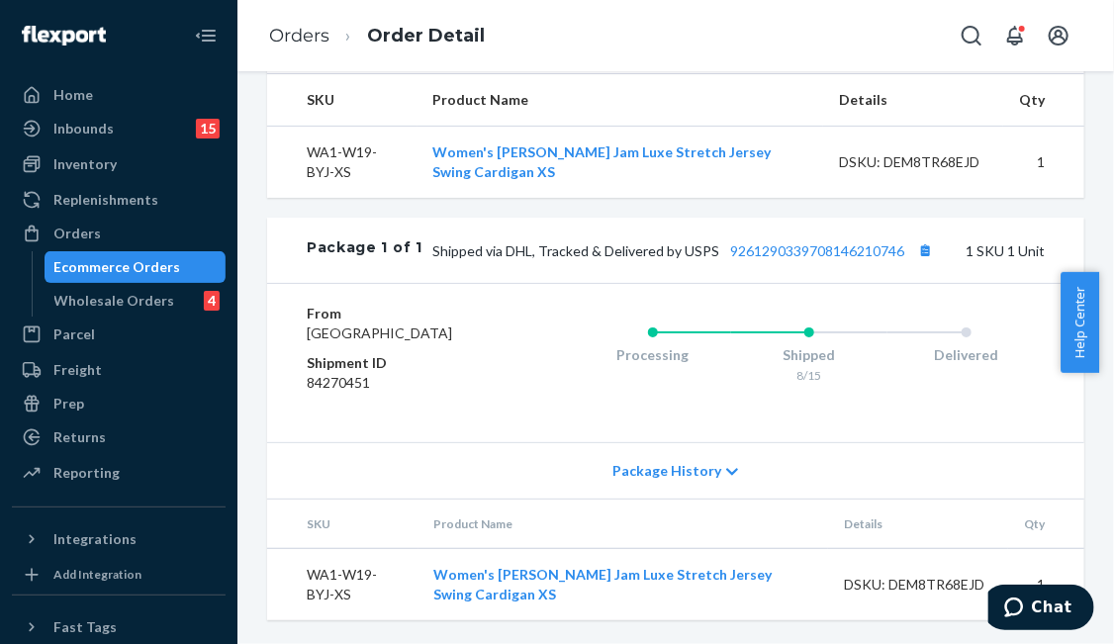
scroll to position [739, 0]
click at [770, 242] on link "9261290339708146210746" at bounding box center [817, 250] width 174 height 17
drag, startPoint x: 146, startPoint y: 244, endPoint x: 230, endPoint y: 214, distance: 88.6
click at [146, 244] on div "Orders" at bounding box center [119, 234] width 210 height 28
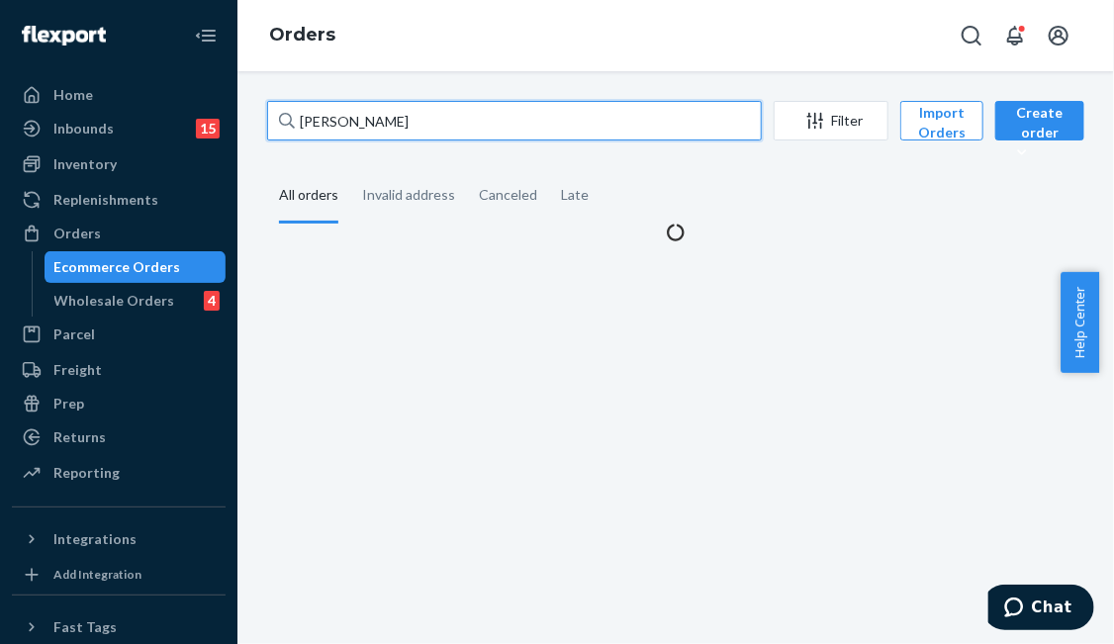
drag, startPoint x: 451, startPoint y: 112, endPoint x: 273, endPoint y: 115, distance: 178.1
click at [273, 114] on input "[PERSON_NAME]" at bounding box center [514, 121] width 495 height 40
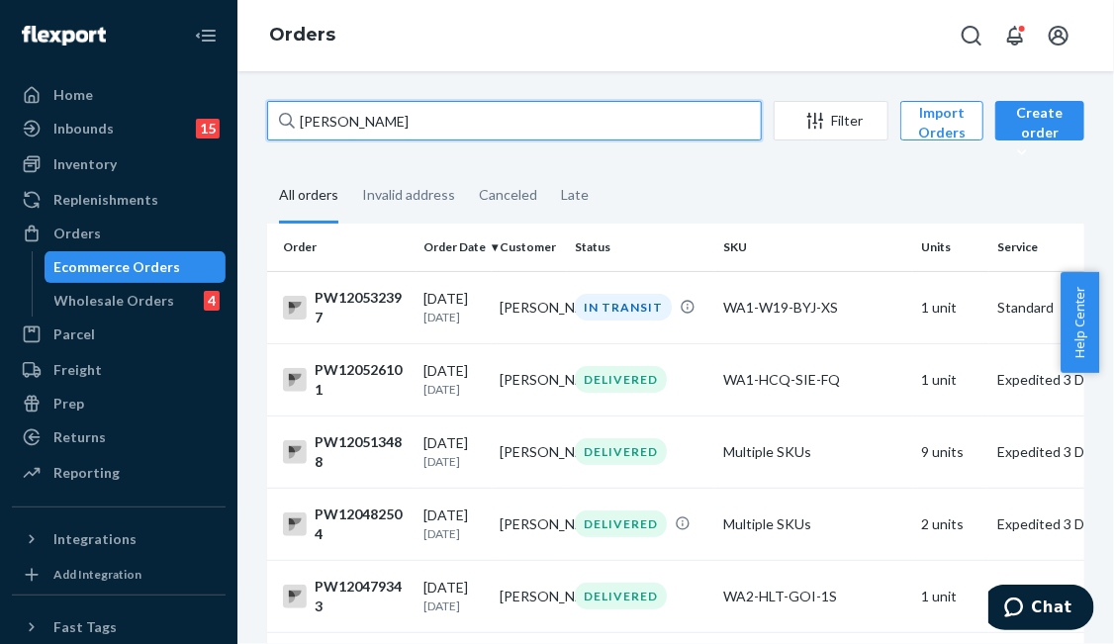
paste input "PW120536645"
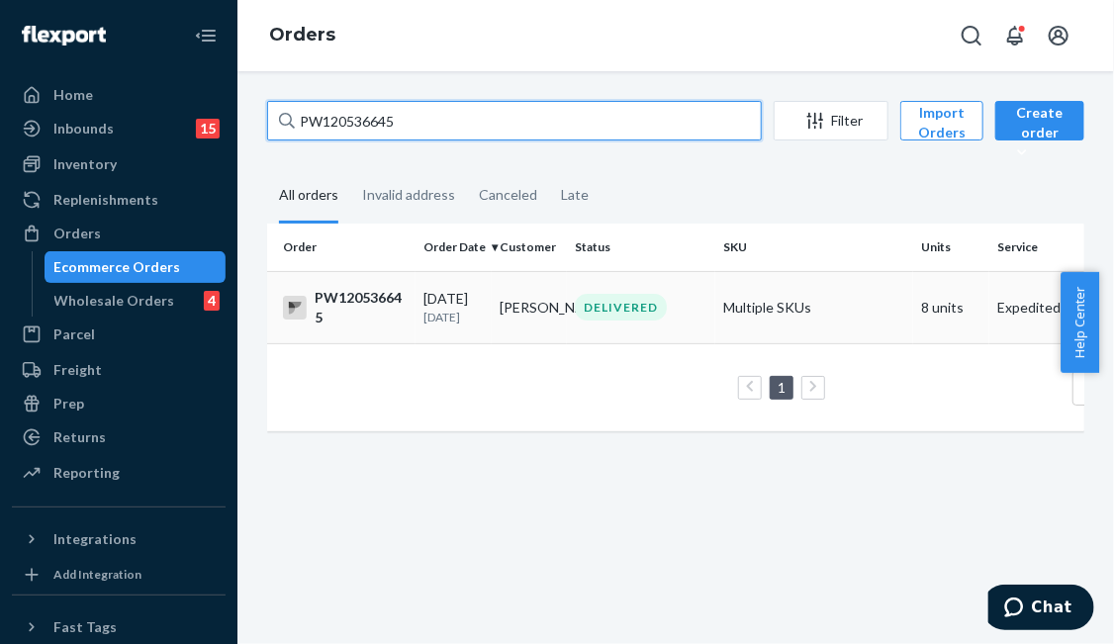
type input "PW120536645"
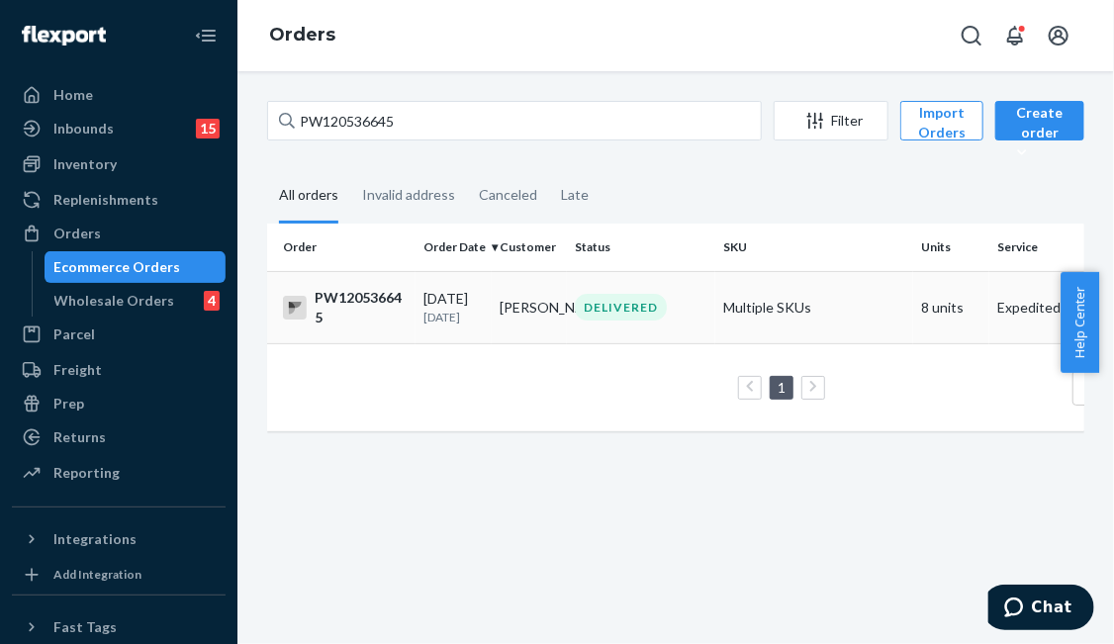
click at [562, 316] on td "[PERSON_NAME]" at bounding box center [530, 307] width 76 height 72
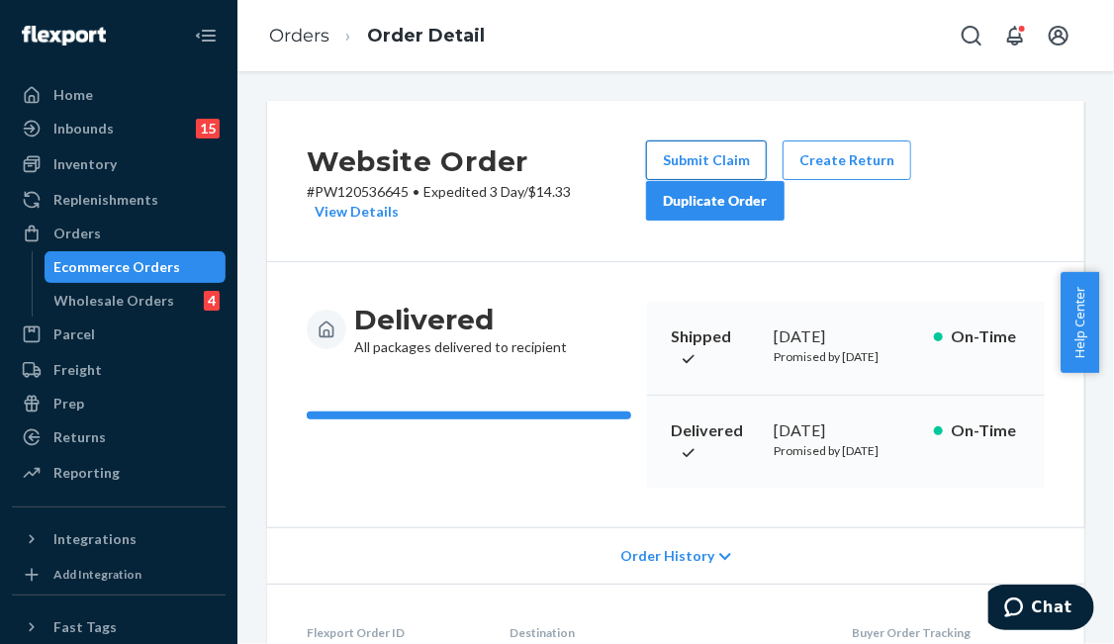
click at [704, 158] on button "Submit Claim" at bounding box center [706, 160] width 121 height 40
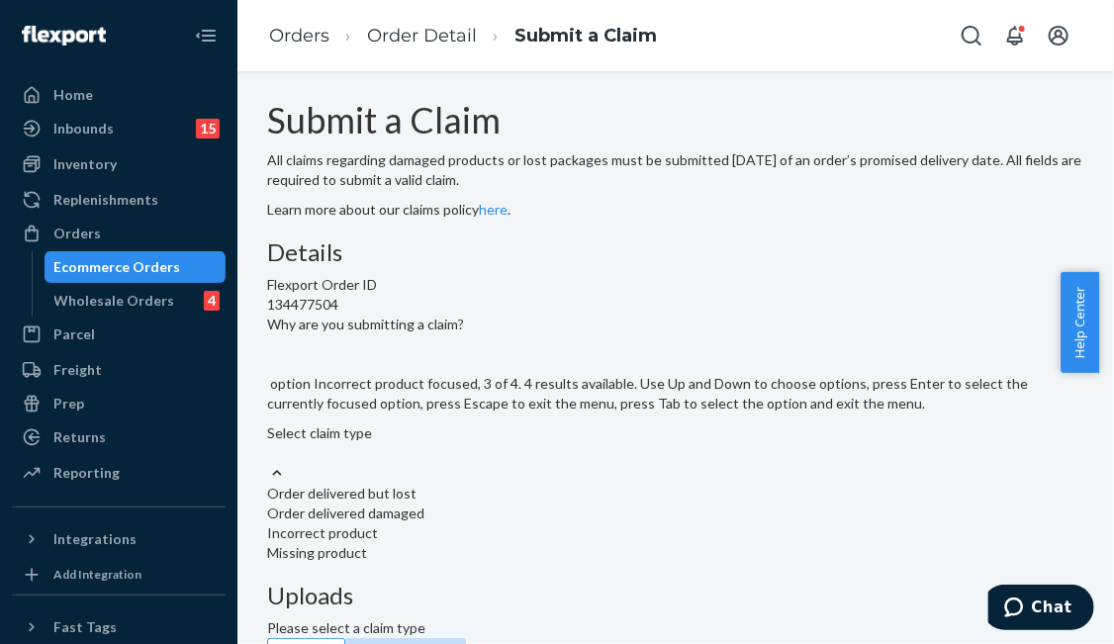
click at [498, 523] on div "Incorrect product" at bounding box center [675, 533] width 817 height 20
click at [269, 443] on input "Why are you submitting a claim? option Incorrect product focused, 3 of 4. 4 res…" at bounding box center [268, 453] width 2 height 20
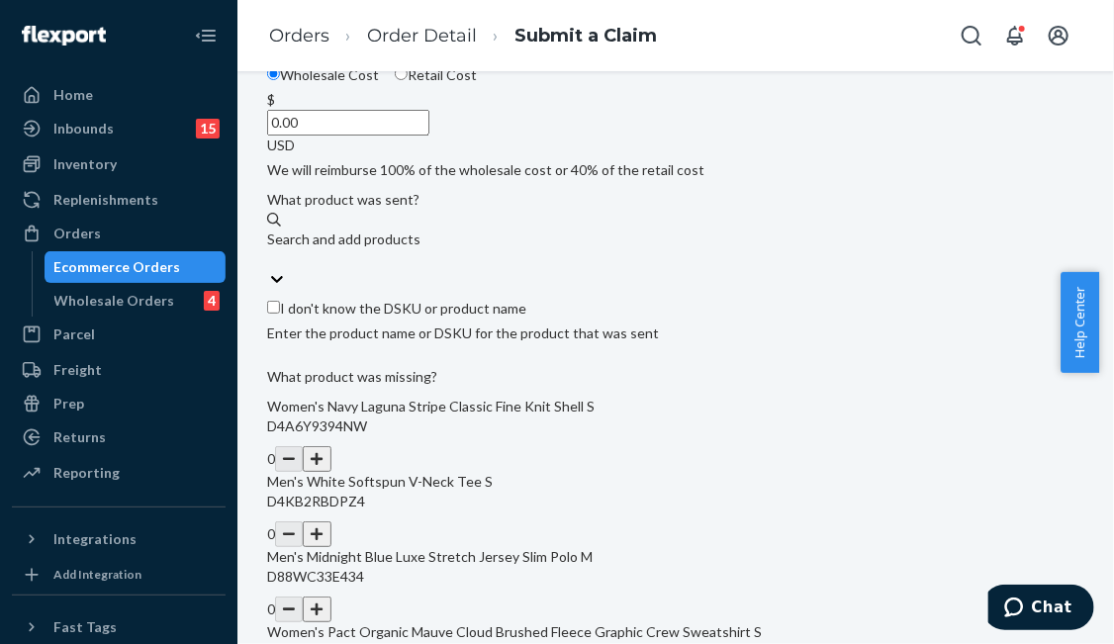
scroll to position [297, 0]
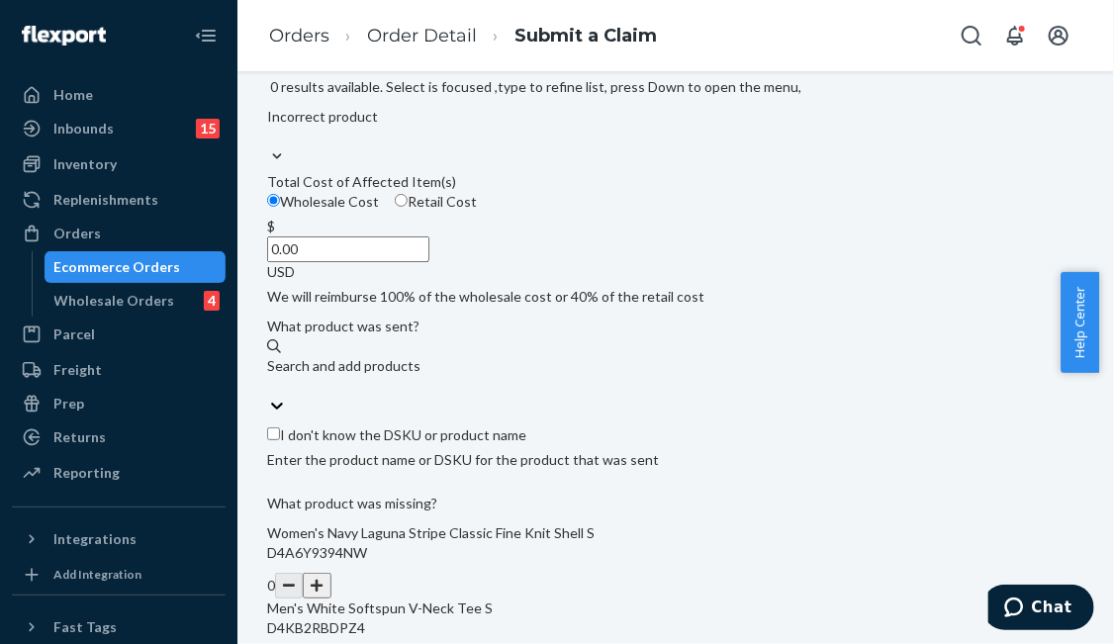
click at [429, 262] on input "0.00" at bounding box center [348, 249] width 162 height 26
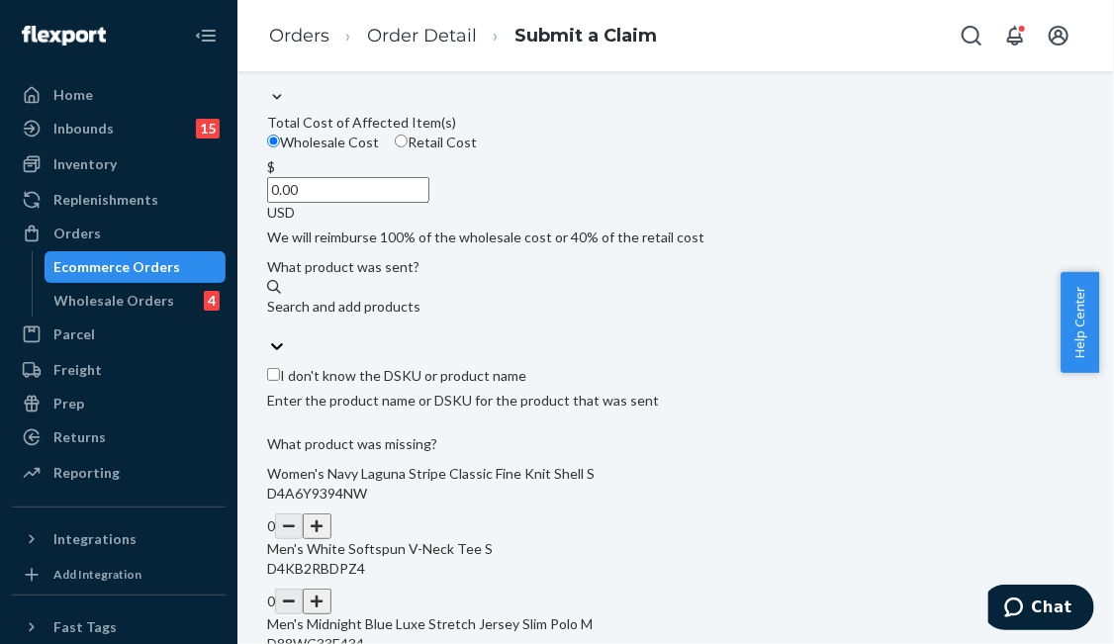
click at [429, 203] on input "0.00" at bounding box center [348, 190] width 162 height 26
drag, startPoint x: 488, startPoint y: 324, endPoint x: 589, endPoint y: 342, distance: 102.5
click at [589, 228] on div "Wholesale Cost Retail Cost $ 0.00 USD" at bounding box center [675, 180] width 817 height 95
type input "22.00"
click at [378, 317] on div "Search and add products" at bounding box center [675, 307] width 817 height 20
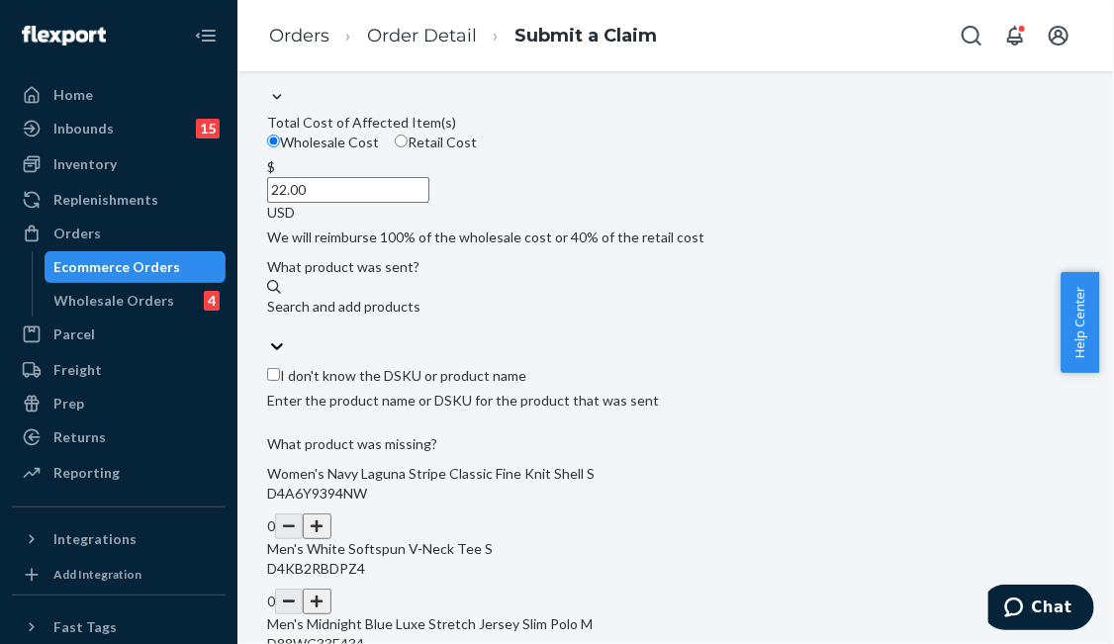
click at [269, 336] on input "Search and add products" at bounding box center [268, 327] width 2 height 20
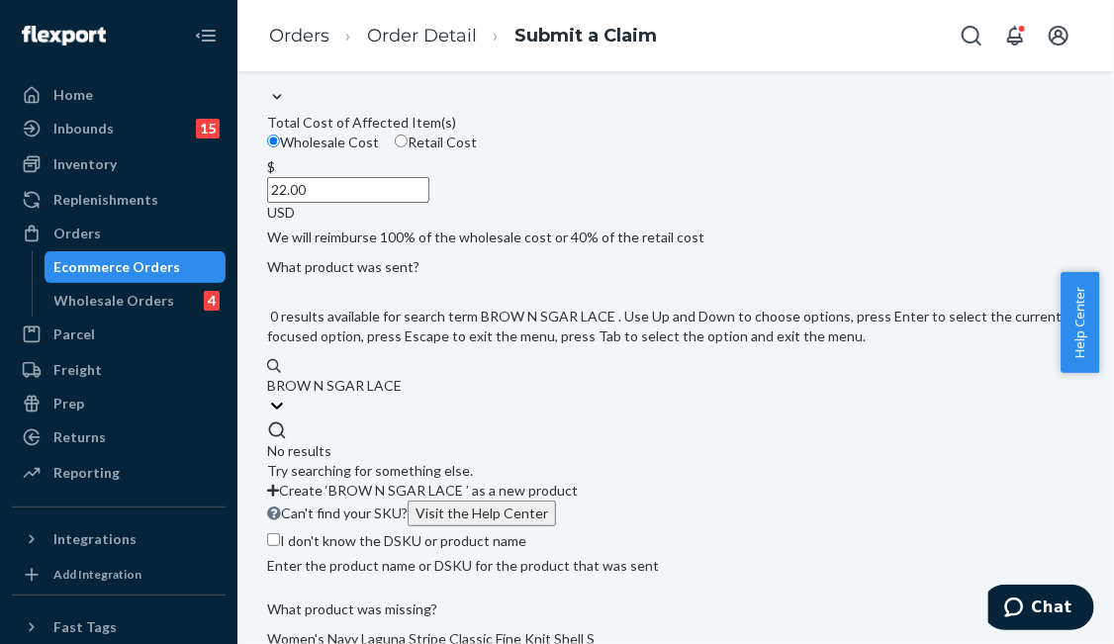
click at [403, 396] on input "BROW N SGAR LACE" at bounding box center [335, 386] width 136 height 20
click at [400, 396] on input "[PERSON_NAME] LACE" at bounding box center [333, 386] width 133 height 20
type input "BROWN SUGAR LACE"
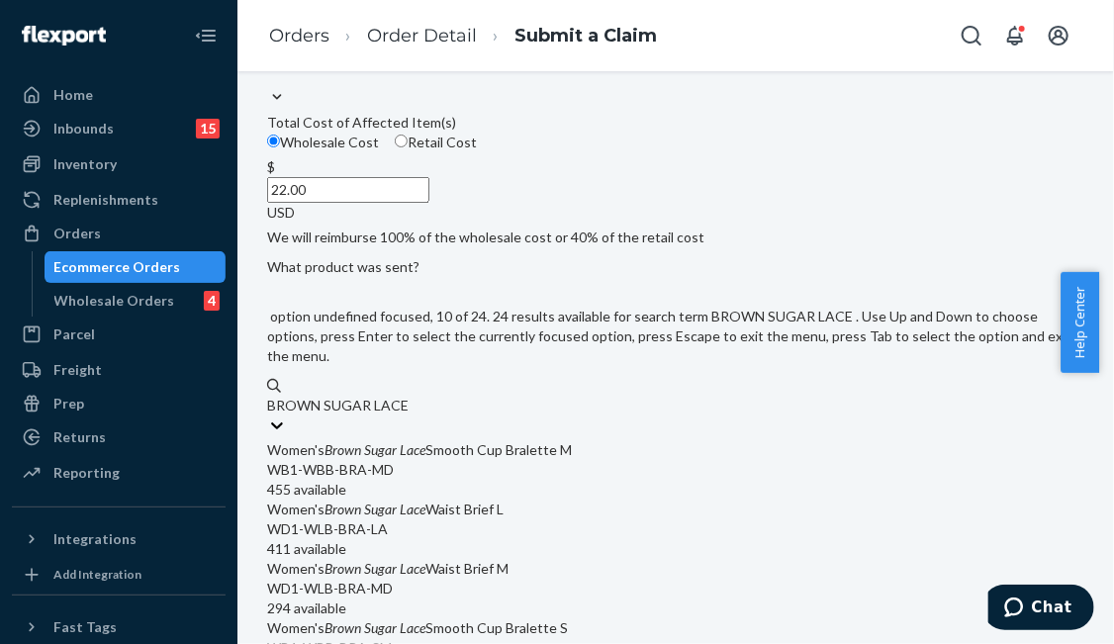
scroll to position [1088, 0]
click at [410, 415] on input "BROWN SUGAR LACE" at bounding box center [338, 406] width 142 height 20
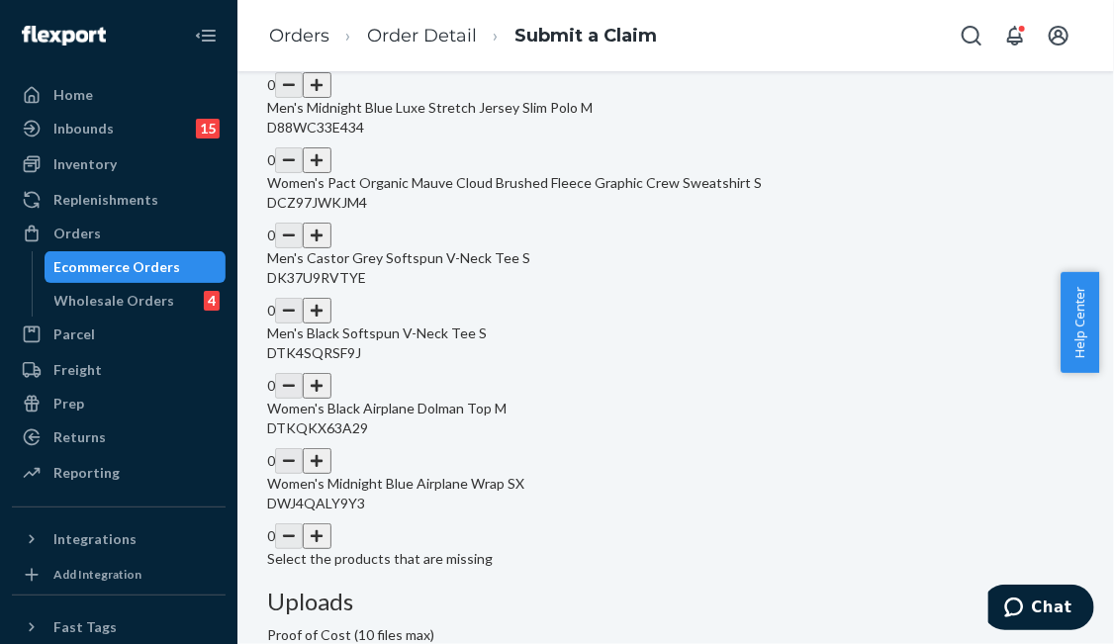
scroll to position [989, 0]
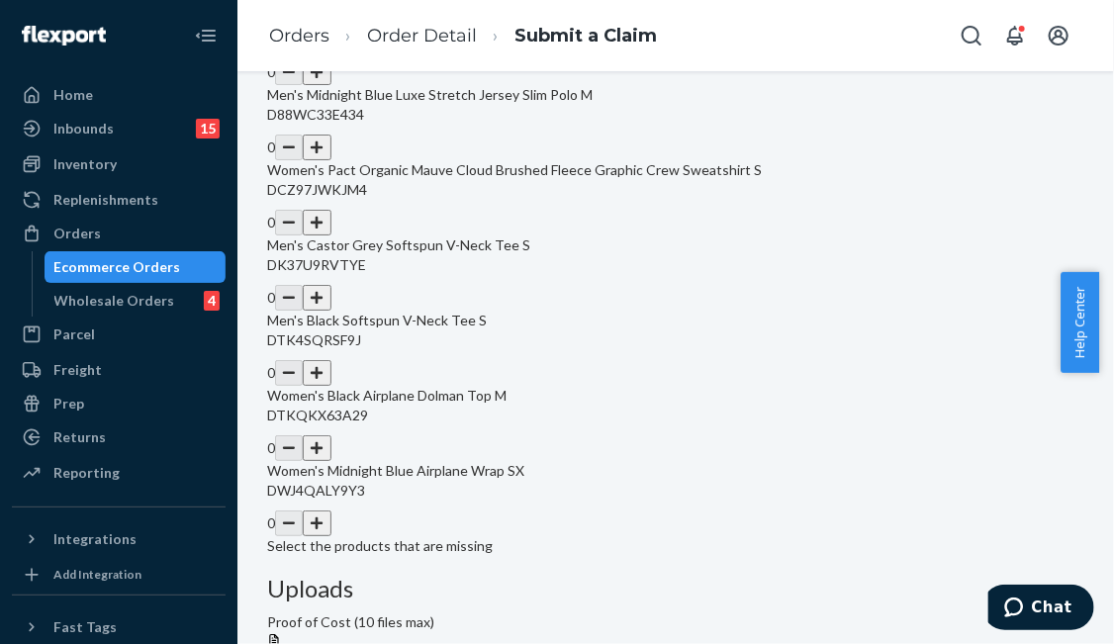
click at [330, 311] on button "button" at bounding box center [317, 298] width 28 height 26
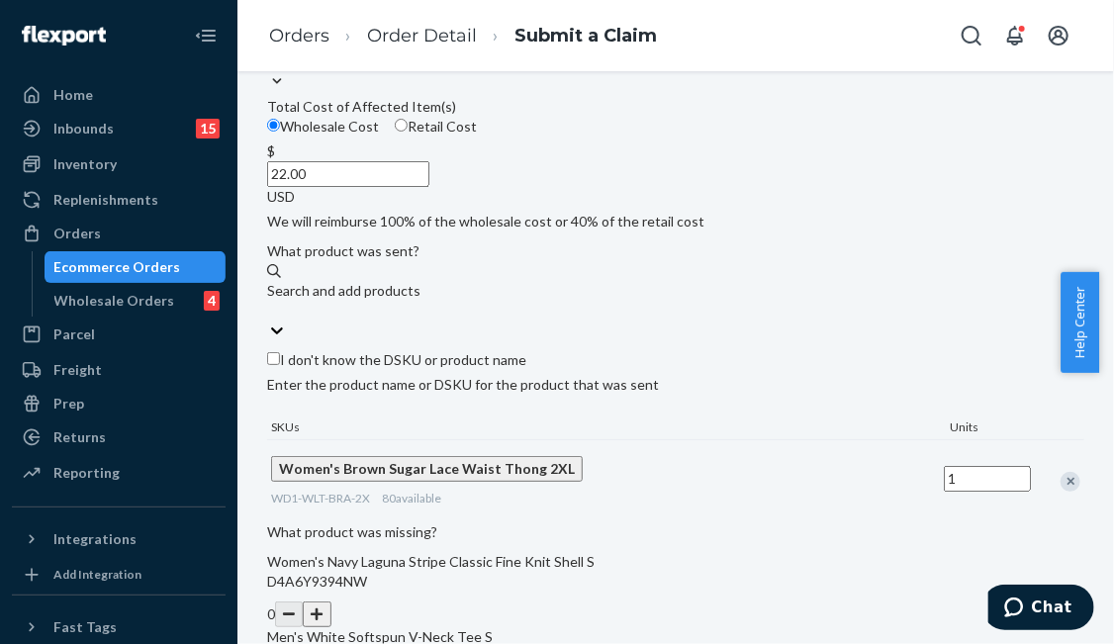
scroll to position [198, 0]
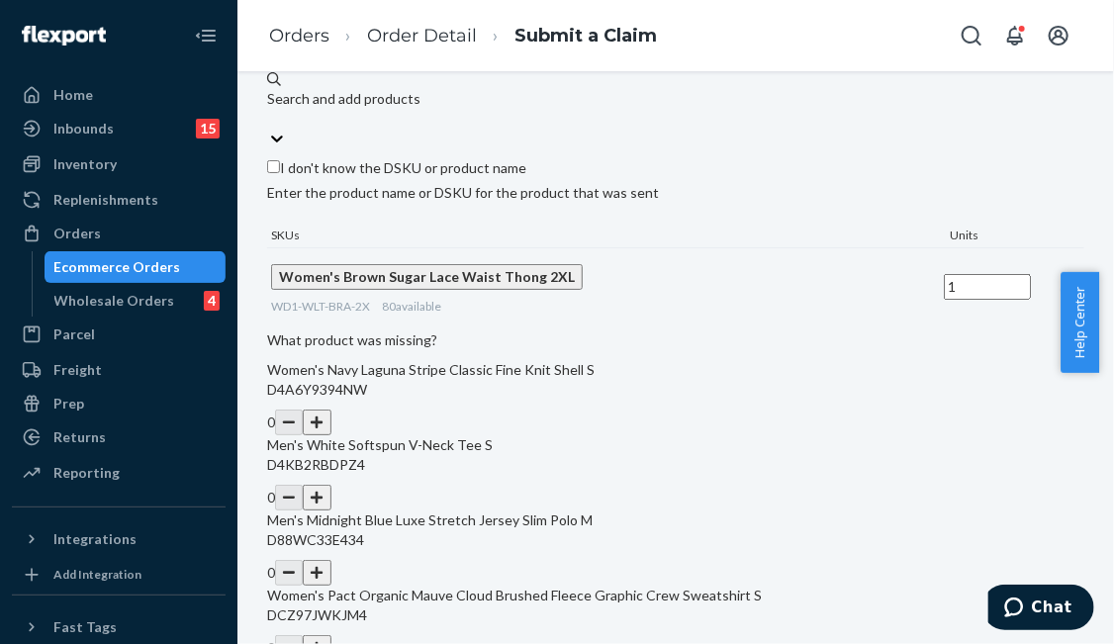
scroll to position [692, 0]
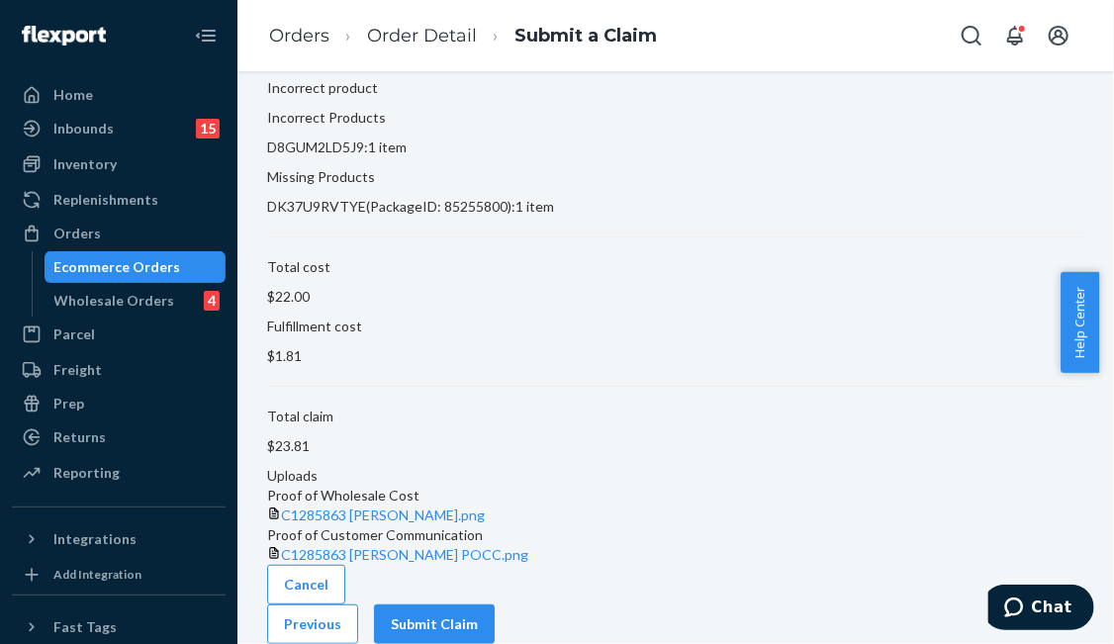
click at [495, 604] on button "Submit Claim" at bounding box center [434, 624] width 121 height 40
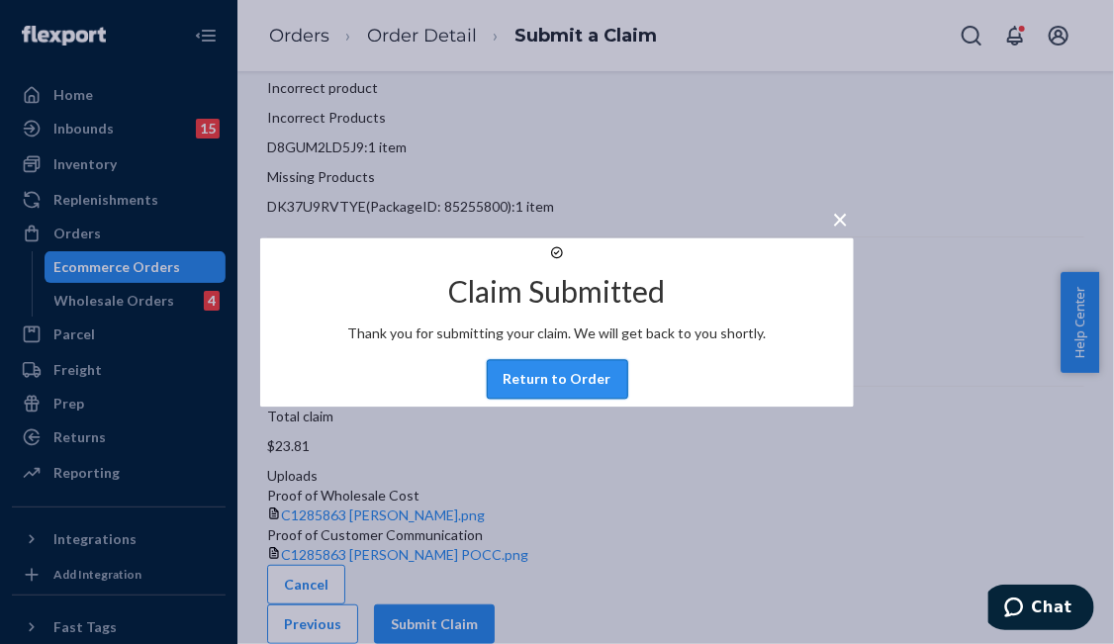
click at [571, 399] on button "Return to Order" at bounding box center [557, 379] width 141 height 40
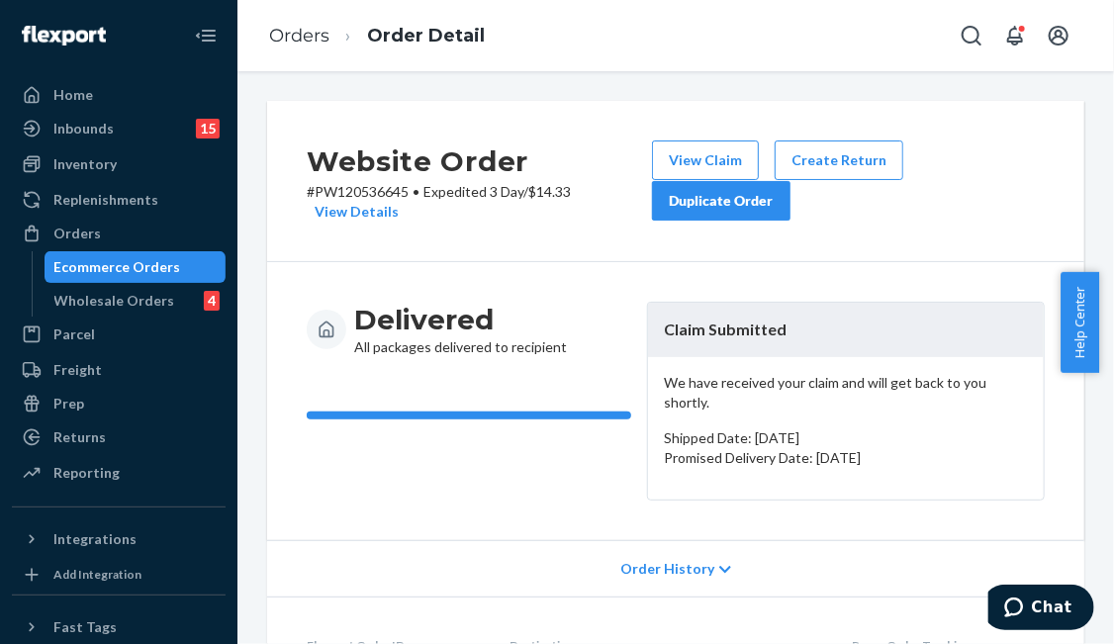
drag, startPoint x: 136, startPoint y: 246, endPoint x: 210, endPoint y: 244, distance: 74.2
click at [136, 246] on div "Orders" at bounding box center [119, 234] width 210 height 28
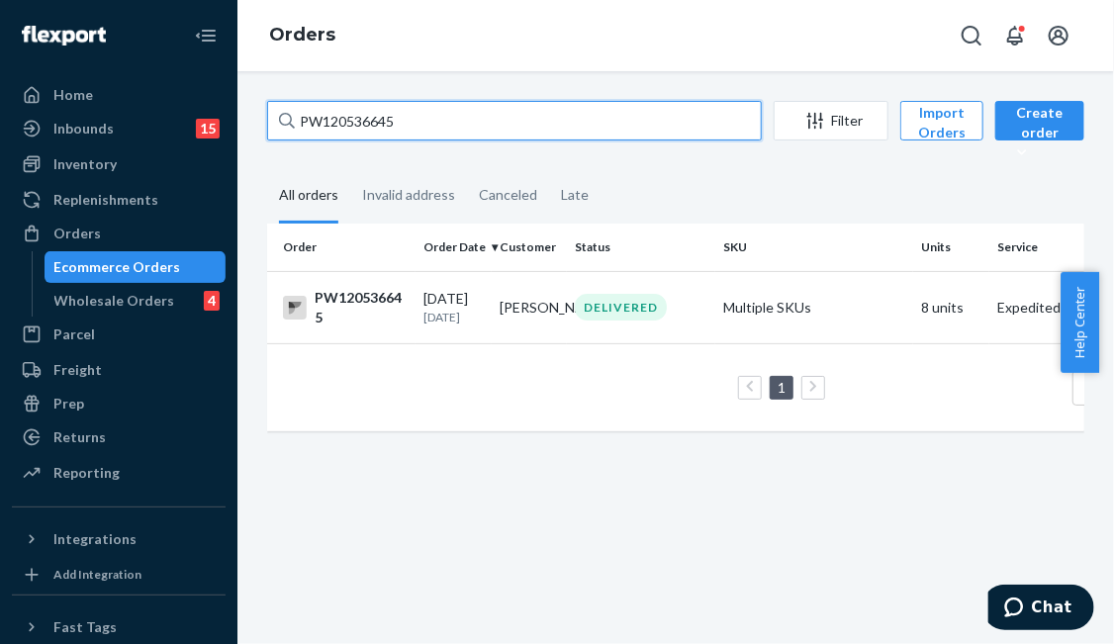
drag, startPoint x: 214, startPoint y: 112, endPoint x: 9, endPoint y: 97, distance: 205.3
click at [9, 97] on div "Home Inbounds 15 Shipping Plans Problems 15 Inventory Products Branded Packagin…" at bounding box center [557, 322] width 1114 height 644
paste input "51936"
type input "PW120551936"
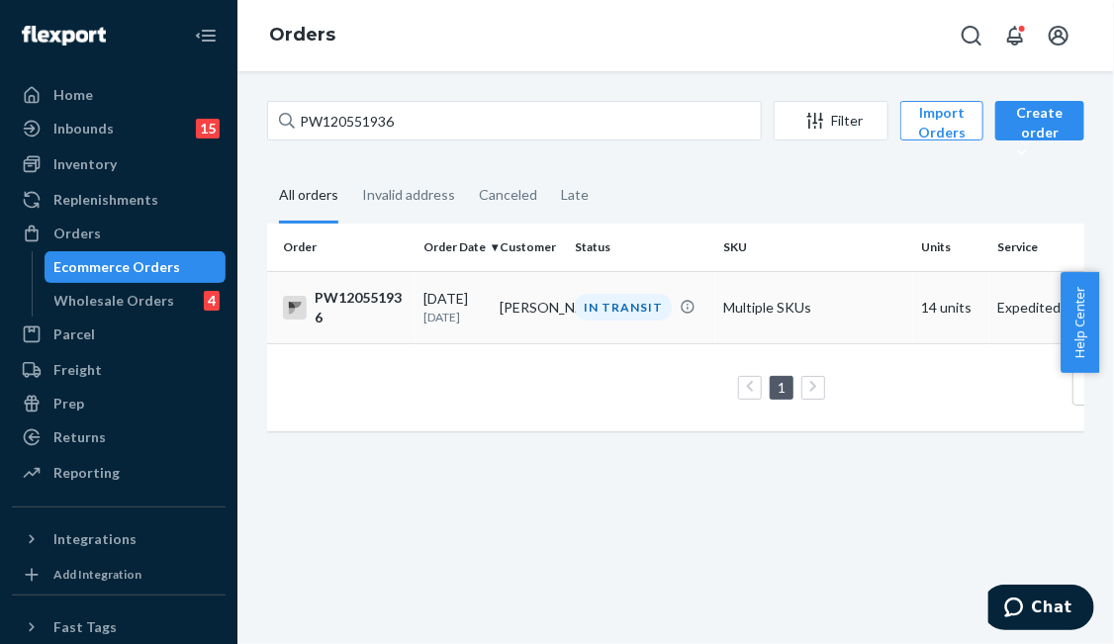
click at [570, 324] on td "IN TRANSIT" at bounding box center [641, 307] width 148 height 72
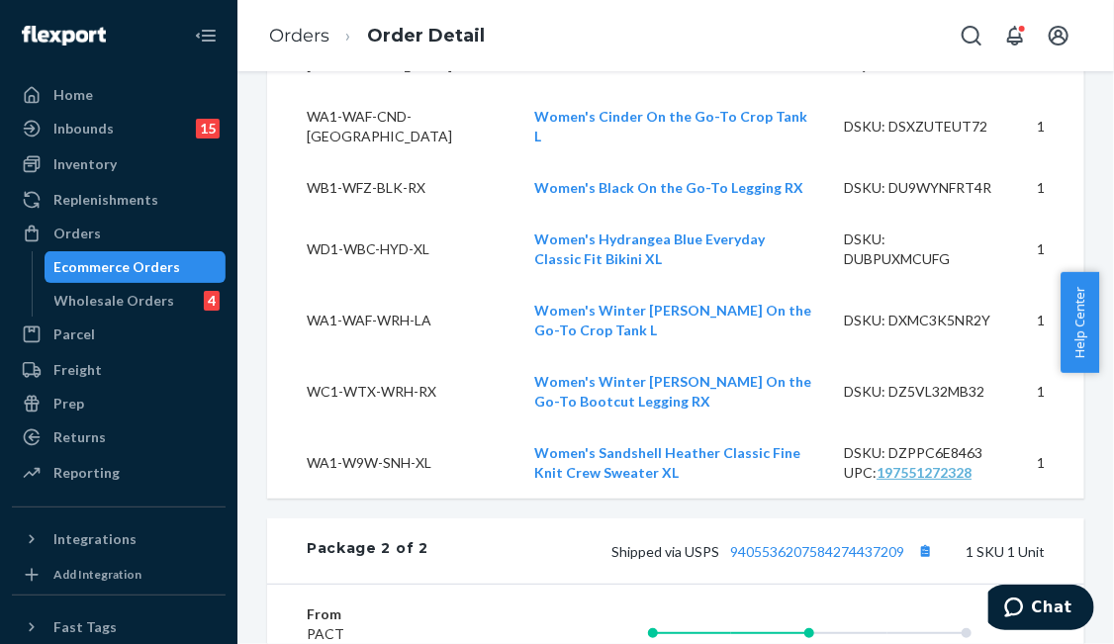
scroll to position [2869, 0]
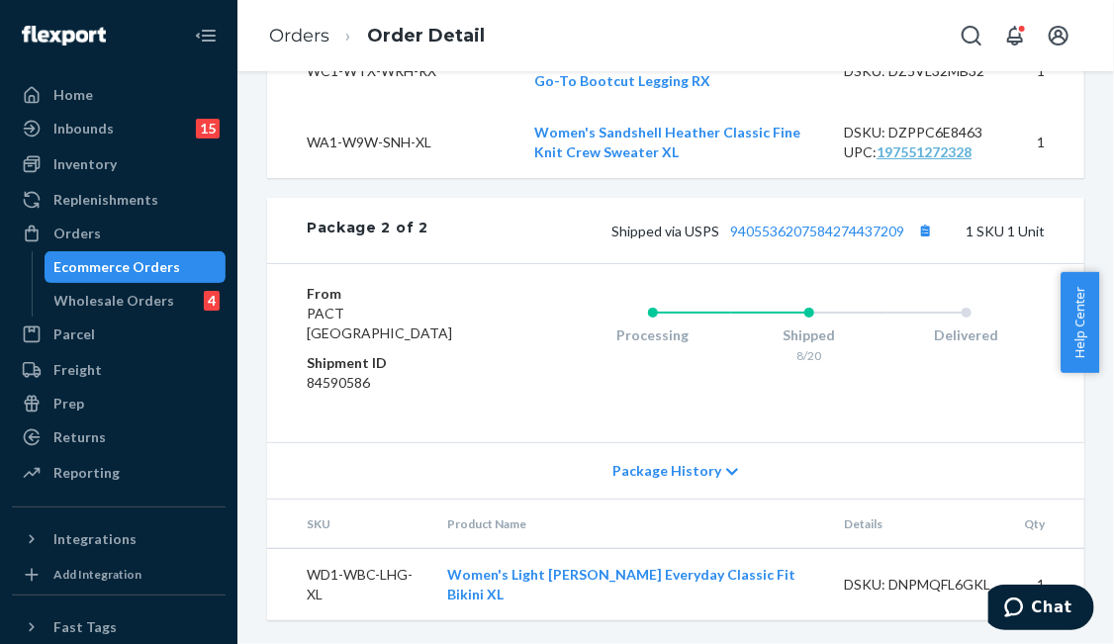
click at [815, 243] on div "Shipped via USPS 9405536207584274437209 1 SKU 1 Unit" at bounding box center [736, 231] width 616 height 26
click at [822, 239] on link "9405536207584274437209" at bounding box center [817, 231] width 174 height 17
